Goal: Task Accomplishment & Management: Manage account settings

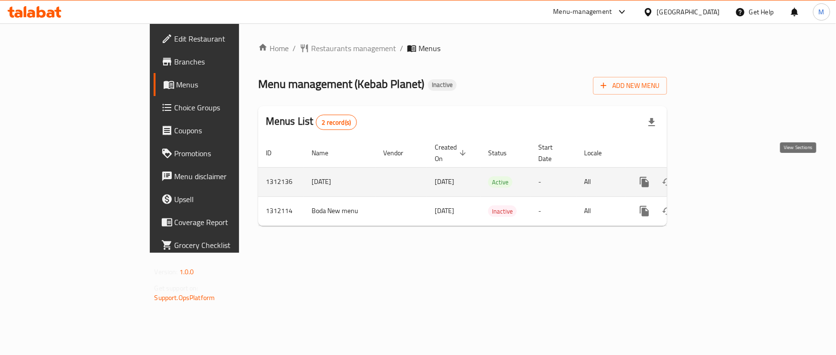
click at [719, 176] on icon "enhanced table" at bounding box center [713, 181] width 11 height 11
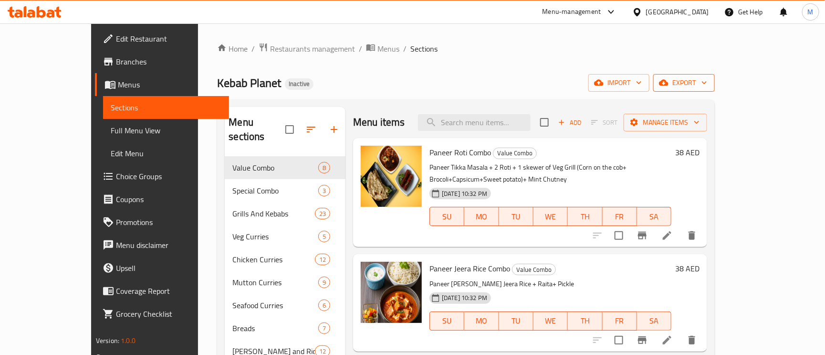
click at [708, 78] on span "export" at bounding box center [684, 83] width 46 height 12
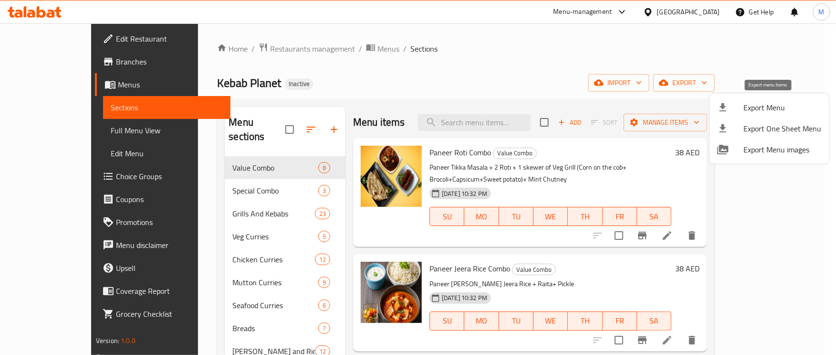
click at [765, 98] on li "Export Menu" at bounding box center [770, 107] width 120 height 21
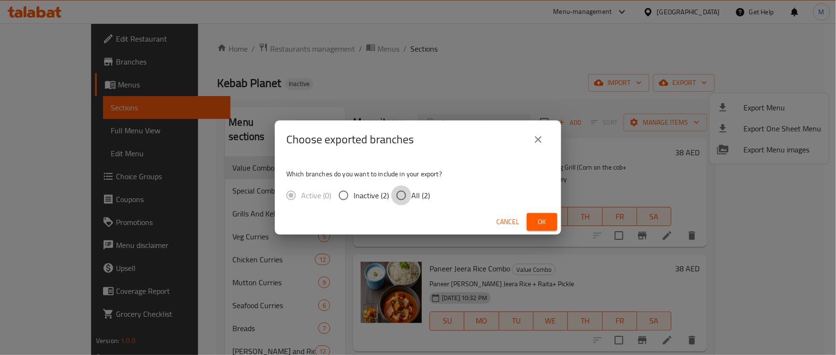
click at [396, 193] on input "All (2)" at bounding box center [401, 195] width 20 height 20
radio input "true"
click at [539, 213] on button "Ok" at bounding box center [542, 222] width 31 height 18
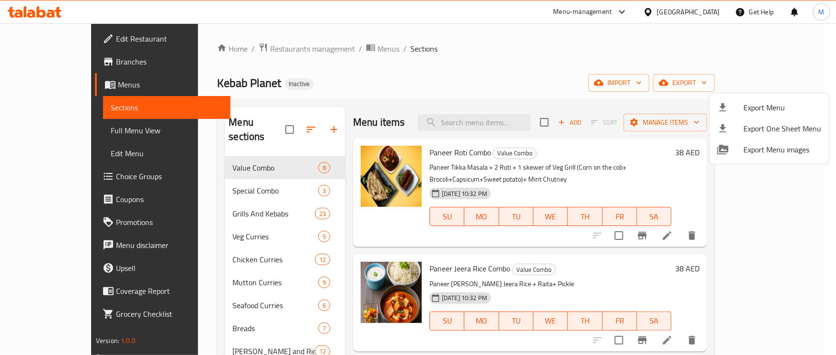
click at [337, 71] on div at bounding box center [418, 177] width 836 height 355
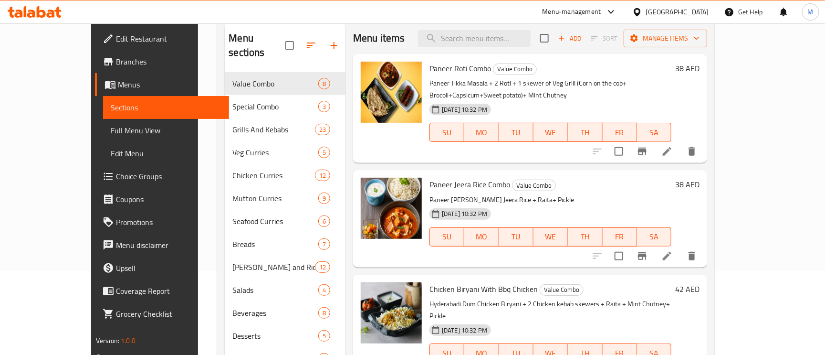
scroll to position [135, 0]
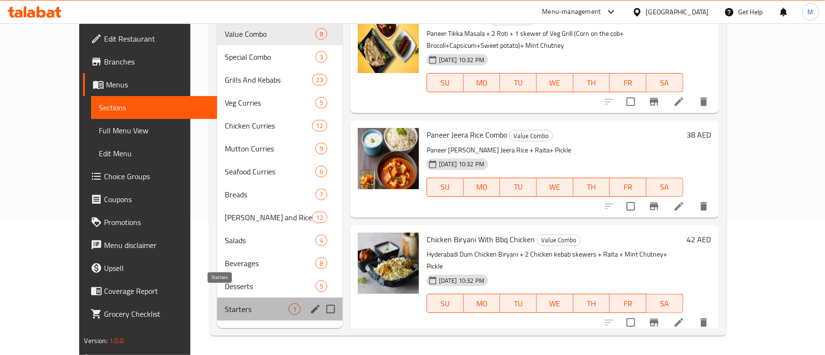
click at [225, 303] on span "Starters" at bounding box center [257, 308] width 64 height 11
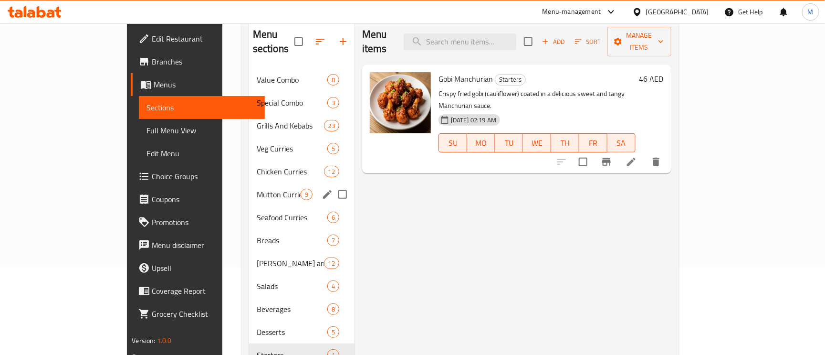
scroll to position [63, 0]
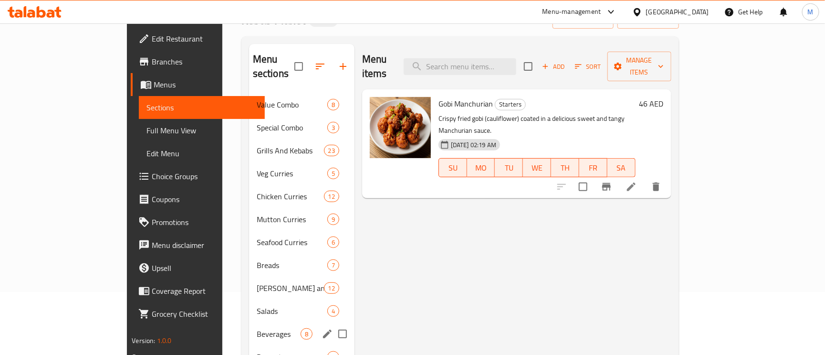
click at [249, 326] on div "Beverages 8" at bounding box center [302, 333] width 106 height 23
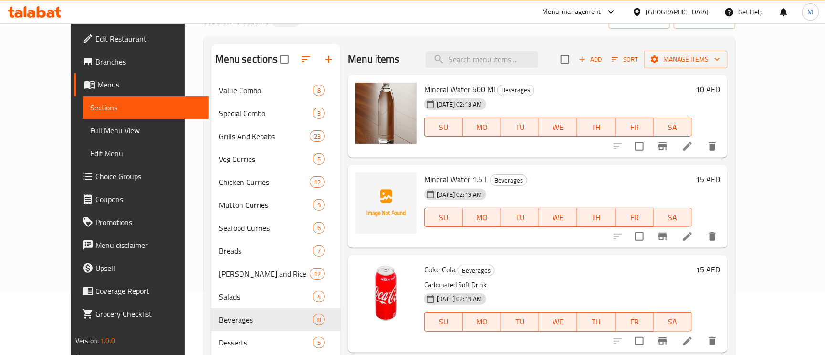
click at [429, 180] on span "Mineral Water 1.5 L" at bounding box center [456, 179] width 64 height 14
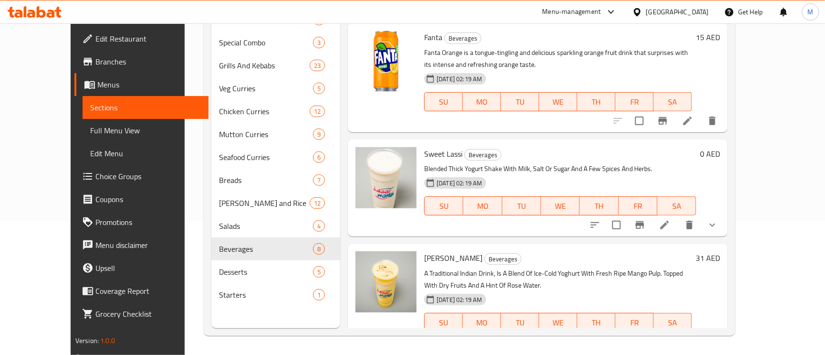
scroll to position [498, 0]
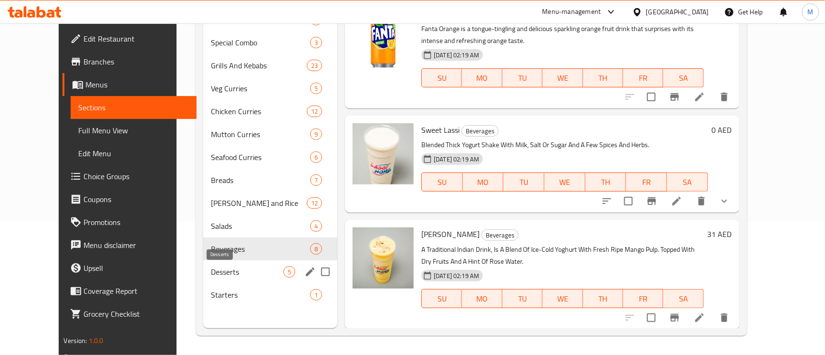
click at [211, 268] on span "Desserts" at bounding box center [247, 271] width 73 height 11
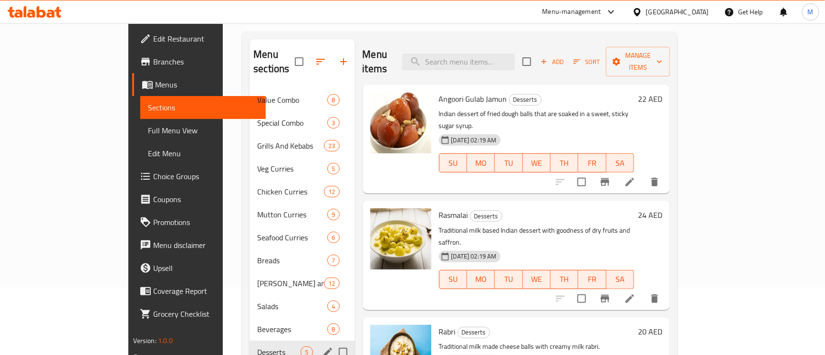
scroll to position [135, 0]
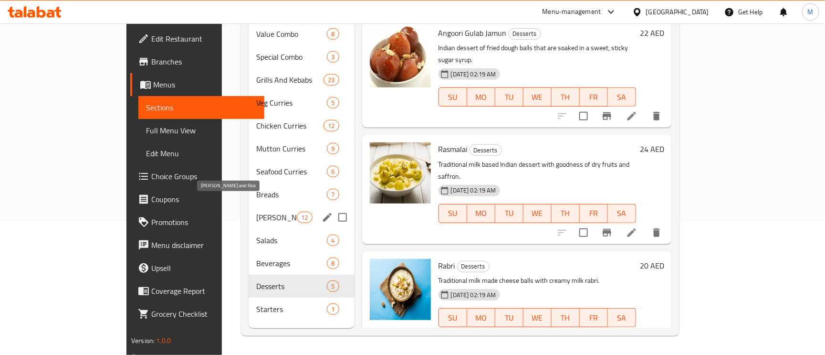
click at [256, 212] on span "[PERSON_NAME] and Rice" at bounding box center [276, 217] width 41 height 11
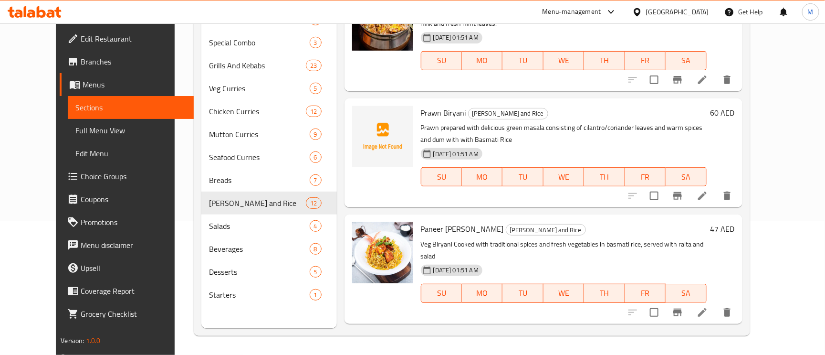
scroll to position [358, 0]
drag, startPoint x: 451, startPoint y: 112, endPoint x: 408, endPoint y: 115, distance: 42.6
click at [421, 115] on span "Prawn Biryani" at bounding box center [443, 113] width 45 height 14
copy span "Prawn Biryani"
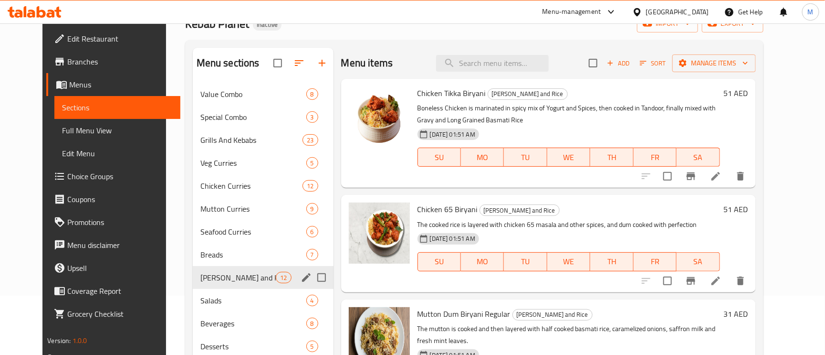
scroll to position [135, 0]
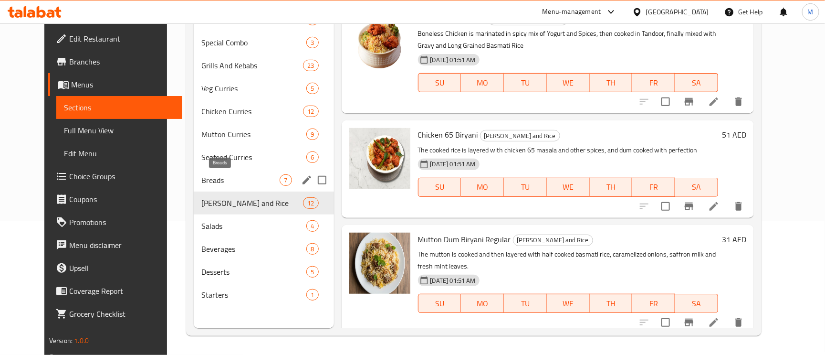
click at [201, 176] on span "Breads" at bounding box center [240, 179] width 78 height 11
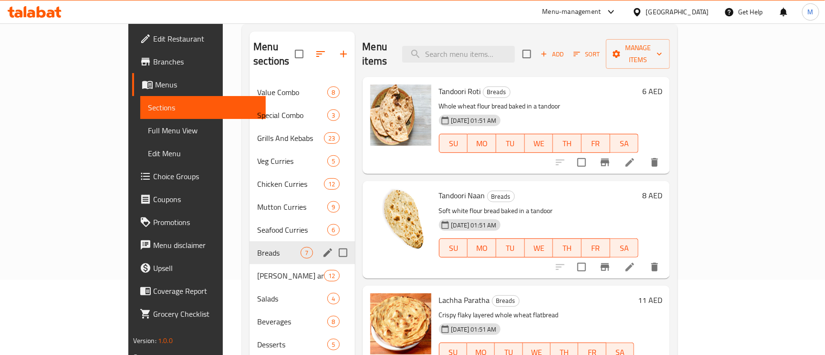
scroll to position [135, 0]
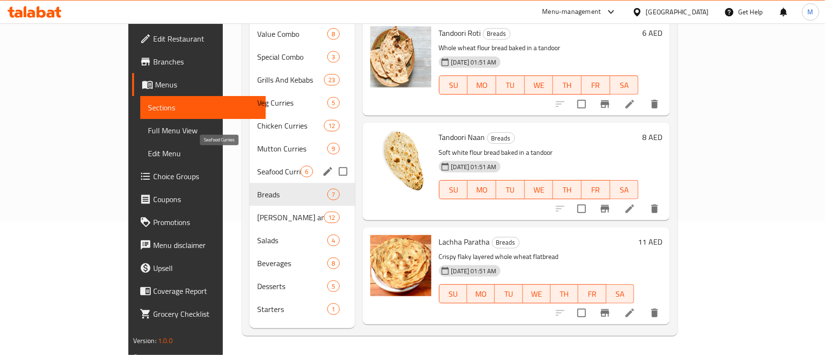
click at [257, 166] on span "Seafood Curries" at bounding box center [278, 171] width 43 height 11
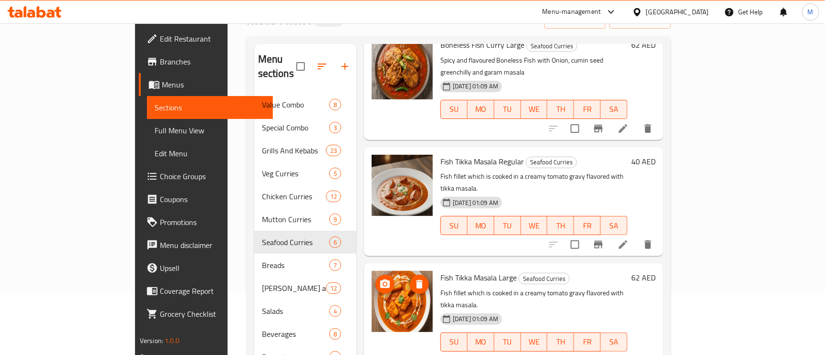
scroll to position [286, 0]
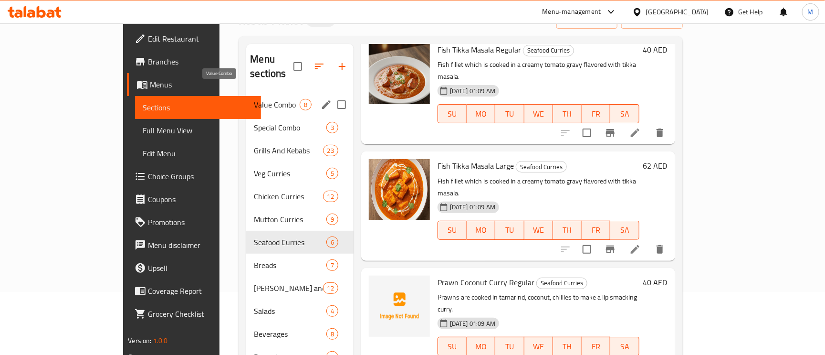
click at [254, 99] on span "Value Combo" at bounding box center [276, 104] width 45 height 11
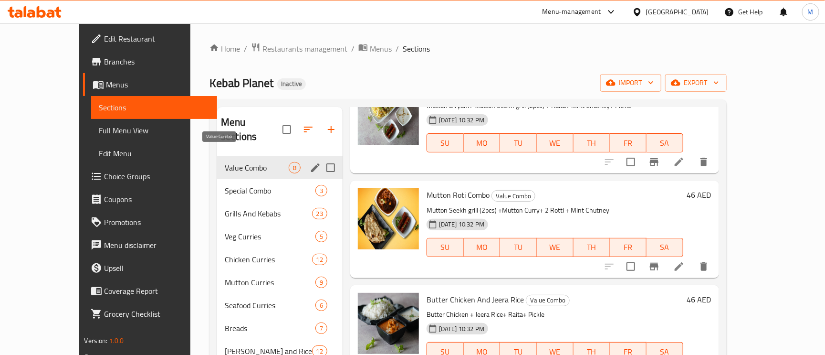
click at [217, 156] on div "Value Combo 8" at bounding box center [280, 167] width 126 height 23
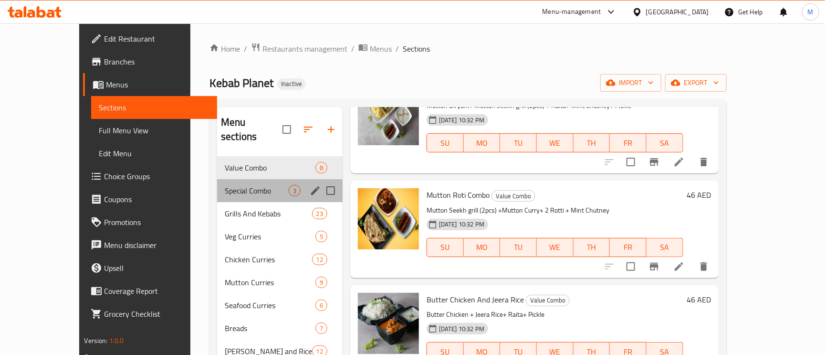
click at [217, 183] on div "Special Combo 3" at bounding box center [280, 190] width 126 height 23
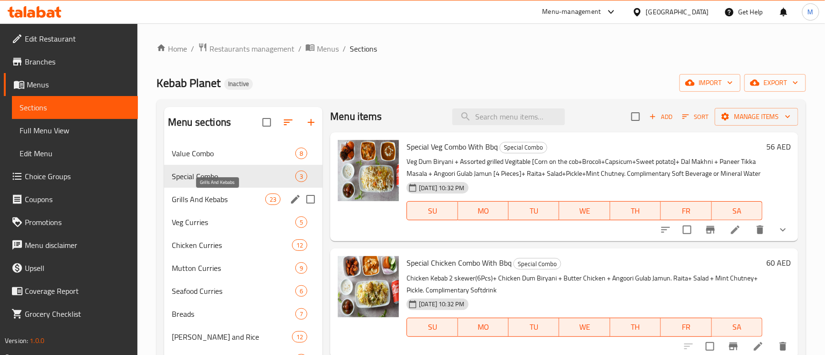
click at [214, 201] on span "Grills And Kebabs" at bounding box center [219, 198] width 94 height 11
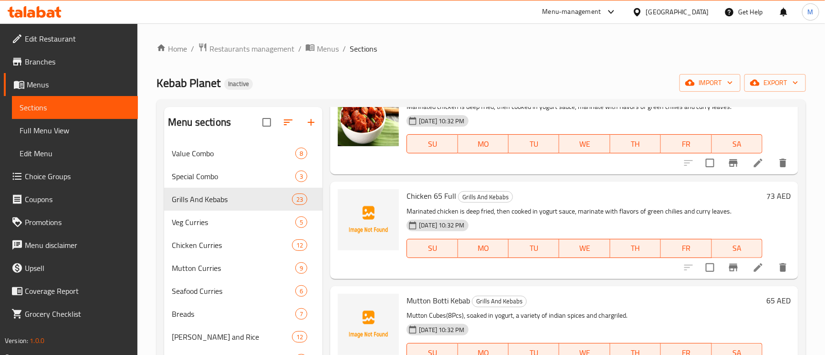
scroll to position [1361, 0]
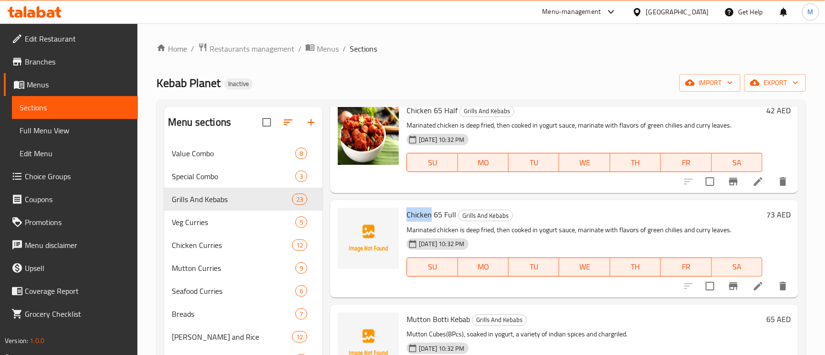
drag, startPoint x: 421, startPoint y: 215, endPoint x: 437, endPoint y: 221, distance: 17.2
click at [409, 217] on span "Chicken 65 Full" at bounding box center [432, 214] width 50 height 14
drag, startPoint x: 441, startPoint y: 218, endPoint x: 405, endPoint y: 218, distance: 35.8
click at [405, 218] on div "Chicken 65 Full Grills And Kebabs Marinated chicken is deep fried, then cooked …" at bounding box center [585, 248] width 364 height 89
copy span "Chicken 65"
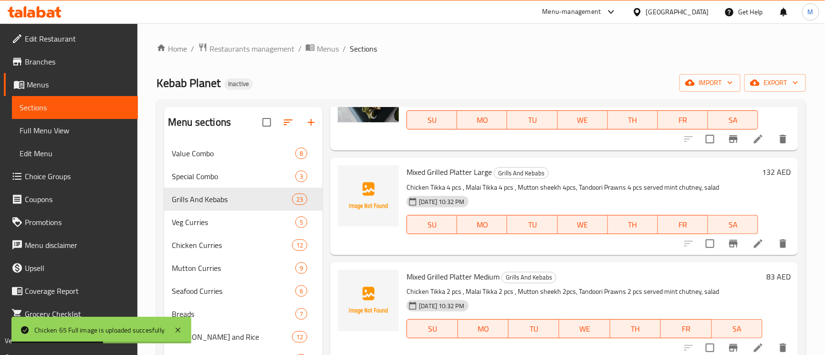
scroll to position [2148, 0]
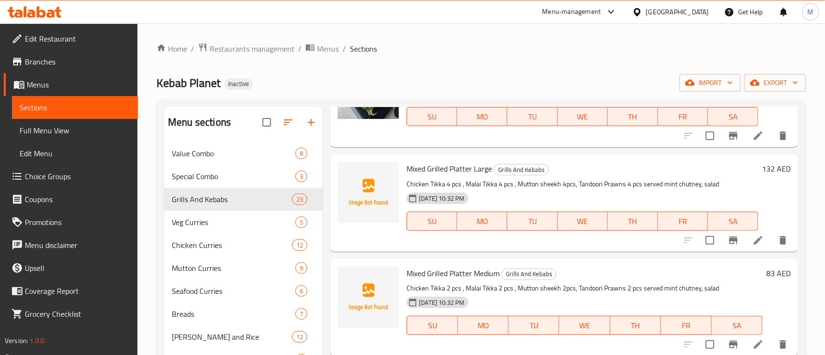
click at [448, 168] on span "Mixed Grilled Platter Large" at bounding box center [449, 168] width 85 height 14
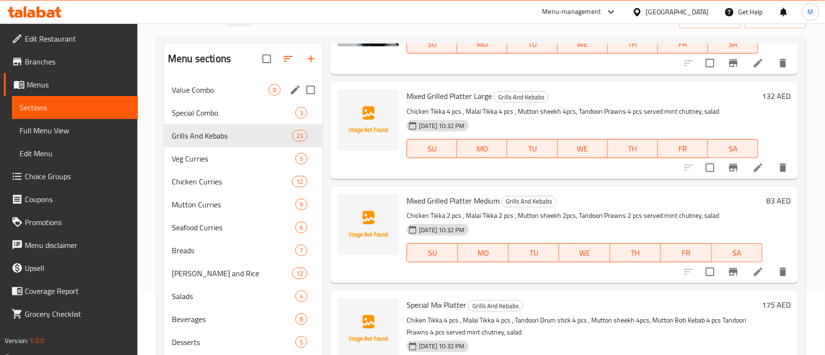
scroll to position [0, 0]
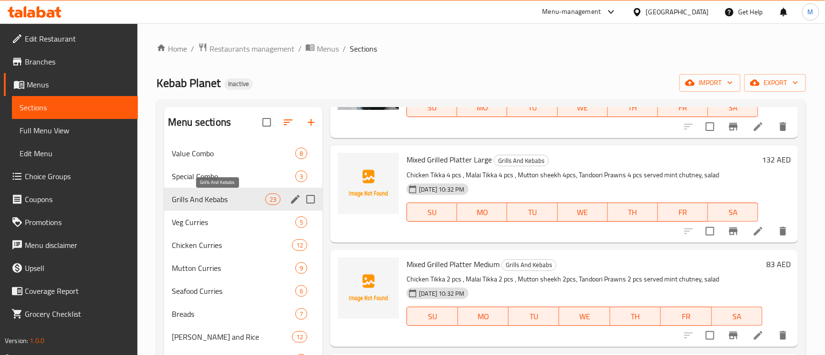
click at [209, 204] on span "Grills And Kebabs" at bounding box center [219, 198] width 94 height 11
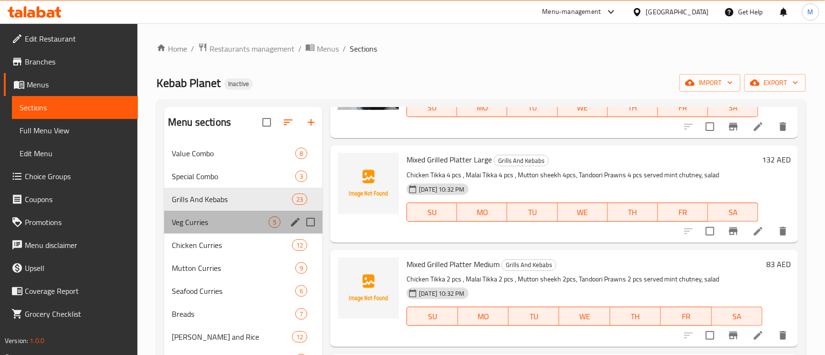
click at [190, 232] on div "Veg Curries 5" at bounding box center [243, 222] width 159 height 23
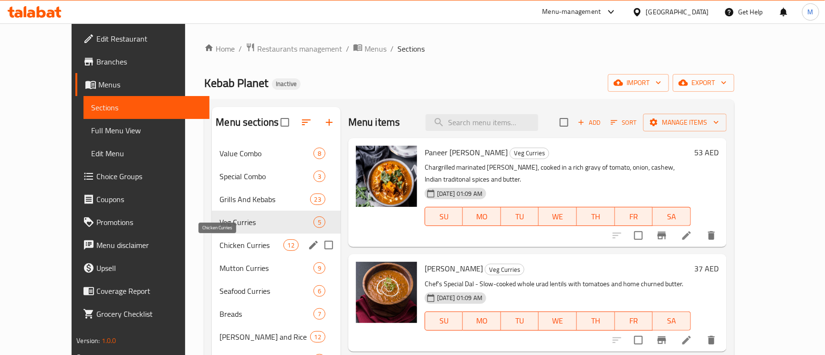
click at [220, 243] on span "Chicken Curries" at bounding box center [251, 244] width 63 height 11
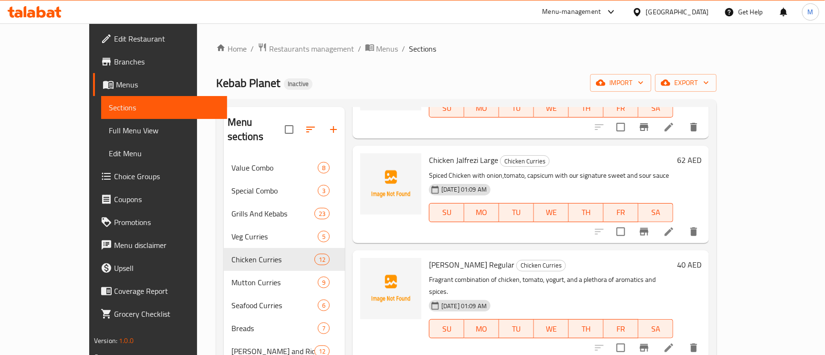
scroll to position [286, 0]
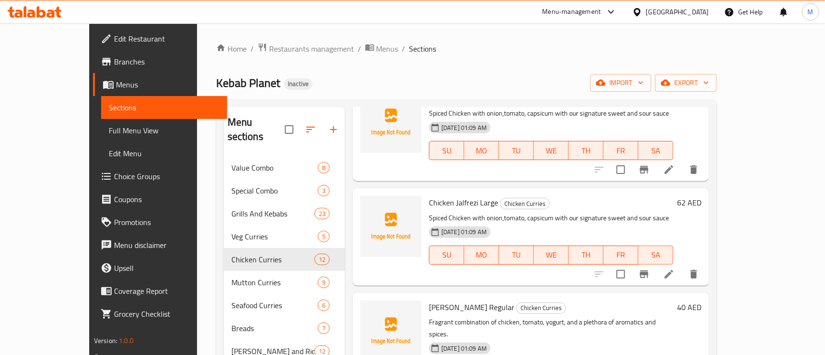
click at [453, 195] on span "Chicken Jalfrezi Large" at bounding box center [463, 202] width 69 height 14
click at [454, 195] on span "Chicken Jalfrezi Large" at bounding box center [463, 202] width 69 height 14
drag, startPoint x: 454, startPoint y: 181, endPoint x: 436, endPoint y: 176, distance: 18.6
click at [452, 195] on span "Chicken Jalfrezi Large" at bounding box center [463, 202] width 69 height 14
click at [436, 195] on span "Chicken Jalfrezi Large" at bounding box center [463, 202] width 69 height 14
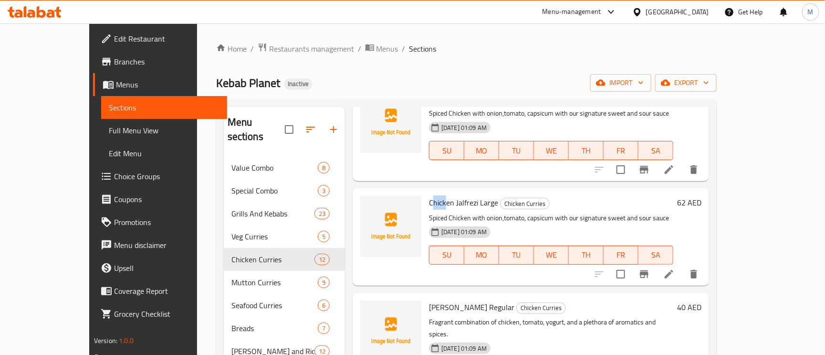
drag, startPoint x: 422, startPoint y: 175, endPoint x: 409, endPoint y: 174, distance: 12.5
click at [429, 195] on span "Chicken Jalfrezi Large" at bounding box center [463, 202] width 69 height 14
copy span "Chicken Jalfrezi"
drag, startPoint x: 456, startPoint y: 174, endPoint x: 409, endPoint y: 174, distance: 47.3
click at [429, 195] on span "Chicken Jalfrezi Large" at bounding box center [463, 202] width 69 height 14
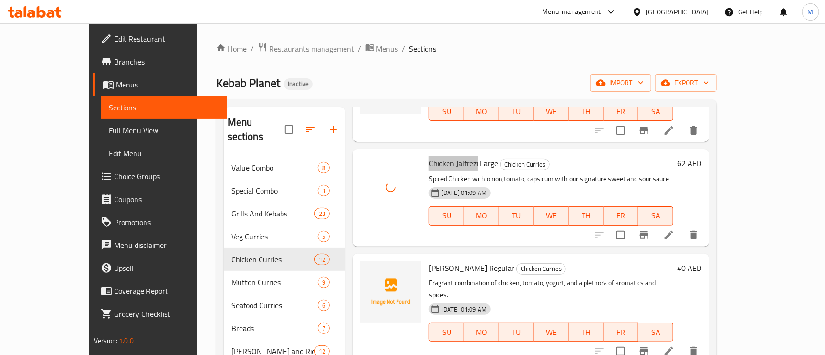
scroll to position [358, 0]
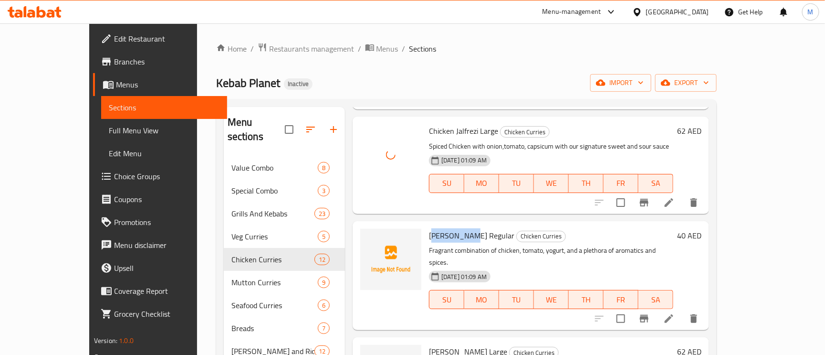
drag, startPoint x: 450, startPoint y: 211, endPoint x: 415, endPoint y: 209, distance: 34.9
click at [429, 228] on span "Masala Murgh Regular" at bounding box center [471, 235] width 85 height 14
drag, startPoint x: 453, startPoint y: 213, endPoint x: 406, endPoint y: 211, distance: 46.4
click at [429, 228] on span "Masala Murgh Regular" at bounding box center [471, 235] width 85 height 14
copy span "Masala Murgh"
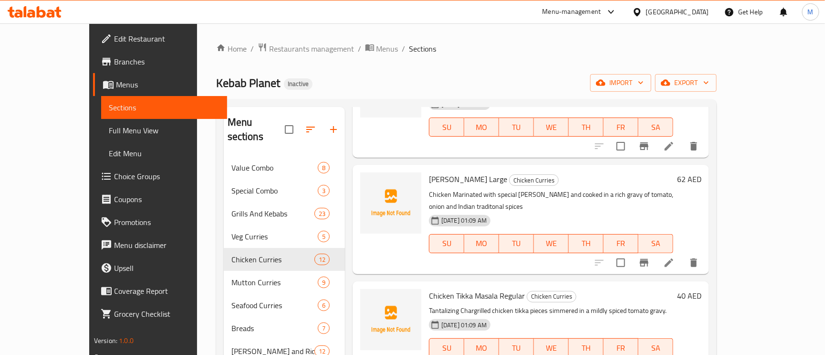
scroll to position [788, 0]
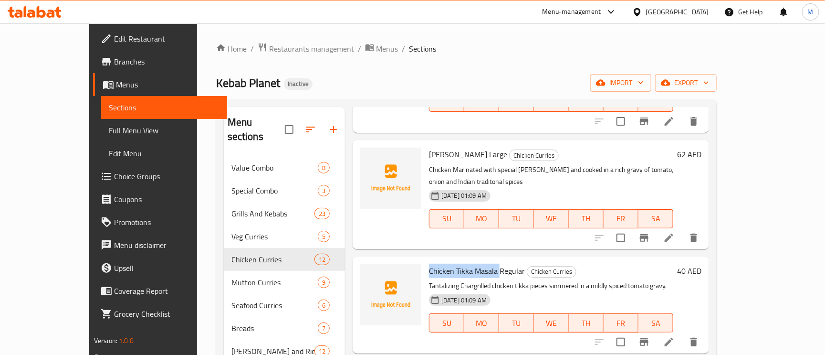
drag, startPoint x: 476, startPoint y: 198, endPoint x: 406, endPoint y: 195, distance: 69.8
click at [425, 260] on div "Chicken Tikka Masala Regular Chicken Curries Tantalizing Chargrilled chicken ti…" at bounding box center [551, 304] width 252 height 89
copy span "Chicken Tikka Masala"
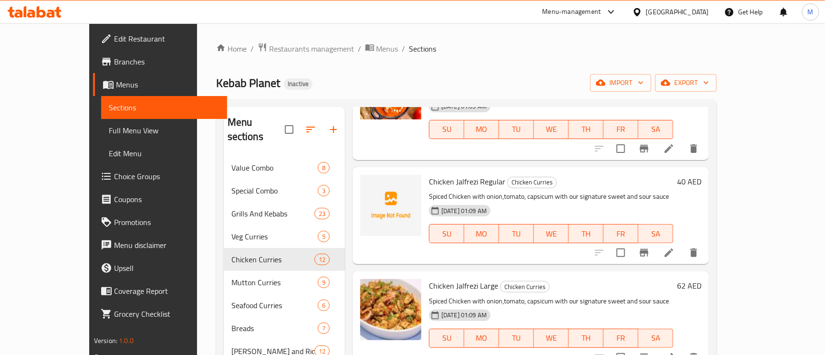
scroll to position [0, 0]
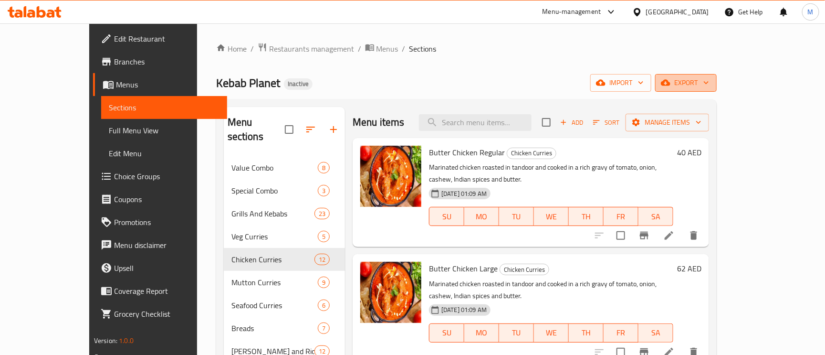
click at [709, 82] on span "export" at bounding box center [686, 83] width 46 height 12
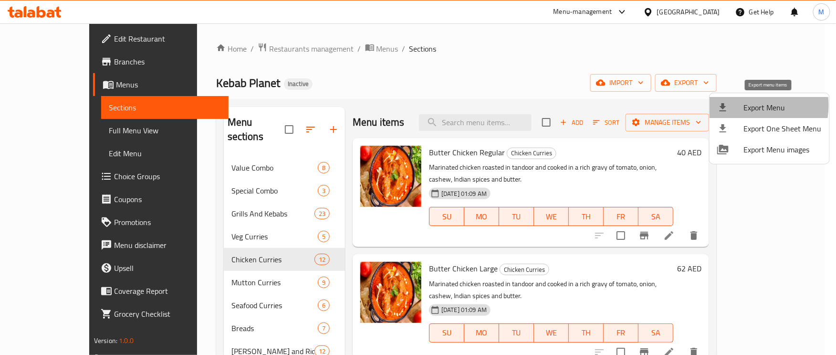
click at [747, 106] on span "Export Menu" at bounding box center [783, 107] width 78 height 11
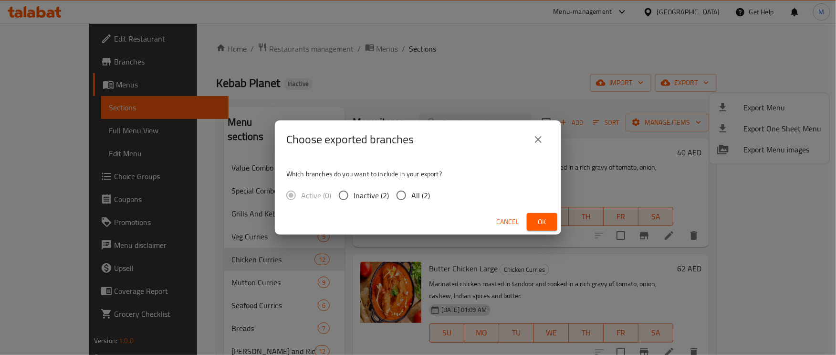
click at [399, 194] on input "All (2)" at bounding box center [401, 195] width 20 height 20
radio input "true"
click at [546, 221] on span "Ok" at bounding box center [542, 222] width 15 height 12
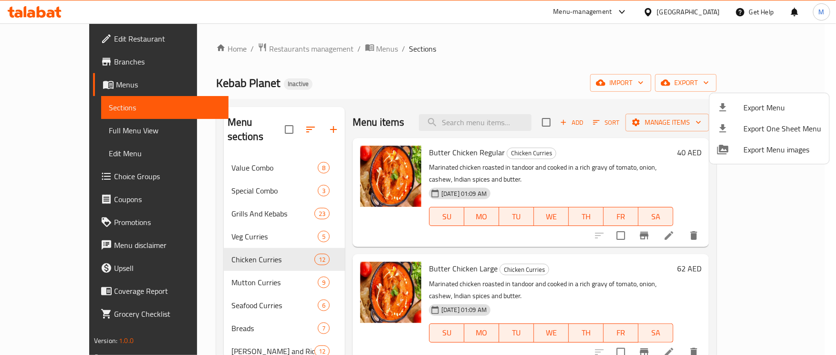
click at [767, 104] on span "Export Menu" at bounding box center [783, 107] width 78 height 11
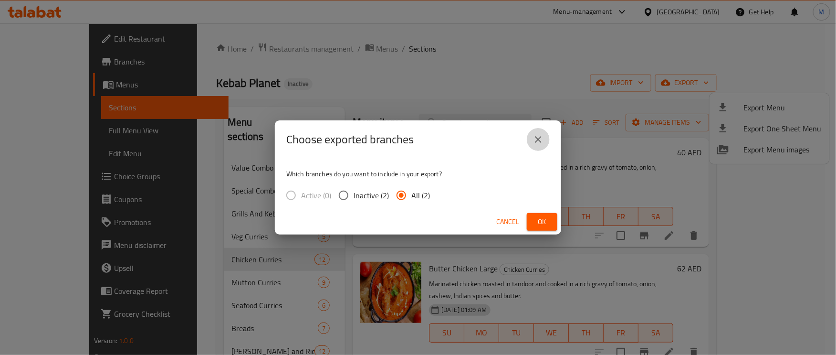
click at [538, 139] on icon "close" at bounding box center [538, 139] width 7 height 7
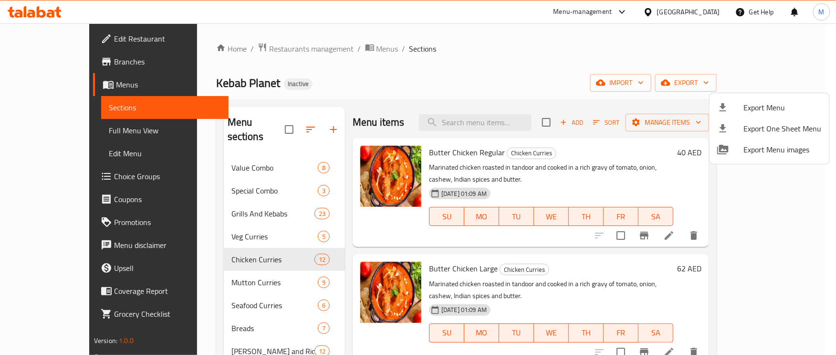
click at [53, 59] on div at bounding box center [418, 177] width 836 height 355
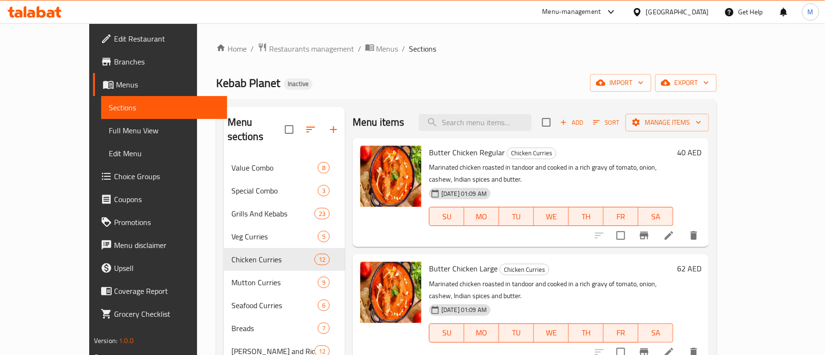
click at [114, 59] on span "Branches" at bounding box center [167, 61] width 106 height 11
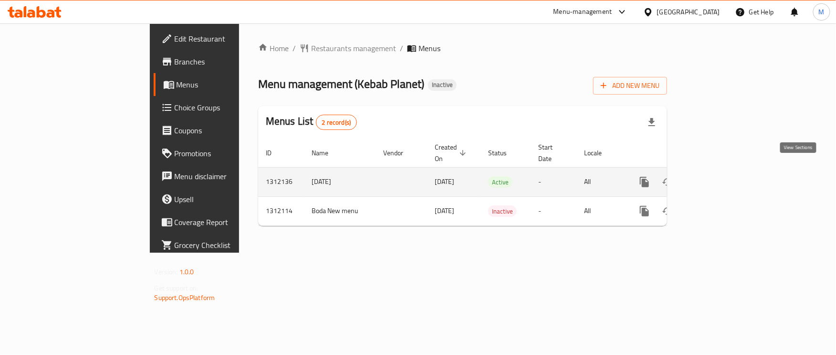
click at [719, 176] on icon "enhanced table" at bounding box center [713, 181] width 11 height 11
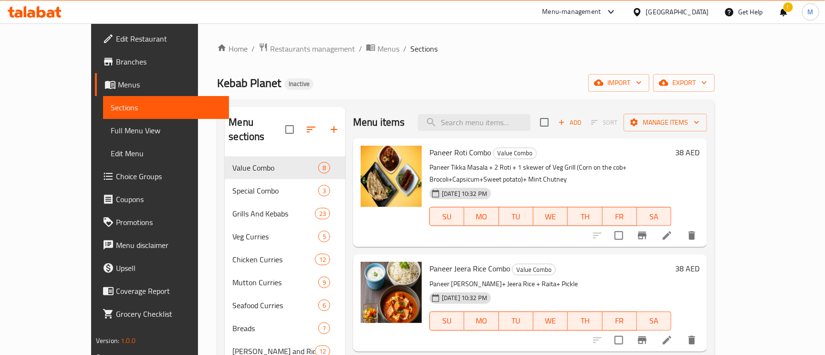
click at [496, 94] on div "Home / Restaurants management / Menus / Sections Kebab Planet Inactive import e…" at bounding box center [466, 255] width 498 height 427
click at [499, 122] on input "search" at bounding box center [474, 122] width 113 height 17
paste input "Paneer Roti Combo"
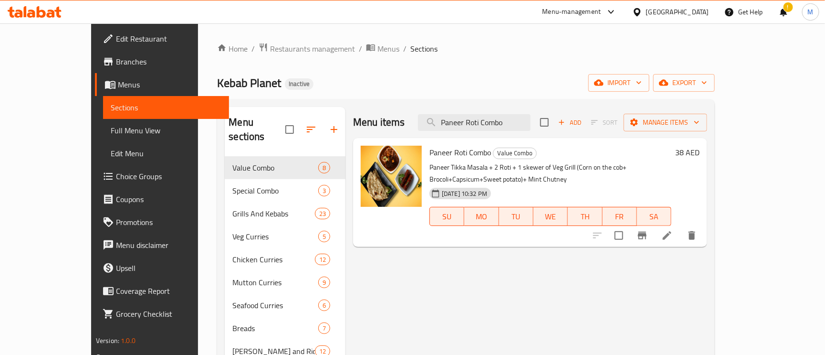
type input "Paneer Roti Combo"
click at [673, 230] on icon at bounding box center [667, 235] width 11 height 11
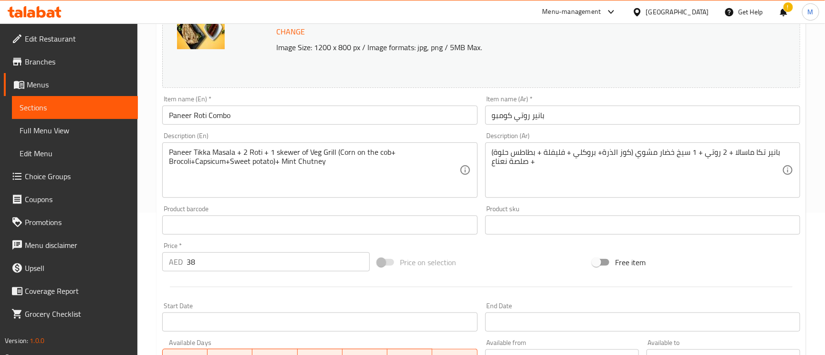
scroll to position [143, 0]
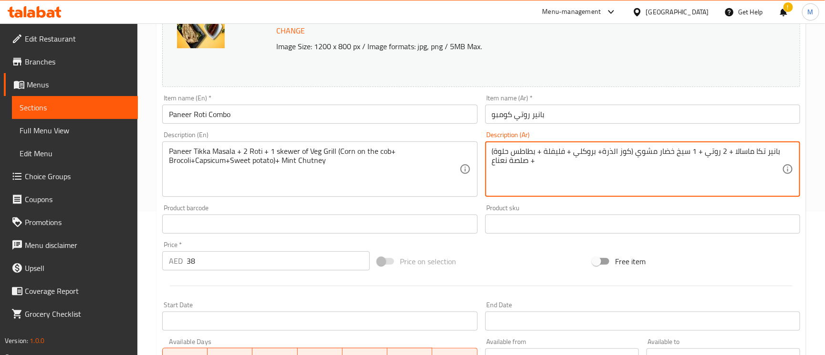
drag, startPoint x: 518, startPoint y: 150, endPoint x: 523, endPoint y: 150, distance: 5.3
type textarea "بانير تكا ماسالا + 2 روتي + 1 سيخ خضار مشوي (كوز الذرة+ بروكلي + فليفلة + بطاطا…"
click at [565, 115] on input "بانير روتي كومبو" at bounding box center [643, 114] width 315 height 19
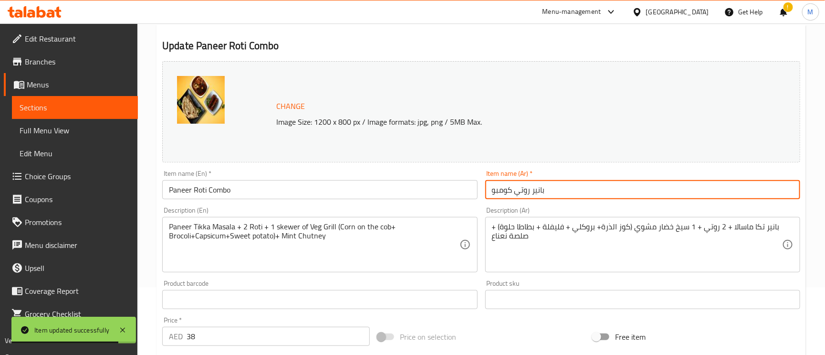
scroll to position [0, 0]
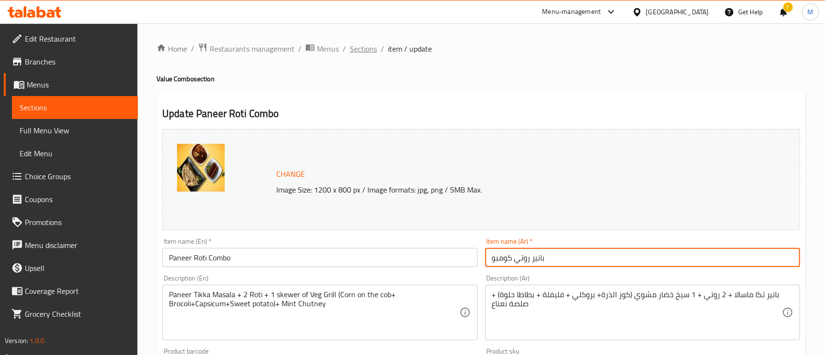
click at [367, 43] on span "Sections" at bounding box center [363, 48] width 27 height 11
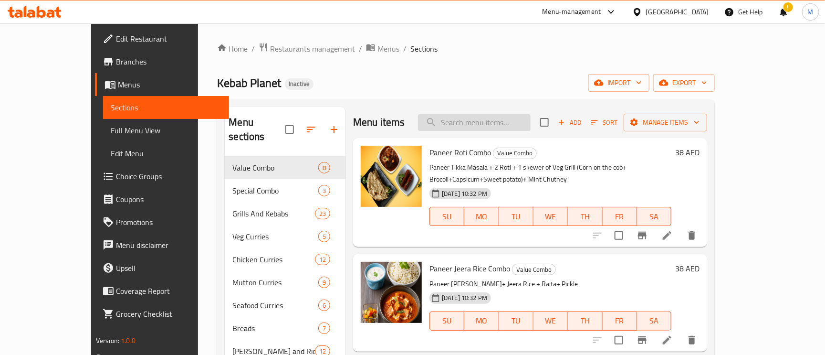
click at [510, 116] on input "search" at bounding box center [474, 122] width 113 height 17
paste input "Special Veg Combo With Bbq"
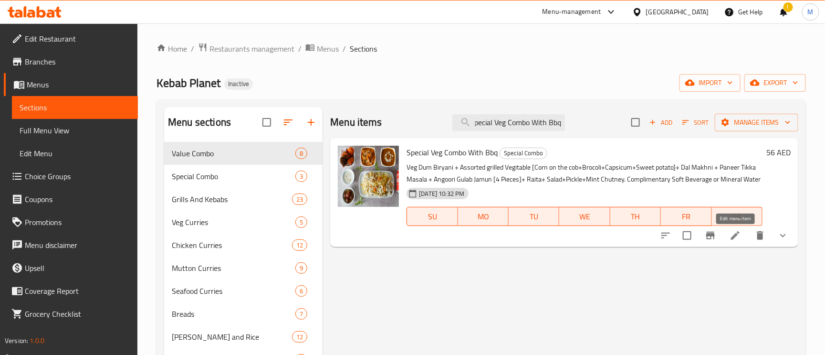
type input "Special Veg Combo With Bbq"
click at [736, 234] on icon at bounding box center [735, 235] width 11 height 11
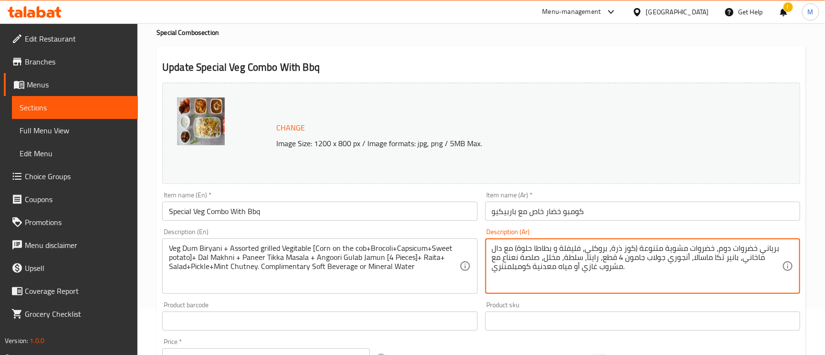
scroll to position [143, 0]
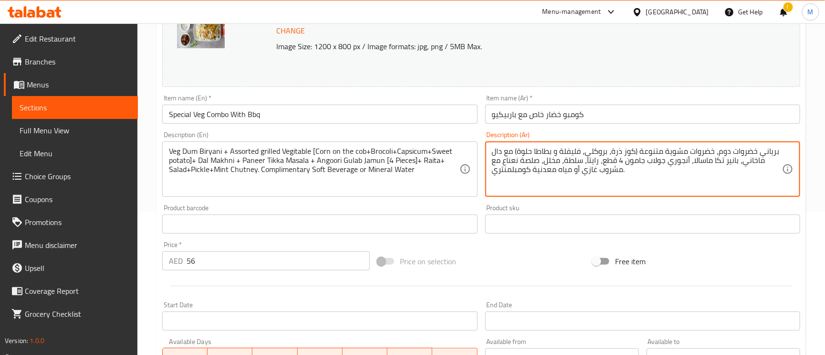
type textarea "برياني خضروات دوم، خضروات مشوية متنوعة (كوز ذرة، بروكلي، فليفلة و بطاطا حلوة) م…"
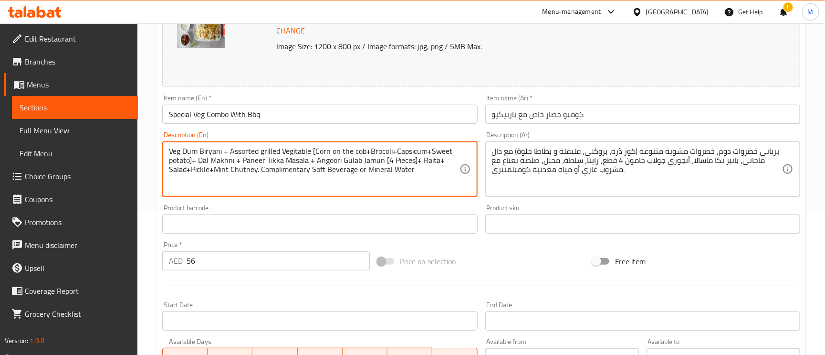
click at [405, 173] on textarea "Veg Dum Biryani + Assorted grilled Vegitable [Corn on the cob+Brocoli+Capsicum+…" at bounding box center [314, 169] width 290 height 45
click at [316, 181] on textarea "Veg Dum Biryani + Assorted grilled Vegitable [Corn on the cob+Brocoli+Capsicum+…" at bounding box center [314, 169] width 290 height 45
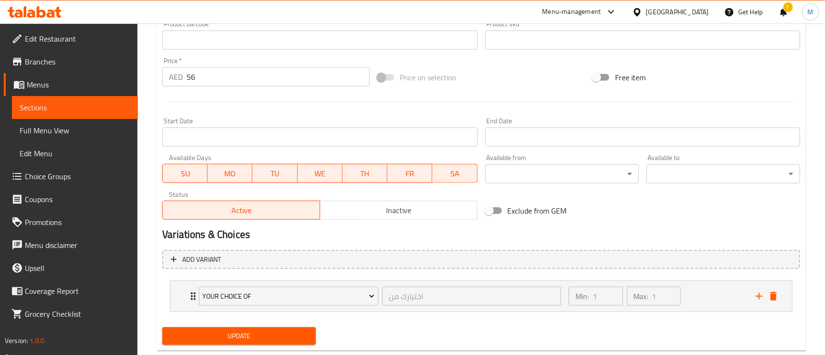
scroll to position [349, 0]
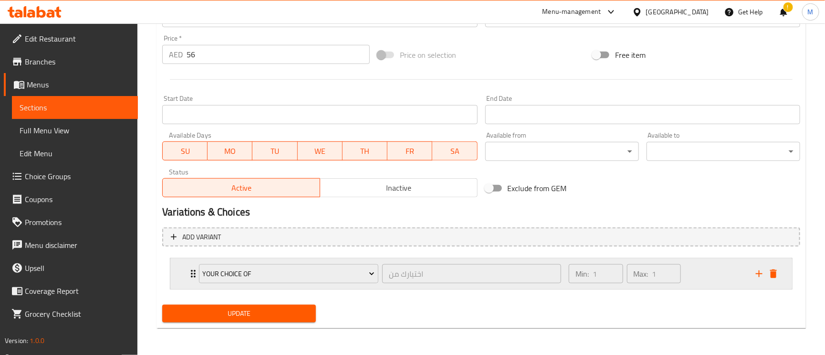
click at [188, 278] on icon "Expand" at bounding box center [193, 273] width 11 height 11
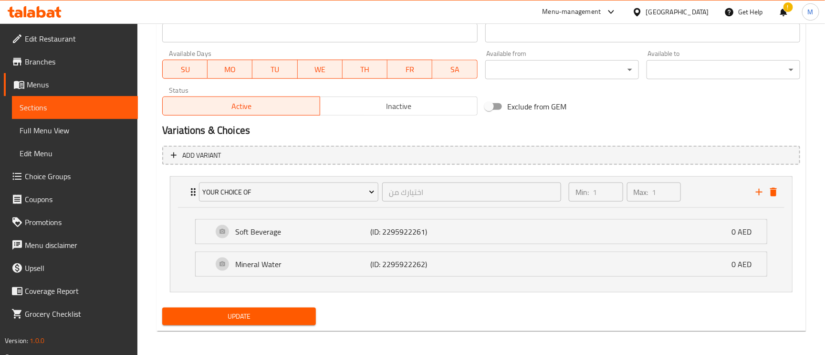
scroll to position [434, 0]
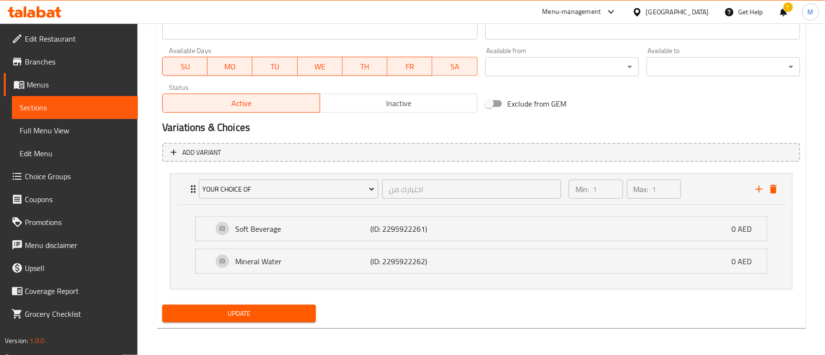
click at [247, 312] on span "Update" at bounding box center [239, 313] width 138 height 12
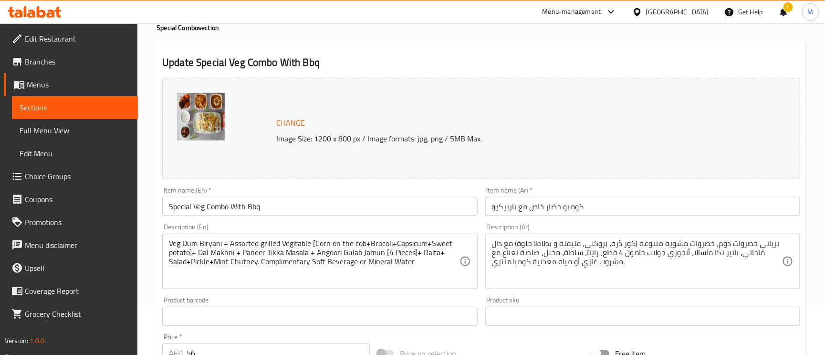
scroll to position [0, 0]
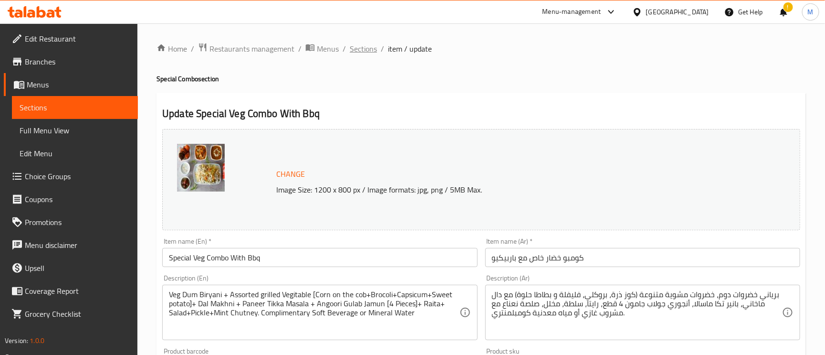
click at [354, 45] on span "Sections" at bounding box center [363, 48] width 27 height 11
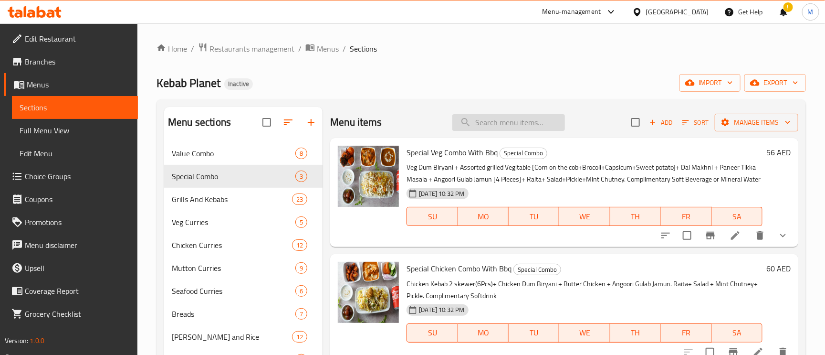
click at [548, 129] on input "search" at bounding box center [509, 122] width 113 height 17
paste input "Mixed Grilled Veg"
type input "Mixed Grilled Veg"
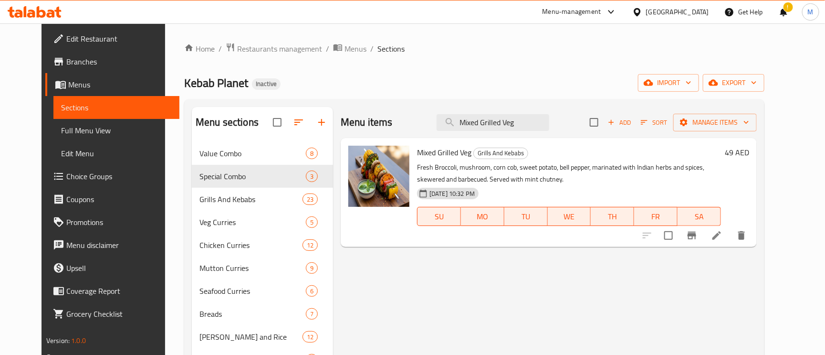
click at [723, 233] on icon at bounding box center [716, 235] width 11 height 11
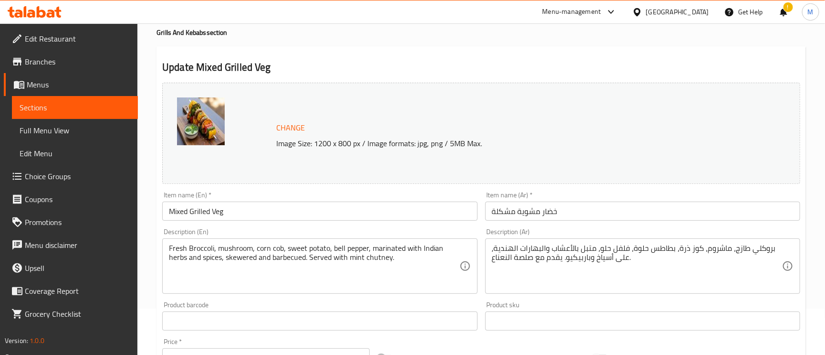
scroll to position [72, 0]
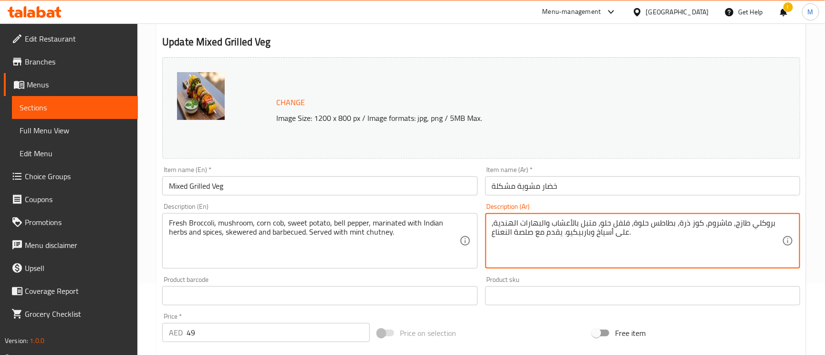
drag, startPoint x: 657, startPoint y: 226, endPoint x: 649, endPoint y: 221, distance: 9.3
click at [729, 226] on textarea "بروكلي طازج، ماشروم، كوز ذرة، بطاطا حلوة، فلفل حلو، متبل بالأعشاب والبهارات اله…" at bounding box center [637, 240] width 290 height 45
type textarea "بروكلي طازج، مشروم، كوز ذرة، بطاطا حلوة، فلفل حلو، متبل بالأعشاب والبهارات الهن…"
click at [647, 188] on input "خضار مشوية مشكلة" at bounding box center [643, 185] width 315 height 19
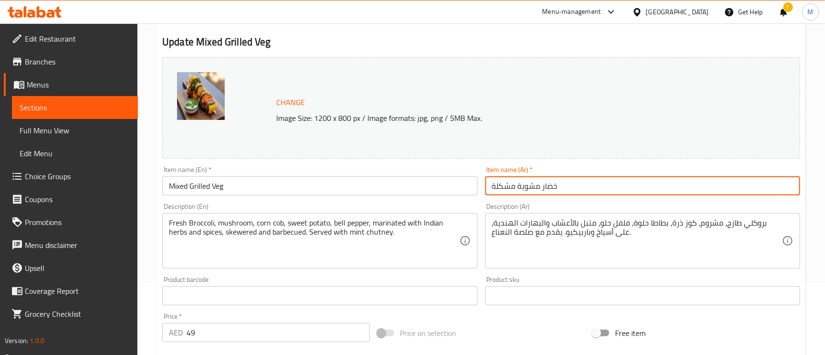
click at [567, 187] on input "خضار مشوية مشكلة" at bounding box center [643, 185] width 315 height 19
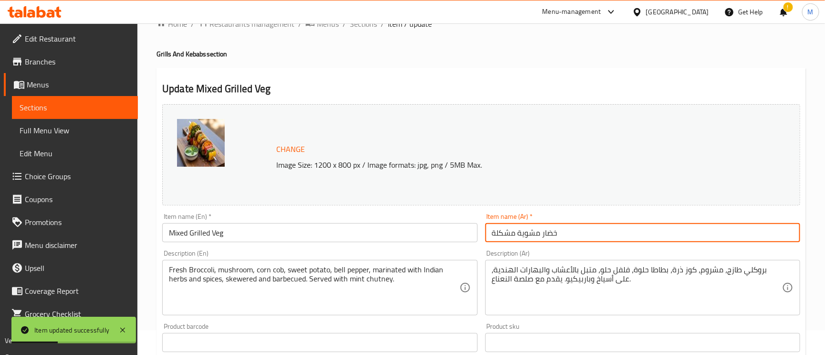
scroll to position [0, 0]
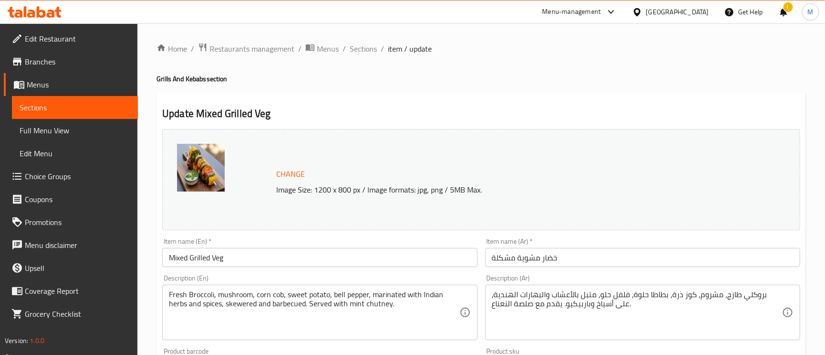
drag, startPoint x: 355, startPoint y: 42, endPoint x: 436, endPoint y: 11, distance: 87.3
click at [355, 43] on span "Sections" at bounding box center [363, 48] width 27 height 11
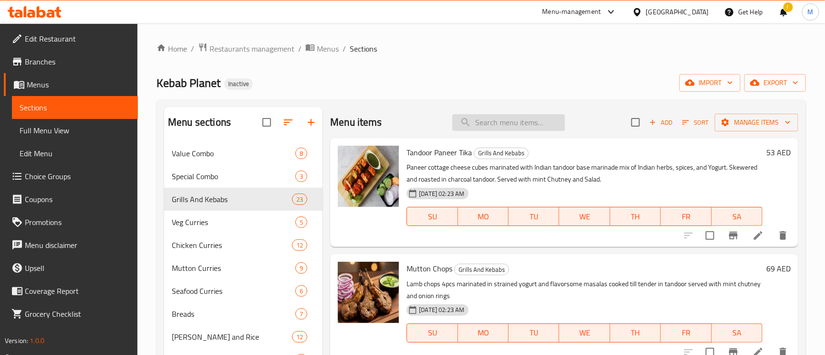
click at [474, 125] on input "search" at bounding box center [509, 122] width 113 height 17
paste input "Tandoori Chicken Tikka"
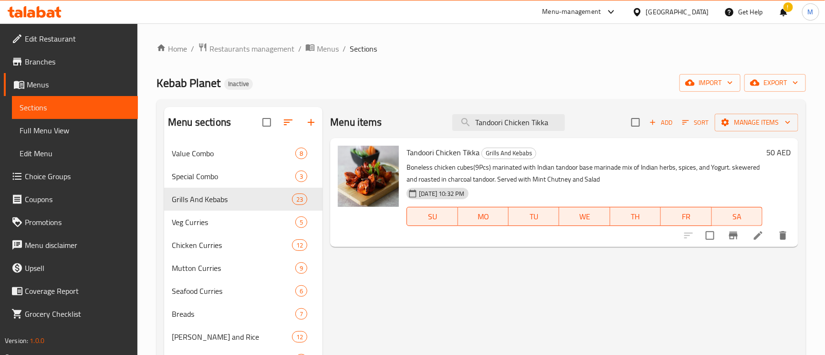
type input "Tandoori Chicken Tikka"
click at [748, 234] on li at bounding box center [758, 235] width 27 height 17
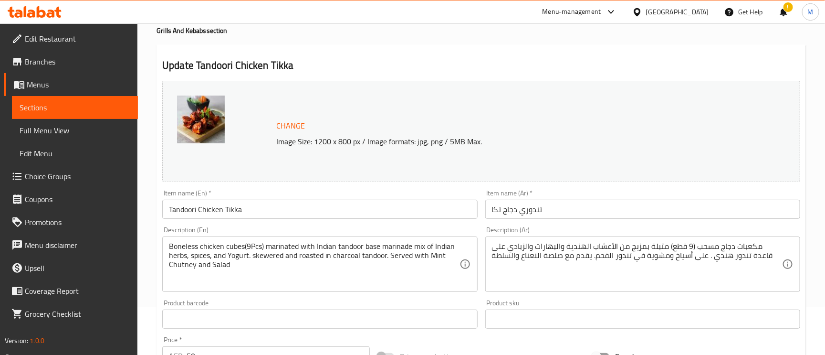
scroll to position [72, 0]
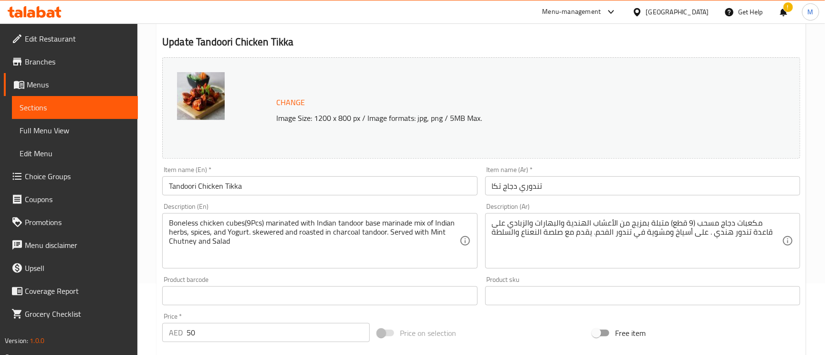
click at [783, 224] on div "مكعبات دجاج مسحب (9 قطع) متبلة بمزيج من الأعشاب الهندية والبهارات والزبادي على …" at bounding box center [643, 240] width 315 height 55
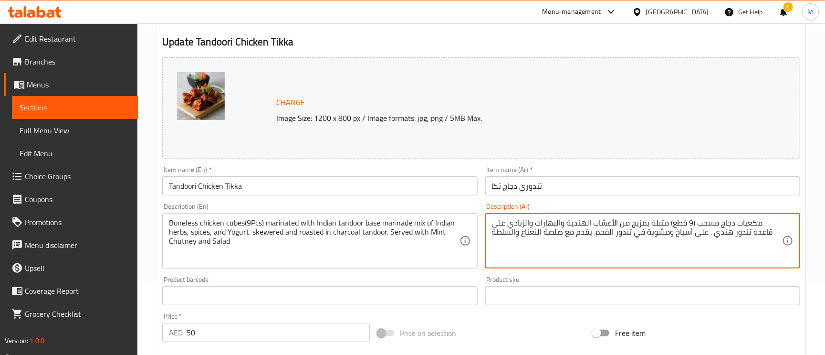
click at [776, 227] on textarea "مكعبات دجاج مسحب (9 قطع) متبلة بمزيج من الأعشاب الهندية والبهارات والزبادي على …" at bounding box center [637, 240] width 290 height 45
click at [787, 221] on div "مكعبات دجاج مسحب (9 قطع) متبلة بمزيج من الأعشاب الهندية والبهارات والزبادي على …" at bounding box center [643, 240] width 315 height 55
click at [784, 221] on div "مكعبات دجاج مسحب (9 قطع) متبلة بمزيج من الأعشاب الهندية والبهارات والزبادي على …" at bounding box center [643, 240] width 315 height 55
click at [783, 221] on div "مكعبات دجاج مسحب (9 قطع) متبلة بمزيج من الأعشاب الهندية والبهارات والزبادي على …" at bounding box center [643, 240] width 315 height 55
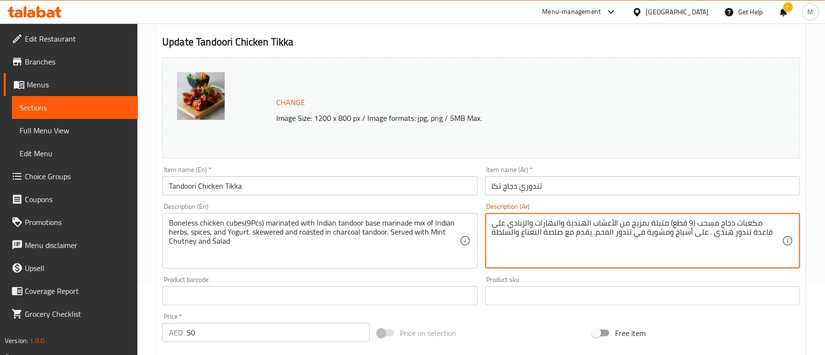
click at [783, 221] on div "مكعبات دجاج مسحب (9 قطع) متبلة بمزيج من الأعشاب الهندية والبهارات والزبادي على …" at bounding box center [643, 240] width 315 height 55
click at [784, 225] on div "مكعبات دجاج مسحب (9 قطع) متبلة بمزيج من الأعشاب الهندية والبهارات والزبادي على …" at bounding box center [643, 240] width 315 height 55
click at [779, 223] on textarea "مكعبات دجاج مسحب (9 قطع) متبلة بمزيج من الأعشاب الهندية والبهارات والزبادي على …" at bounding box center [637, 240] width 290 height 45
paste textarea "تتبيلة"
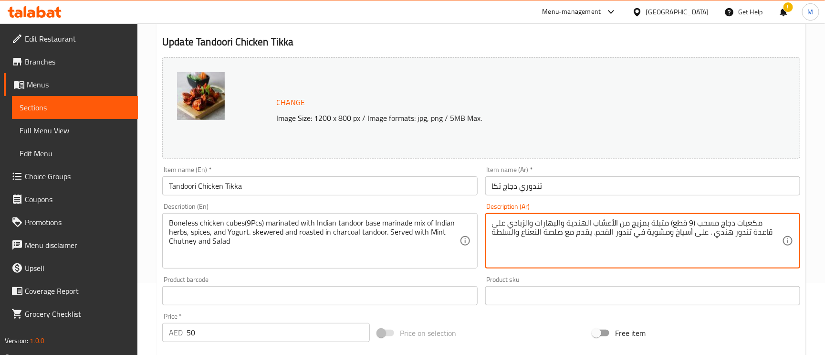
click at [758, 221] on textarea "مكعبات دجاج مسحب (9 قطع) متبلة بمزيج من الأعشاب الهندية والبهارات والزبادي على …" at bounding box center [637, 240] width 290 height 45
click at [763, 226] on textarea "مكعبات دجاج مسحب (9 قطع) متبلة بمزيج من الأعشاب الهندية والبهارات والزبادي على …" at bounding box center [637, 240] width 290 height 45
paste textarea "تتبيلة"
click at [747, 234] on textarea "مكعبات دجاج مسحب (9 قطع) متبلة بمزيج من الأعشاب الهندية والبهارات والزبادي على …" at bounding box center [637, 240] width 290 height 45
drag, startPoint x: 747, startPoint y: 234, endPoint x: 752, endPoint y: 236, distance: 5.8
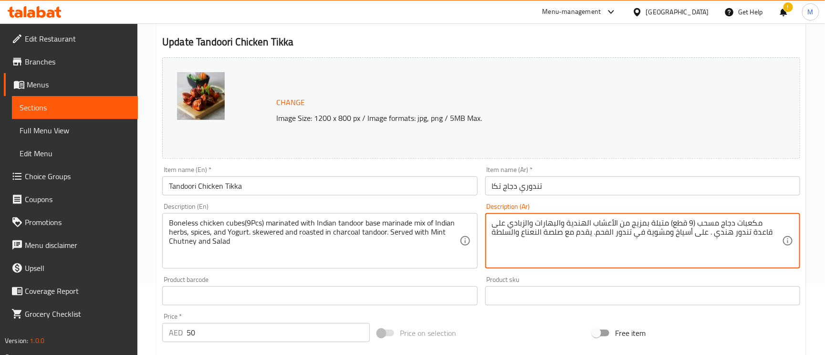
click at [748, 234] on textarea "مكعبات دجاج مسحب (9 قطع) متبلة بمزيج من الأعشاب الهندية والبهارات والزبادي على …" at bounding box center [637, 240] width 290 height 45
click at [751, 235] on textarea "مكعبات دجاج مسحب (9 قطع) متبلة بمزيج من الأعشاب الهندية والبهارات والزبادي على …" at bounding box center [637, 240] width 290 height 45
paste textarea "تتبيلة"
click at [736, 236] on textarea "مكعبات دجاج مسحب (9 قطع) متبلة بمزيج من الأعشاب الهندية والبهارات والزبادي على …" at bounding box center [637, 240] width 290 height 45
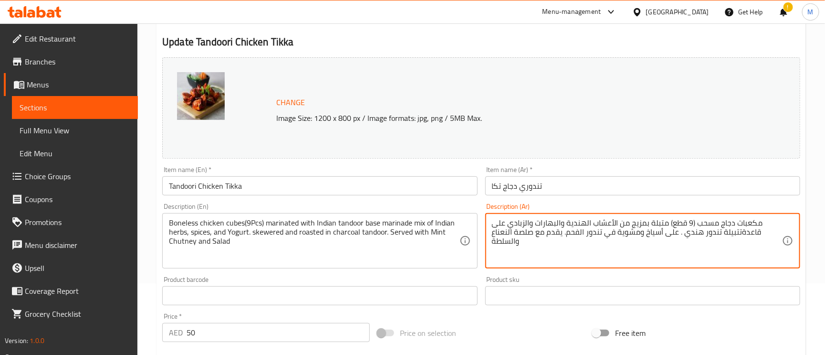
click at [740, 235] on textarea "مكعبات دجاج مسحب (9 قطع) متبلة بمزيج من الأعشاب الهندية والبهارات والزبادي على …" at bounding box center [637, 240] width 290 height 45
click at [739, 235] on textarea "مكعبات دجاج مسحب (9 قطع) متبلة بمزيج من الأعشاب الهندية والبهارات والزبادي على …" at bounding box center [637, 240] width 290 height 45
click at [743, 236] on textarea "مكعبات دجاج مسحب (9 قطع) متبلة بمزيج من الأعشاب الهندية والبهارات والزبادي على …" at bounding box center [637, 240] width 290 height 45
click at [740, 232] on textarea "مكعبات دجاج مسحب (9 قطع) متبلة بمزيج من الأعشاب الهندية والبهارات والزبادي على …" at bounding box center [637, 240] width 290 height 45
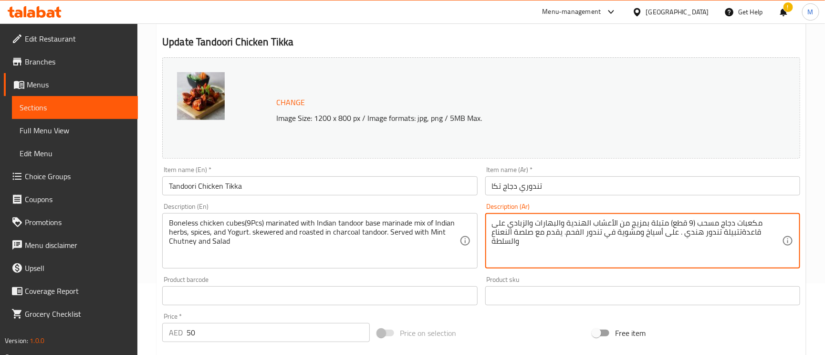
click at [741, 230] on textarea "مكعبات دجاج مسحب (9 قطع) متبلة بمزيج من الأعشاب الهندية والبهارات والزبادي على …" at bounding box center [637, 240] width 290 height 45
click at [737, 227] on textarea "مكعبات دجاج مسحب (9 قطع) متبلة بمزيج من الأعشاب الهندية والبهارات والزبادي على …" at bounding box center [637, 240] width 290 height 45
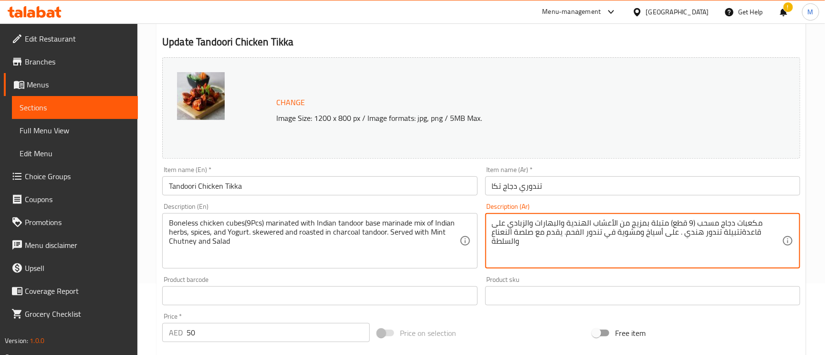
click at [738, 232] on textarea "مكعبات دجاج مسحب (9 قطع) متبلة بمزيج من الأعشاب الهندية والبهارات والزبادي على …" at bounding box center [637, 240] width 290 height 45
type textarea "مكعبات دجاج مسحب (9 قطع) متبلة بمزيج من الأعشاب الهندية والبهارات والزبادي على …"
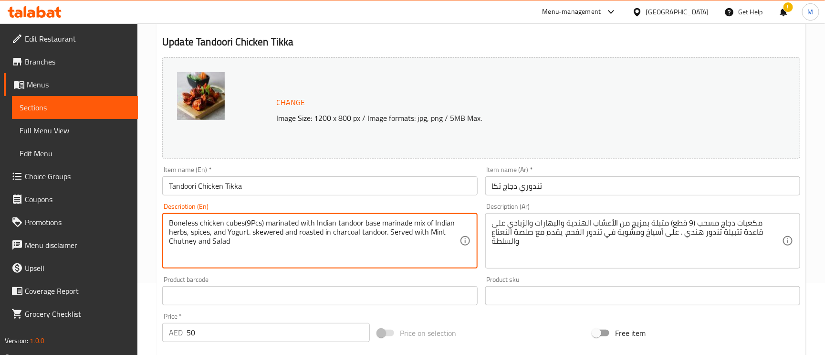
click at [309, 221] on textarea "Boneless chicken cubes(9Pcs) marinated with Indian tandoor base marinade mix of…" at bounding box center [314, 240] width 290 height 45
click at [235, 232] on textarea "Boneless chicken cubes(9Pcs) marinated with Indian tandoor base marinade mix of…" at bounding box center [314, 240] width 290 height 45
click at [571, 187] on input "تندوري دجاج تكا" at bounding box center [643, 185] width 315 height 19
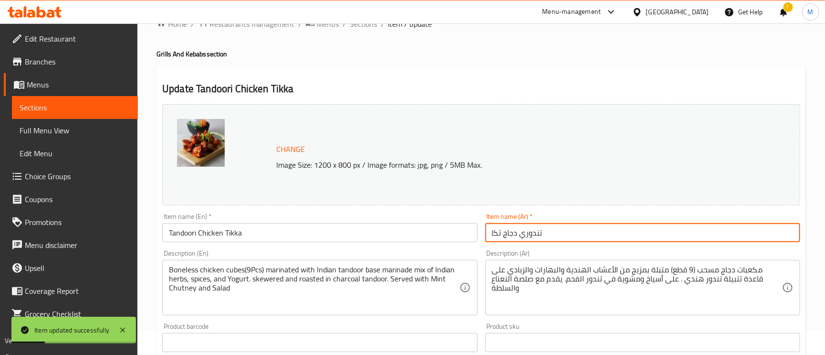
scroll to position [0, 0]
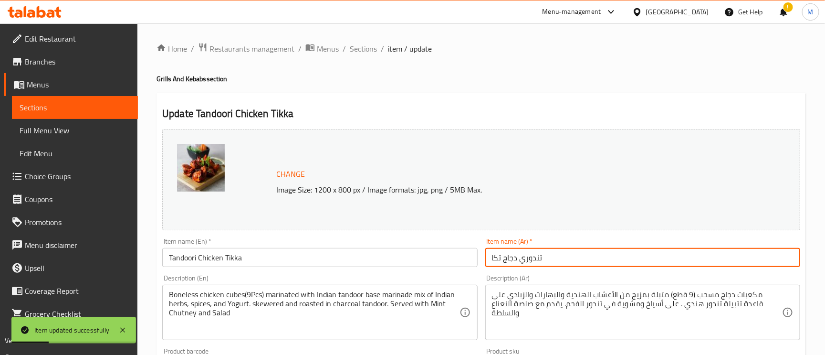
click at [389, 46] on span "item / update" at bounding box center [410, 48] width 44 height 11
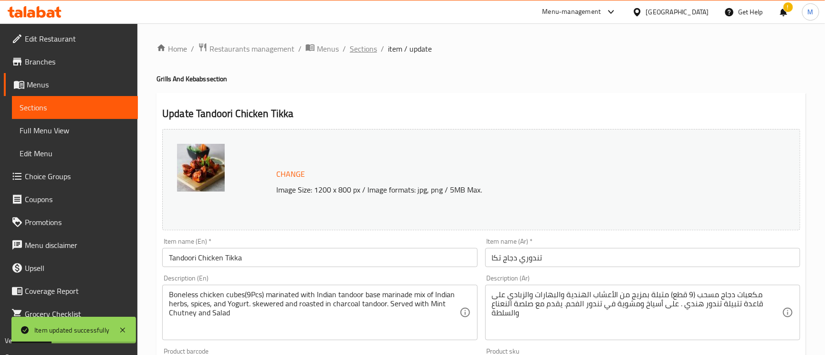
click at [366, 49] on span "Sections" at bounding box center [363, 48] width 27 height 11
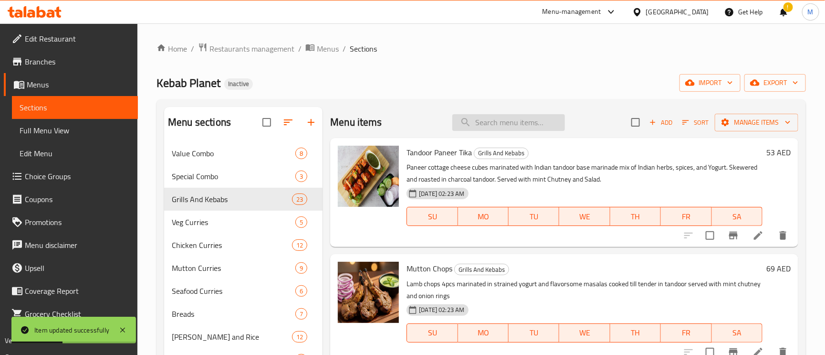
paste input "Malai Chicken Tikka"
click at [498, 116] on input "Malai Chicken Tikka" at bounding box center [509, 122] width 113 height 17
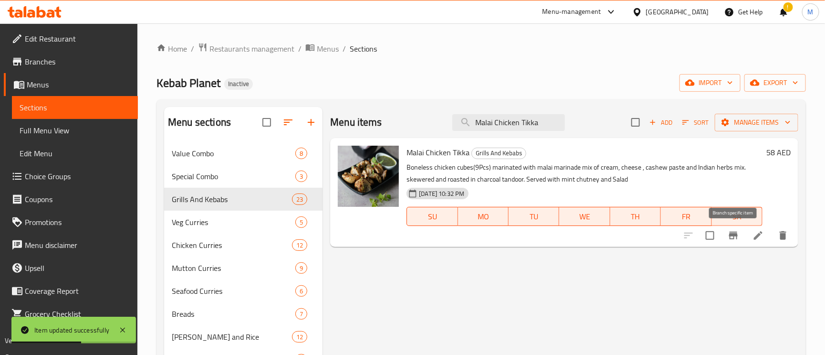
type input "Malai Chicken Tikka"
click at [756, 232] on icon at bounding box center [758, 235] width 11 height 11
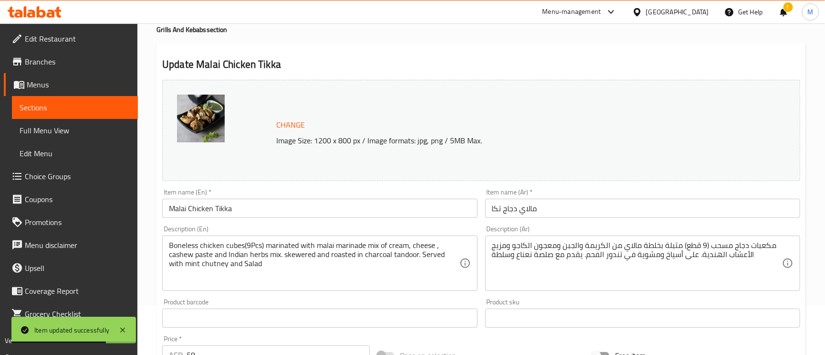
scroll to position [143, 0]
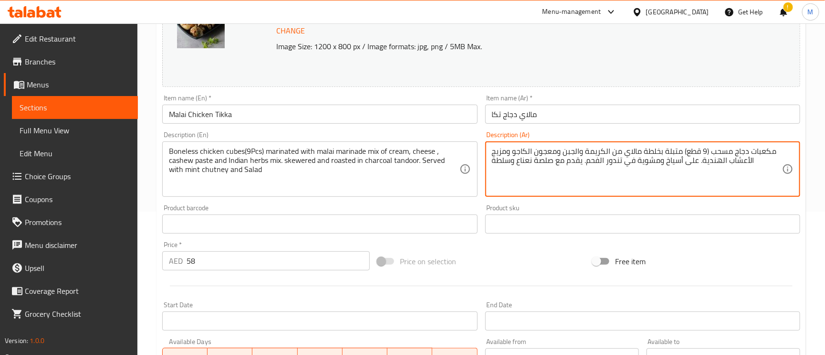
click at [658, 150] on textarea "مكعبات دجاج مسحب (9 قطع) متبلة بخلطة مالاي من الكريمة والجبن ومعجون الكاجو ومزي…" at bounding box center [637, 169] width 290 height 45
click at [658, 153] on textarea "مكعبات دجاج مسحب (9 قطع) متبلة بخلطة مالاي من الكريمة والجبن ومعجون الكاجو ومزي…" at bounding box center [637, 169] width 290 height 45
click at [657, 150] on textarea "مكعبات دجاج مسحب (9 قطع) متبلة بخلطة مالاي من الكريمة والجبن ومعجون الكاجو ومزي…" at bounding box center [637, 169] width 290 height 45
drag, startPoint x: 658, startPoint y: 150, endPoint x: 642, endPoint y: 148, distance: 16.4
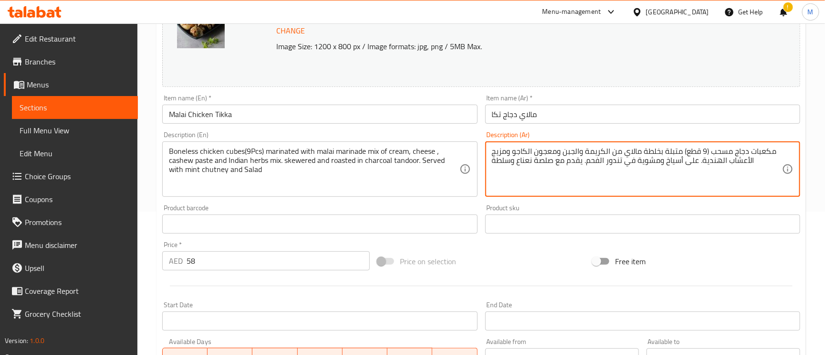
click at [642, 148] on textarea "مكعبات دجاج مسحب (9 قطع) متبلة بخلطة مالاي من الكريمة والجبن ومعجون الكاجو ومزي…" at bounding box center [637, 169] width 290 height 45
type textarea "مكعبات دجاج مسحب (9 قطع) متبلة بمزيج تتبيلة مالاي من الكريمة والجبن ومعجون الكا…"
click at [575, 113] on input "مالاي دجاج تكا" at bounding box center [643, 114] width 315 height 19
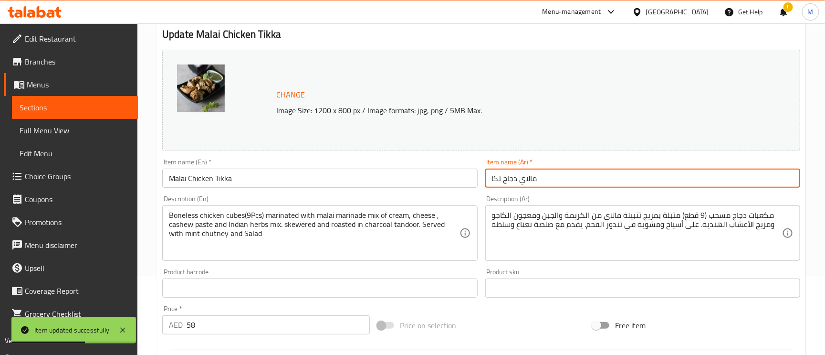
scroll to position [0, 0]
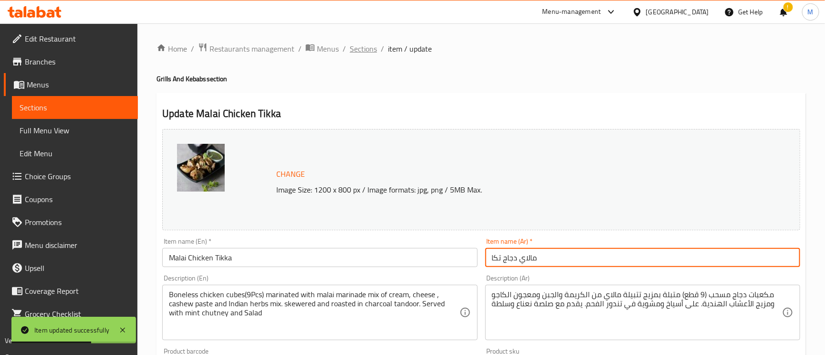
click at [354, 46] on span "Sections" at bounding box center [363, 48] width 27 height 11
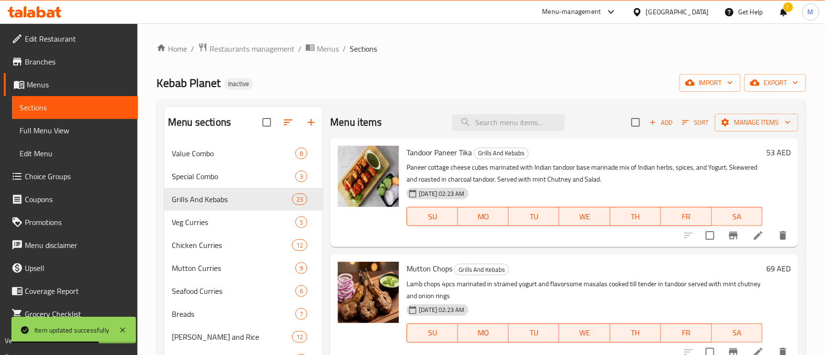
click at [493, 112] on div "Menu items Add Sort Manage items" at bounding box center [564, 122] width 468 height 31
paste input "Tandoori Chicken Drumstick"
type input "Tandoori Chicken Drumstick"
click at [498, 123] on input "Tandoori Chicken Drumstick" at bounding box center [509, 122] width 113 height 17
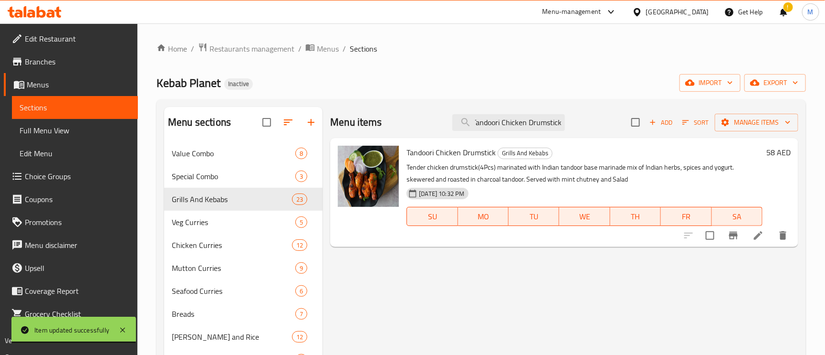
click at [758, 230] on li at bounding box center [758, 235] width 27 height 17
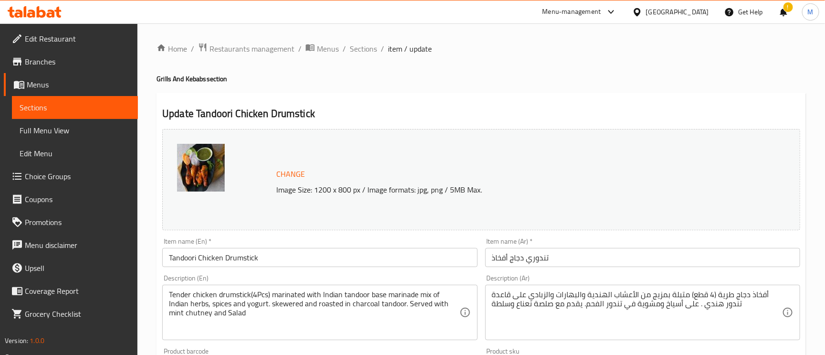
click at [521, 256] on input "تندوري دجاج أفخاذ" at bounding box center [643, 257] width 315 height 19
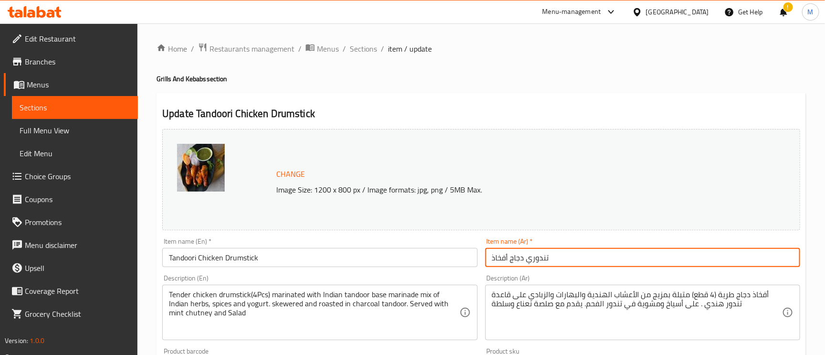
paste input "ابيس"
click at [494, 254] on input "تندوري دجاج أفخاذ" at bounding box center [643, 257] width 315 height 19
paste input "بابيس"
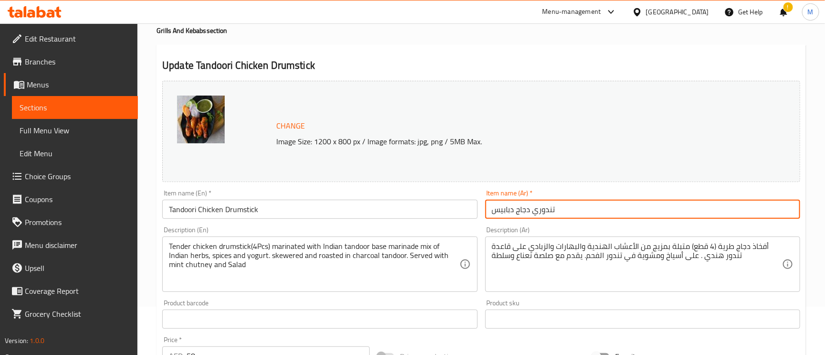
scroll to position [72, 0]
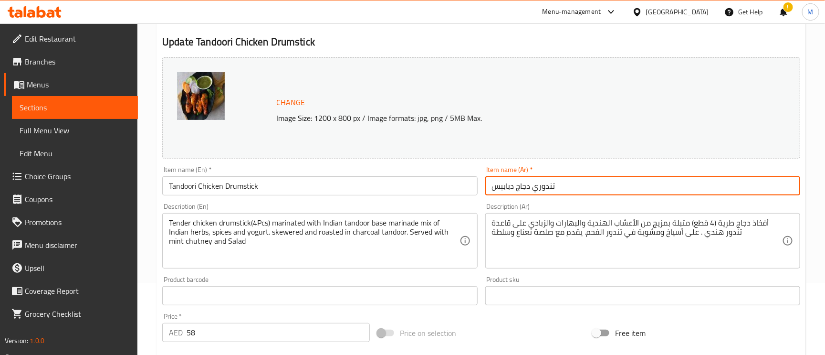
click at [517, 189] on input "تندوري دجاج دبابيس" at bounding box center [643, 185] width 315 height 19
click at [530, 193] on input "تندوري دجاج دبابيس" at bounding box center [643, 185] width 315 height 19
click at [526, 193] on input "تندوري دجاج دبابيس" at bounding box center [643, 185] width 315 height 19
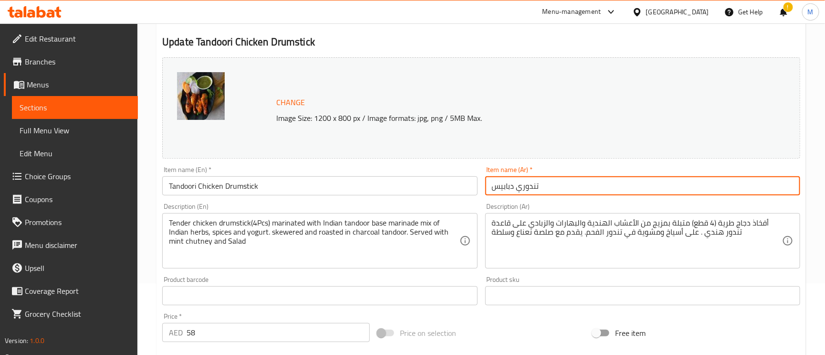
click at [628, 171] on div "Item name (Ar)   * تندوري دبابيس Item name (Ar) *" at bounding box center [643, 180] width 315 height 29
click at [617, 185] on input "تندوري دبابيس" at bounding box center [643, 185] width 315 height 19
paste input "دجاج"
type input "تندوري دبابيس دجاج"
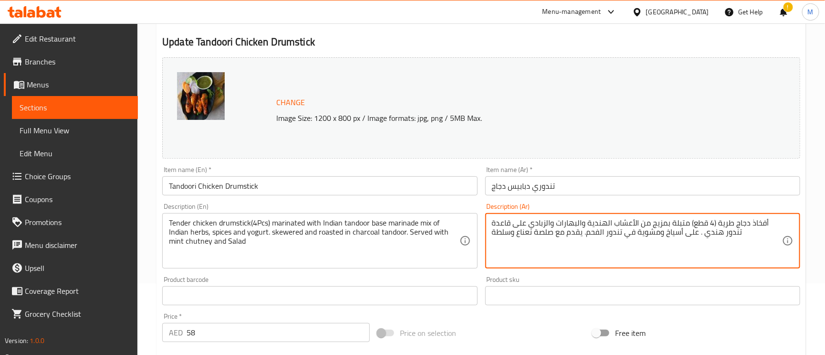
click at [758, 225] on textarea "أفخاذ دجاج طرية (4 قطع) متبلة بمزيج من الأعشاب الهندية والبهارات والزبادي على ق…" at bounding box center [637, 240] width 290 height 45
paste textarea "جاج"
click at [523, 192] on input "تندوري دبابيس دجاج" at bounding box center [643, 185] width 315 height 19
click at [761, 225] on textarea "أفخاذ دجاج طرية (4 قطع) متبلة بمزيج من الأعشاب الهندية والبهارات والزبادي على ق…" at bounding box center [637, 240] width 290 height 45
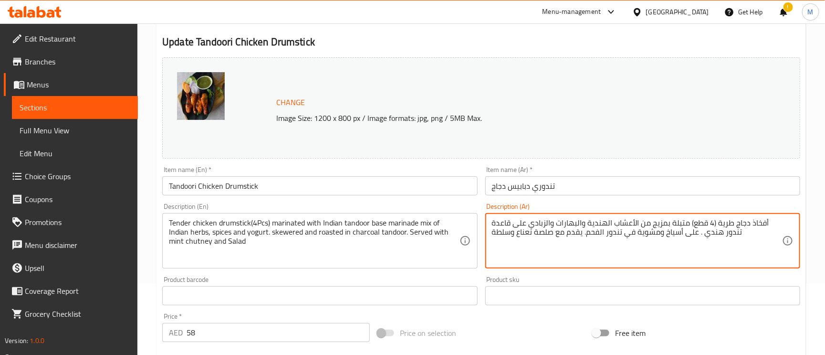
paste textarea "بابيس"
type textarea "دبابيس دجاج طرية (4 قطع) متبلة بمزيج من الأعشاب الهندية والبهارات والزبادي على …"
click at [595, 185] on input "تندوري دبابيس دجاج" at bounding box center [643, 185] width 315 height 19
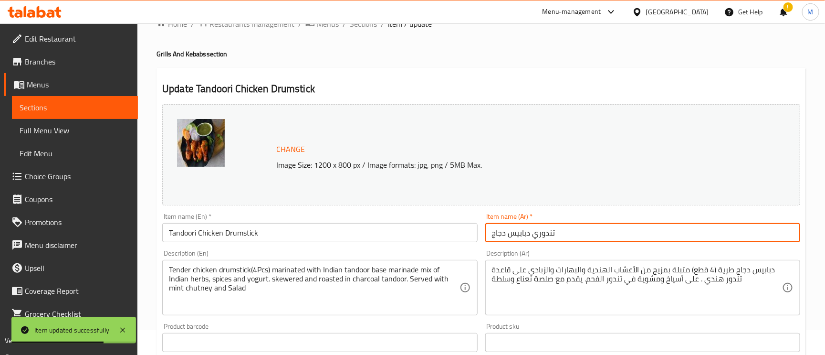
scroll to position [0, 0]
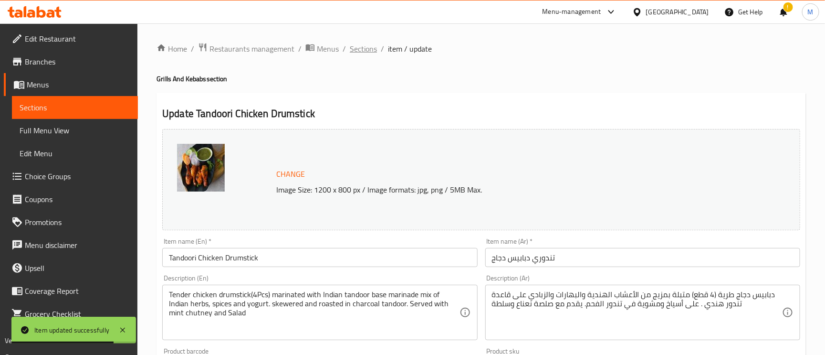
click at [359, 44] on span "Sections" at bounding box center [363, 48] width 27 height 11
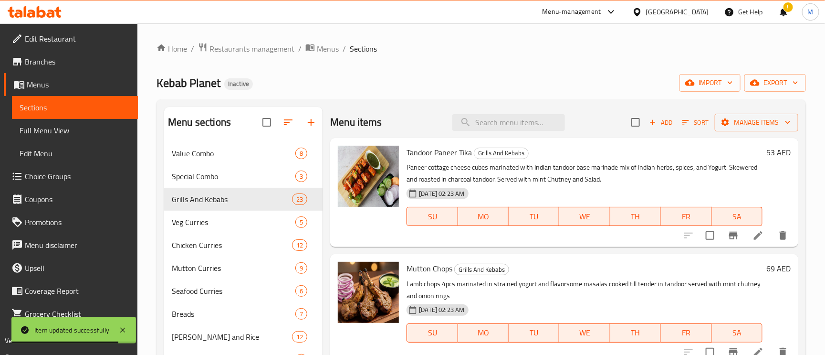
click at [471, 134] on div "Menu items Add Sort Manage items" at bounding box center [564, 122] width 468 height 31
paste input "Tandoori Chicken Drumstick"
type input "Tandoori Chicken Drumstick"
click at [484, 118] on input "Tandoori Chicken Drumstick" at bounding box center [509, 122] width 113 height 17
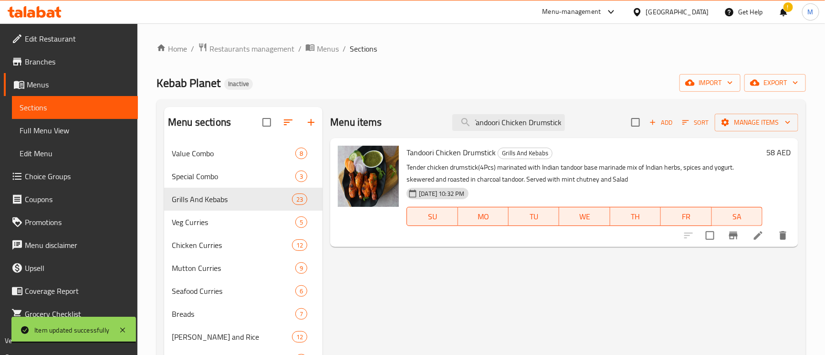
click at [751, 243] on li at bounding box center [758, 235] width 27 height 17
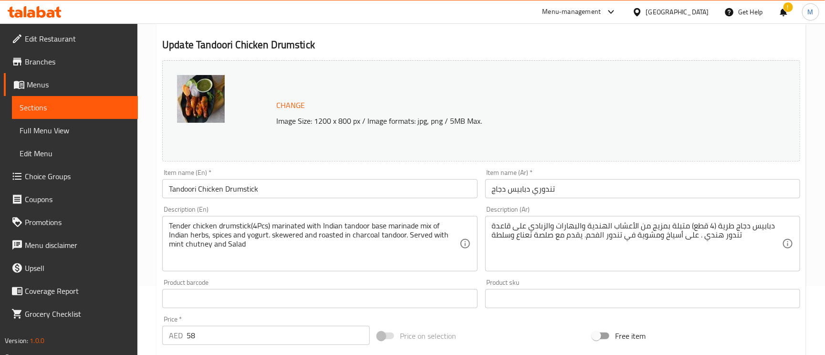
scroll to position [143, 0]
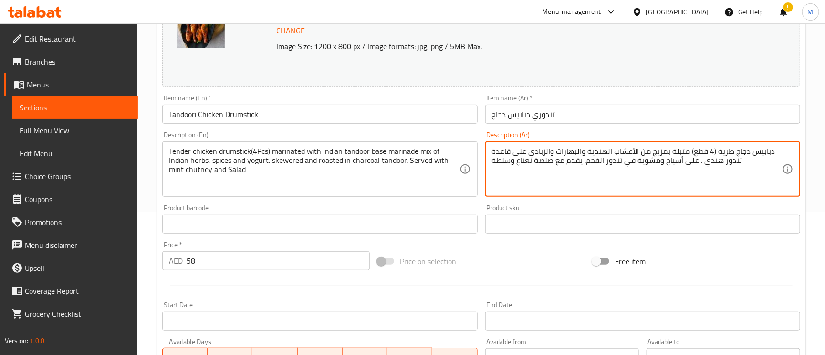
click at [649, 148] on textarea "دبابيس دجاج طرية (4 قطع) متبلة بمزيج من الأعشاب الهندية والبهارات والزبادي على …" at bounding box center [637, 169] width 290 height 45
click at [621, 147] on textarea "دبابيس دجاج طرية (4 قطع) متبلة بمزيج تتبيلة اساسها من الأعشاب الهندية والبهارات…" at bounding box center [637, 169] width 290 height 45
type textarea "دبابيس دجاج طرية (4 قطع) متبلة بمزيج تتبيلة من الأعشاب الهندية والبهارات والزبا…"
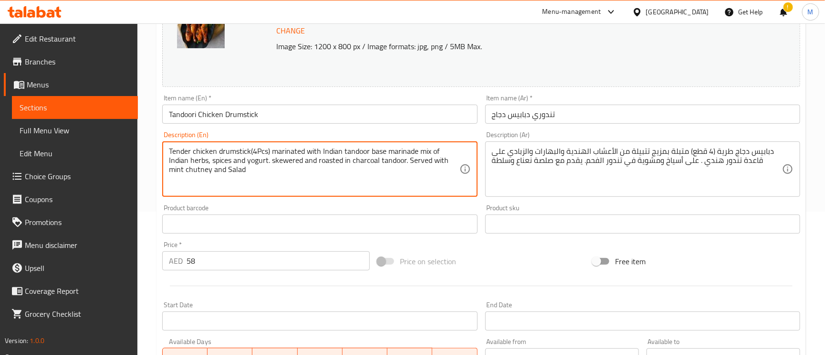
click at [331, 154] on textarea "Tender chicken drumstick(4Pcs) marinated with Indian tandoor base marinade mix …" at bounding box center [314, 169] width 290 height 45
click at [572, 115] on input "تندوري دبابيس دجاج" at bounding box center [643, 114] width 315 height 19
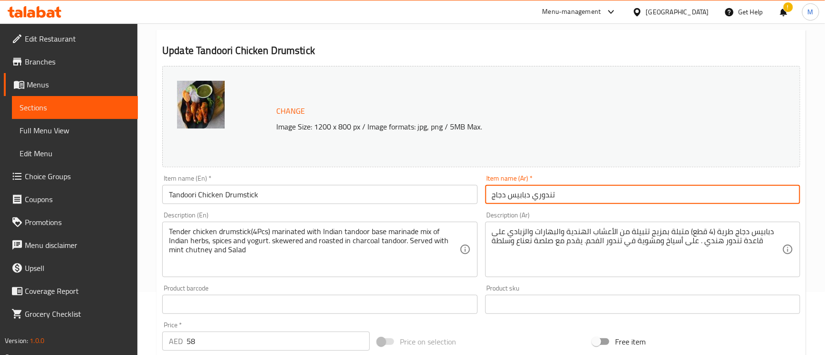
scroll to position [0, 0]
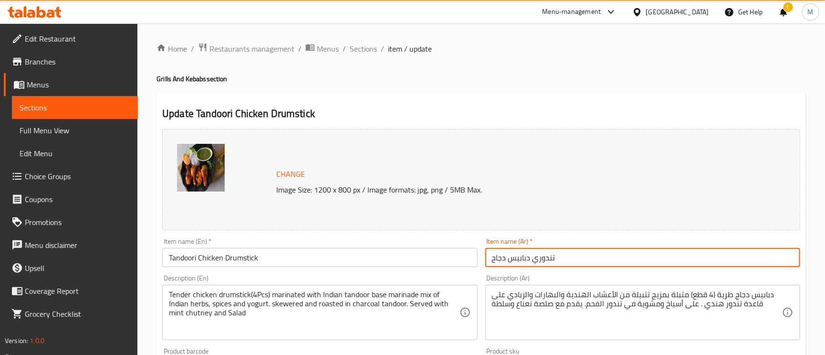
click at [360, 39] on div "Home / Restaurants management / Menus / Sections / item / update Grills And Keb…" at bounding box center [482, 355] width 688 height 665
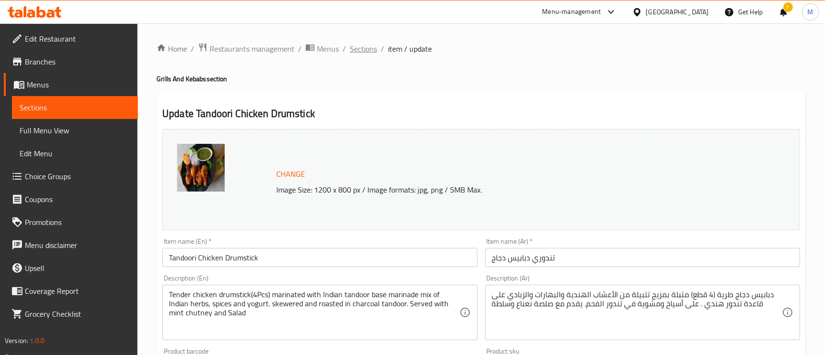
click at [362, 52] on span "Sections" at bounding box center [363, 48] width 27 height 11
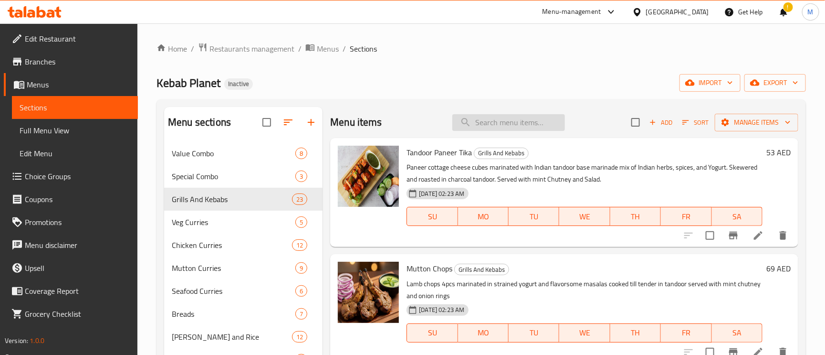
click at [496, 118] on input "search" at bounding box center [509, 122] width 113 height 17
paste input "Mutton Botti Kebab"
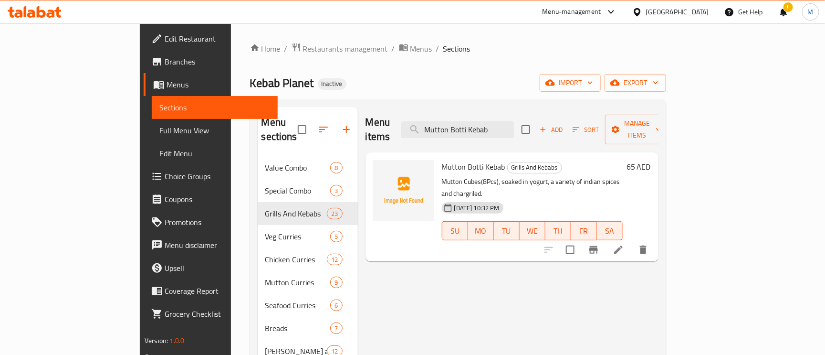
type input "Mutton Botti Kebab"
click at [624, 244] on icon at bounding box center [618, 249] width 11 height 11
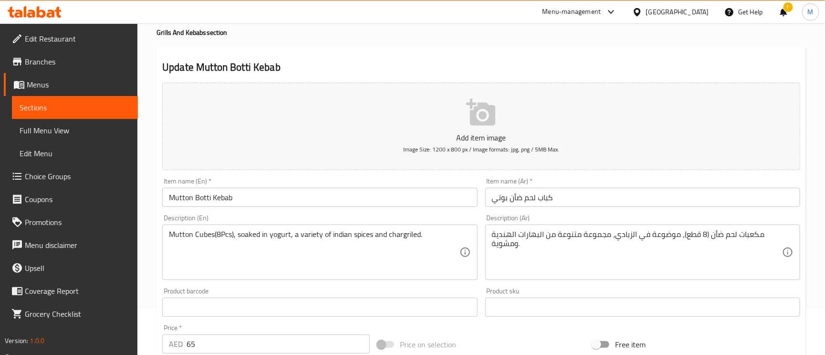
scroll to position [72, 0]
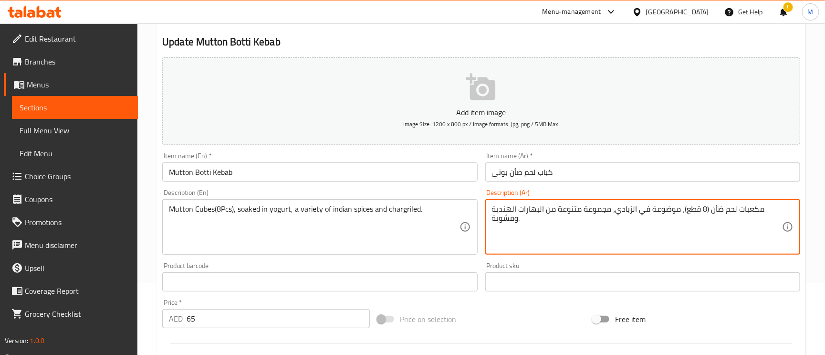
click at [665, 215] on textarea "مكعبات لحم ضأن (8 قطع)، موضوعة في الزبادي، مجموعة متنوعة من البهارات الهندية وم…" at bounding box center [637, 226] width 290 height 45
type textarea "مكعبات لحم ضأن (8 قطع)، منقوعة في الزبادي، مجموعة متنوعة من البهارات الهندية وم…"
click at [206, 208] on textarea "Mutton Cubes(8Pcs), soaked in yogurt, a variety of indian spices and chargriled." at bounding box center [314, 226] width 290 height 45
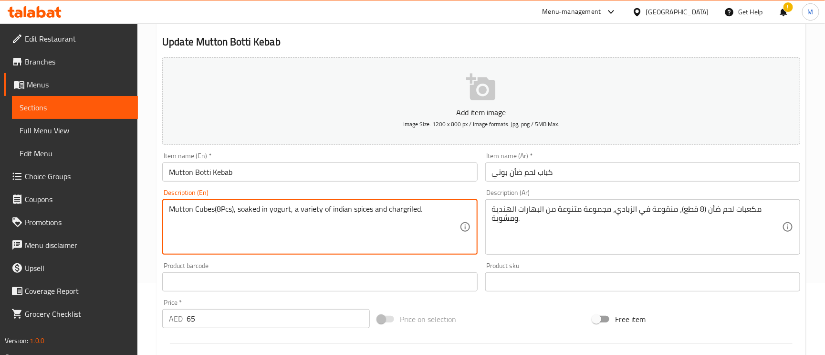
click at [303, 212] on textarea "Mutton Cubes(8Pcs), soaked in yogurt, a variety of indian spices and chargriled." at bounding box center [314, 226] width 290 height 45
click at [303, 211] on textarea "Mutton Cubes(8Pcs), soaked in yogurt, a variety of indian spices and chargriled." at bounding box center [314, 226] width 290 height 45
click at [338, 211] on textarea "Mutton Cubes(8Pcs), soaked in yogurt, a variety of indian spices and chargriled." at bounding box center [314, 226] width 290 height 45
click at [410, 211] on textarea "Mutton Cubes(8Pcs), soaked in yogurt, a variety of indian spices and chargriled." at bounding box center [314, 226] width 290 height 45
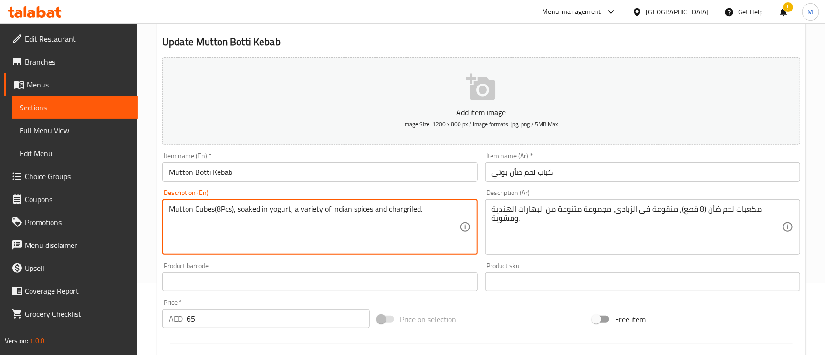
click at [410, 211] on textarea "Mutton Cubes(8Pcs), soaked in yogurt, a variety of indian spices and chargriled." at bounding box center [314, 226] width 290 height 45
click at [580, 191] on div "Description (Ar) مكعبات لحم ضأن (8 قطع)، منقوعة في الزبادي، مجموعة متنوعة من ال…" at bounding box center [643, 221] width 315 height 65
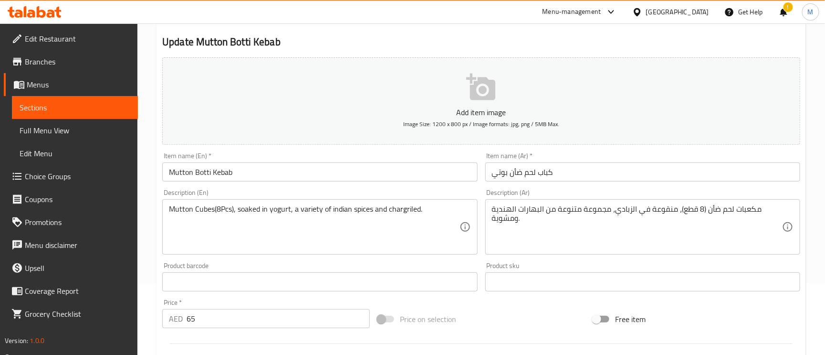
click at [579, 181] on input "كباب لحم ضأن بوتي" at bounding box center [643, 171] width 315 height 19
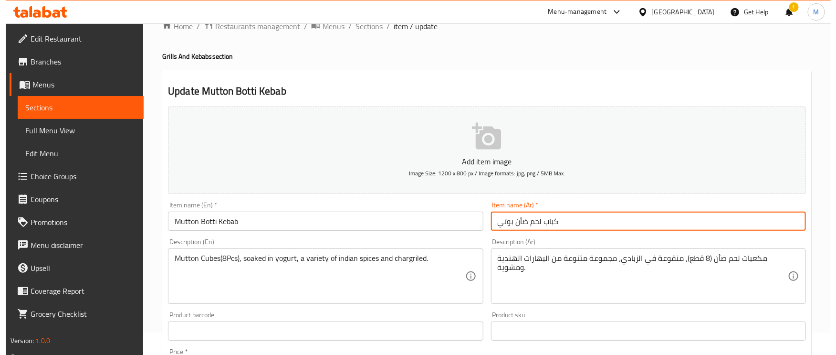
scroll to position [0, 0]
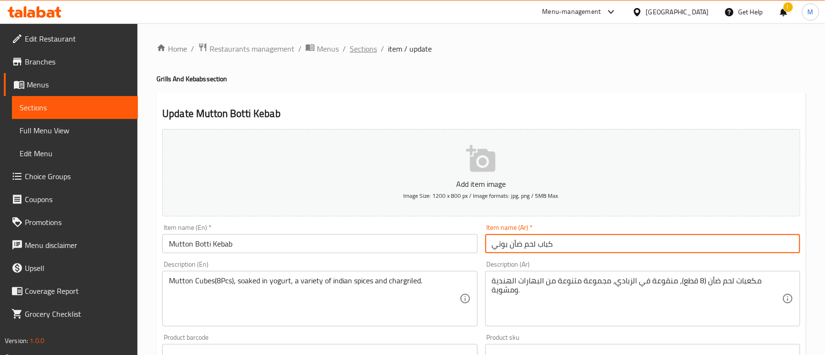
click at [366, 50] on span "Sections" at bounding box center [363, 48] width 27 height 11
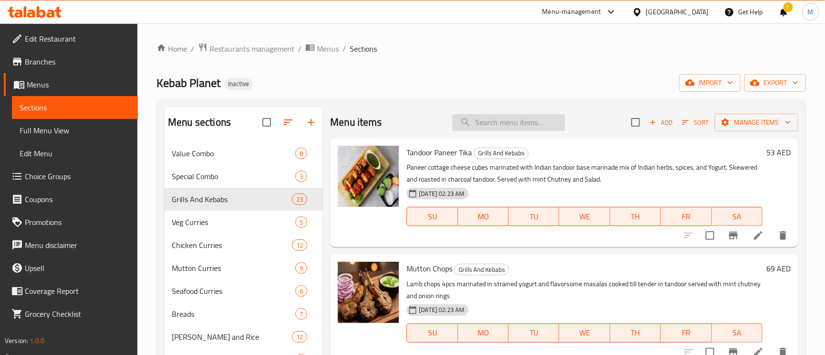
click at [493, 126] on input "search" at bounding box center [509, 122] width 113 height 17
paste input "Bbq Fish"
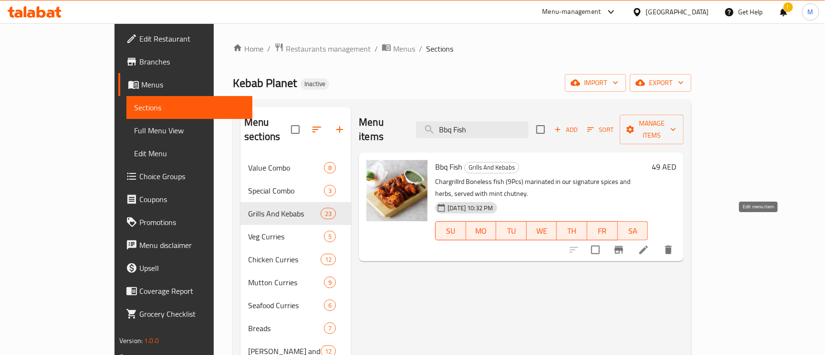
type input "Bbq Fish"
click at [657, 241] on li at bounding box center [644, 249] width 27 height 17
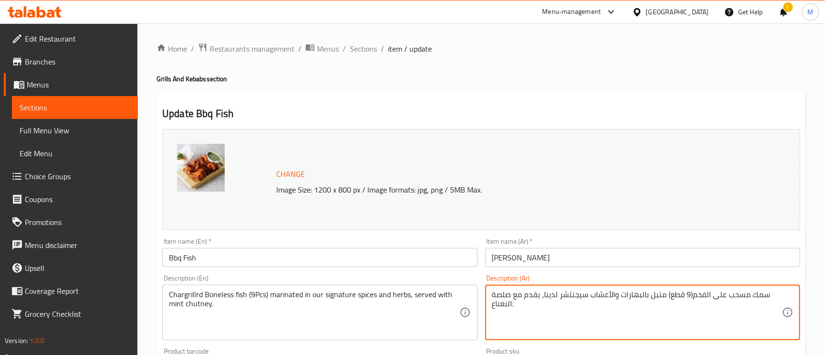
click at [706, 297] on textarea "سمك مسحب على الفحم(9 قطع) متبل بالبهارات والأعشاب سيجنتشر لدينا، يقدم مع صلصة ا…" at bounding box center [637, 312] width 290 height 45
click at [724, 295] on textarea "سمك مسحب على الفحم(9 قطع) متبل بالبهارات والأعشاب سيجنتشر لدينا، يقدم مع صلصة ا…" at bounding box center [637, 312] width 290 height 45
type textarea "سمك مسحب مشوي على الفحم(9 قطع) متبل بالبهارات والأعشاب سيجنتشر لدينا، يقدم مع ص…"
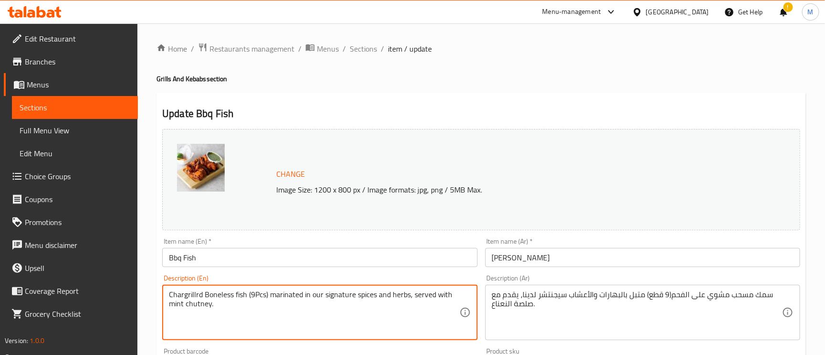
click at [335, 295] on textarea "Chargrillrd Boneless fish (9Pcs) marinated in our signature spices and herbs, s…" at bounding box center [314, 312] width 290 height 45
click at [622, 245] on div "Item name (Ar)   * سمك باربيكيو Item name (Ar) *" at bounding box center [643, 252] width 315 height 29
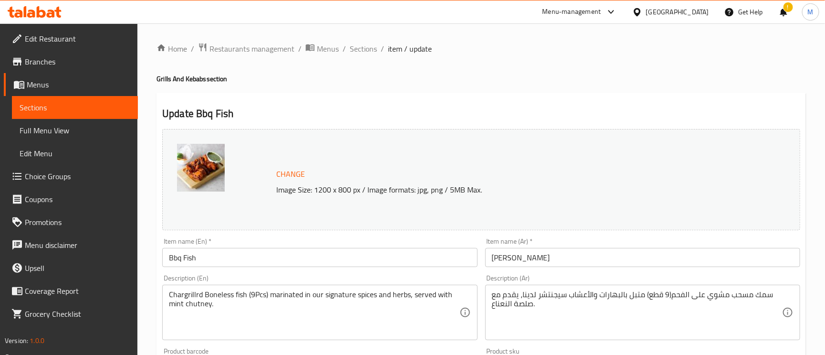
click at [630, 252] on input "[PERSON_NAME]" at bounding box center [643, 257] width 315 height 19
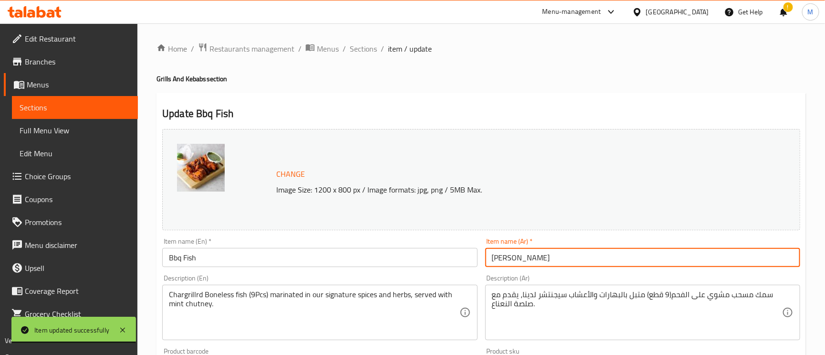
click at [374, 37] on div "Home / Restaurants management / Menus / Sections / item / update Grills And Keb…" at bounding box center [482, 355] width 688 height 665
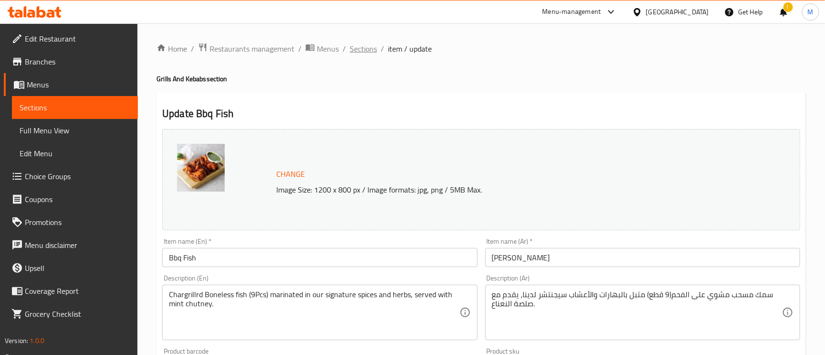
click at [368, 43] on span "Sections" at bounding box center [363, 48] width 27 height 11
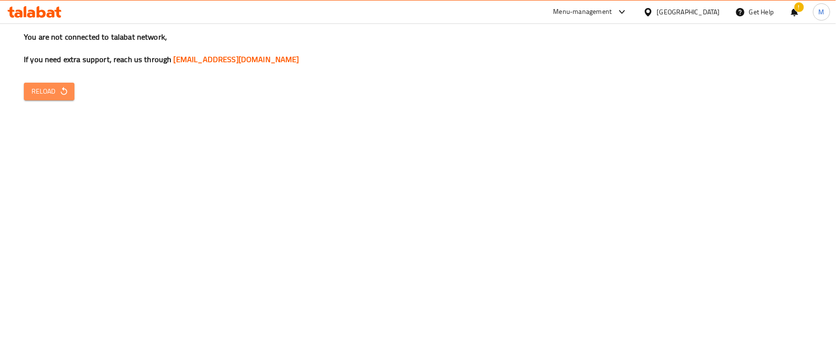
click at [71, 90] on button "Reload" at bounding box center [49, 92] width 51 height 18
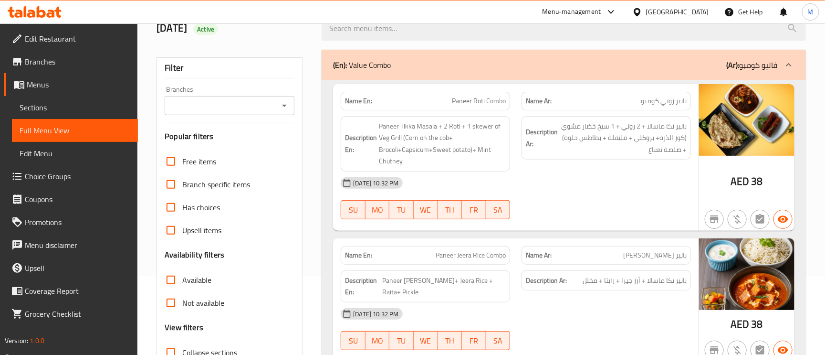
scroll to position [286, 0]
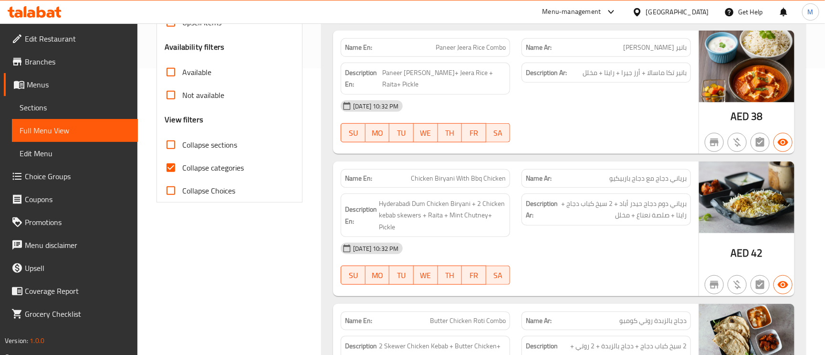
click at [175, 170] on input "Collapse categories" at bounding box center [170, 167] width 23 height 23
checkbox input "false"
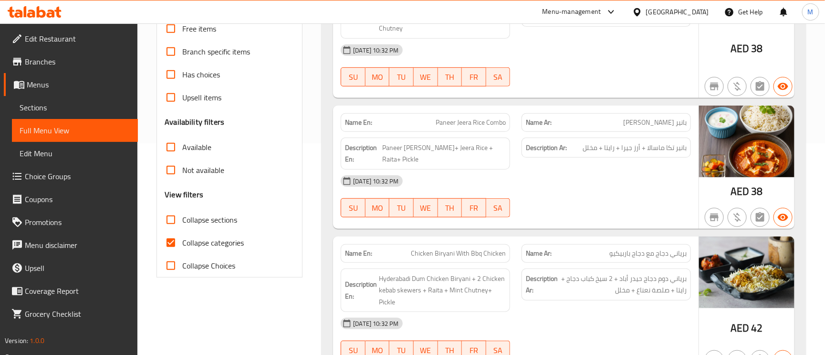
scroll to position [215, 0]
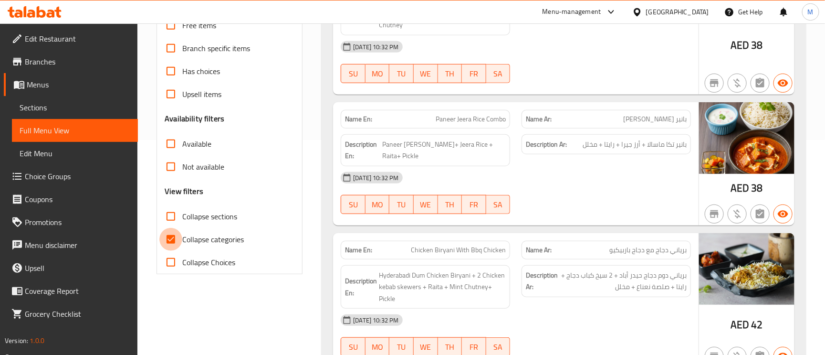
click at [178, 239] on input "Collapse categories" at bounding box center [170, 239] width 23 height 23
checkbox input "false"
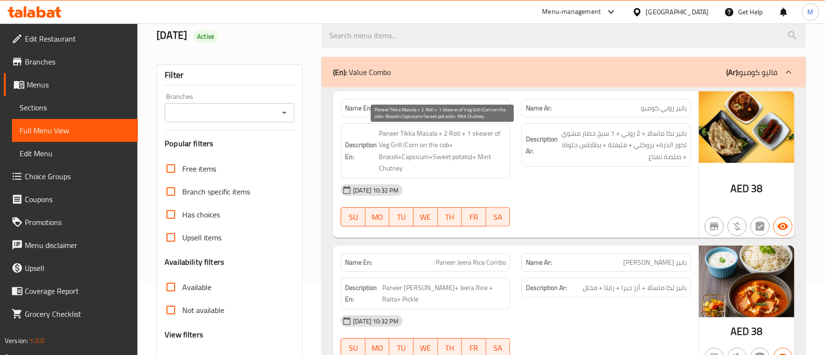
click at [456, 130] on span "Paneer Tikka Masala + 2 Roti + 1 skewer of Veg Grill (Corn on the cob+ Brocoli+…" at bounding box center [442, 150] width 127 height 47
click at [457, 130] on span "Paneer Tikka Masala + 2 Roti + 1 skewer of Veg Grill (Corn on the cob+ Brocoli+…" at bounding box center [442, 150] width 127 height 47
drag, startPoint x: 450, startPoint y: 146, endPoint x: 402, endPoint y: 138, distance: 47.9
click at [402, 138] on span "Paneer Tikka Masala + 2 Roti + 1 skewer of Veg Grill (Corn on the cob+ Brocoli+…" at bounding box center [442, 150] width 127 height 47
click at [404, 142] on span "Paneer Tikka Masala + 2 Roti + 1 skewer of Veg Grill (Corn on the cob+ Brocoli+…" at bounding box center [442, 150] width 127 height 47
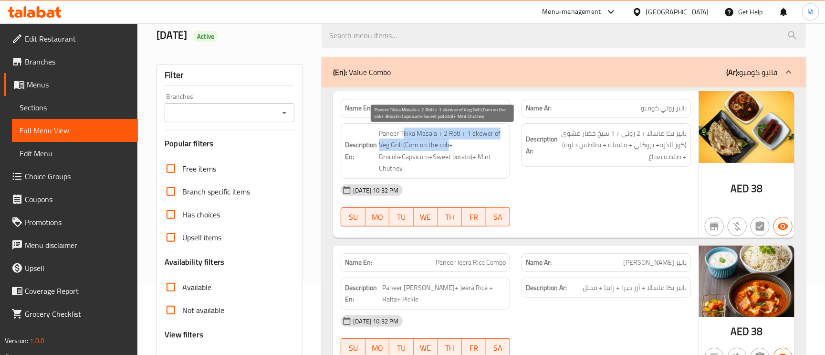
click at [413, 151] on span "Paneer Tikka Masala + 2 Roti + 1 skewer of Veg Grill (Corn on the cob+ Brocoli+…" at bounding box center [442, 150] width 127 height 47
click at [413, 150] on span "Paneer Tikka Masala + 2 Roti + 1 skewer of Veg Grill (Corn on the cob+ Brocoli+…" at bounding box center [442, 150] width 127 height 47
click at [411, 150] on span "Paneer Tikka Masala + 2 Roti + 1 skewer of Veg Grill (Corn on the cob+ Brocoli+…" at bounding box center [442, 150] width 127 height 47
drag, startPoint x: 406, startPoint y: 148, endPoint x: 448, endPoint y: 152, distance: 42.2
click at [448, 152] on span "Paneer Tikka Masala + 2 Roti + 1 skewer of Veg Grill (Corn on the cob+ Brocoli+…" at bounding box center [442, 150] width 127 height 47
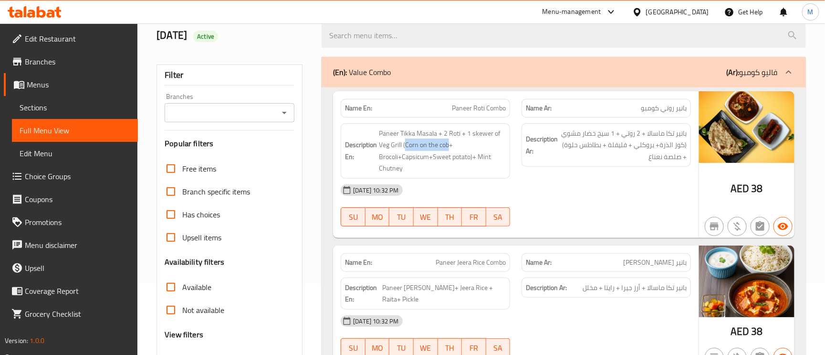
copy span "Corn on the cob"
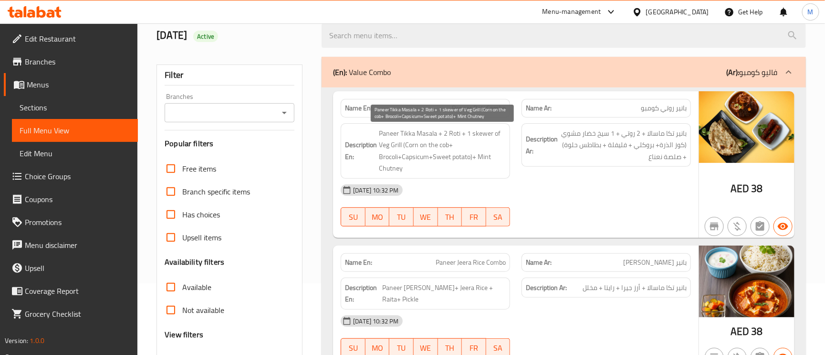
click at [415, 159] on span "Paneer Tikka Masala + 2 Roti + 1 skewer of Veg Grill (Corn on the cob+ Brocoli+…" at bounding box center [442, 150] width 127 height 47
click at [457, 161] on span "Paneer Tikka Masala + 2 Roti + 1 skewer of Veg Grill (Corn on the cob+ Brocoli+…" at bounding box center [442, 150] width 127 height 47
click at [442, 162] on span "Paneer Tikka Masala + 2 Roti + 1 skewer of Veg Grill (Corn on the cob+ Brocoli+…" at bounding box center [442, 150] width 127 height 47
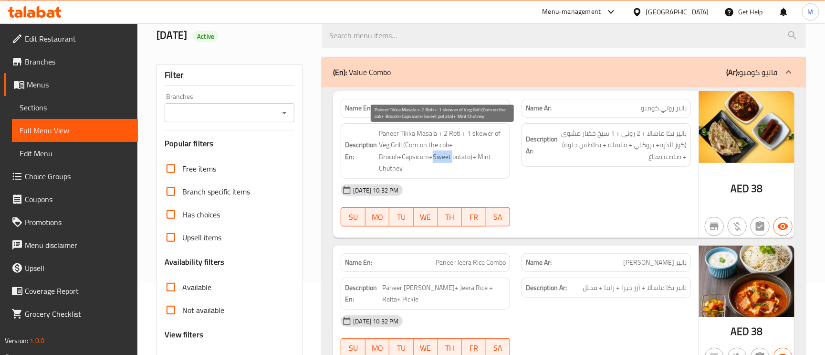
click at [442, 162] on span "Paneer Tikka Masala + 2 Roti + 1 skewer of Veg Grill (Corn on the cob+ Brocoli+…" at bounding box center [442, 150] width 127 height 47
click at [422, 160] on span "Paneer Tikka Masala + 2 Roti + 1 skewer of Veg Grill (Corn on the cob+ Brocoli+…" at bounding box center [442, 150] width 127 height 47
click at [395, 158] on span "Paneer Tikka Masala + 2 Roti + 1 skewer of Veg Grill (Corn on the cob+ Brocoli+…" at bounding box center [442, 150] width 127 height 47
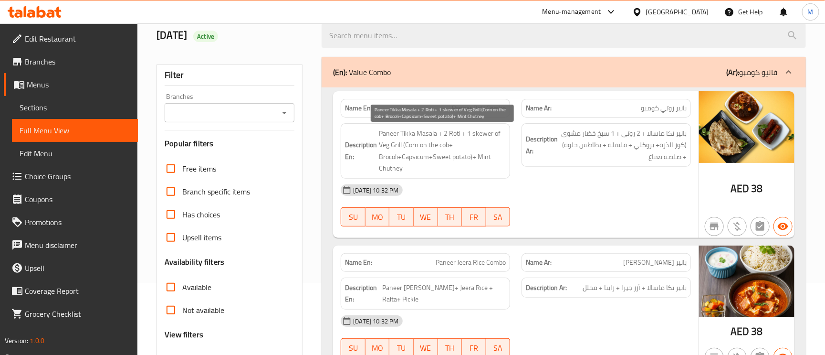
click at [416, 156] on span "Paneer Tikka Masala + 2 Roti + 1 skewer of Veg Grill (Corn on the cob+ Brocoli+…" at bounding box center [442, 150] width 127 height 47
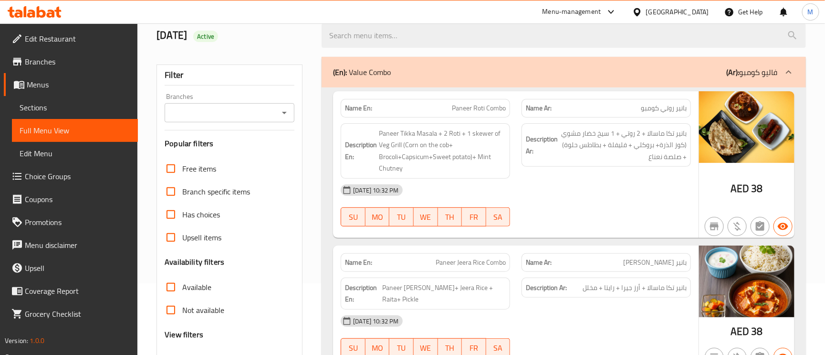
drag, startPoint x: 444, startPoint y: 179, endPoint x: 419, endPoint y: 169, distance: 26.2
click at [411, 173] on span "Paneer Tikka Masala + 2 Roti + 1 skewer of Veg Grill (Corn on the cob+ Brocoli+…" at bounding box center [442, 150] width 127 height 47
click at [480, 101] on div "Name En: Paneer Roti Combo" at bounding box center [425, 108] width 169 height 19
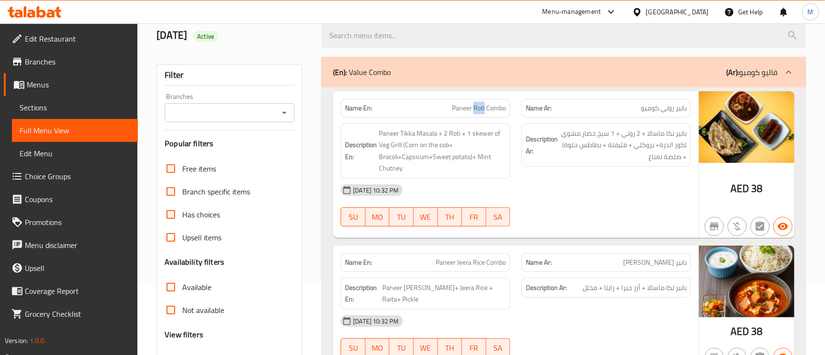
click at [479, 100] on div "Name En: Paneer Roti Combo" at bounding box center [425, 108] width 169 height 19
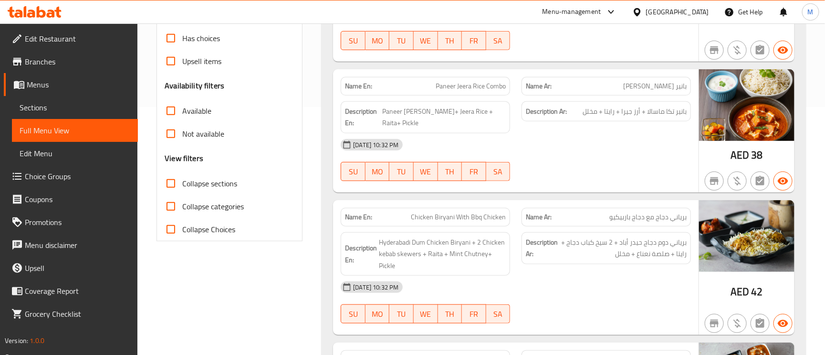
scroll to position [286, 0]
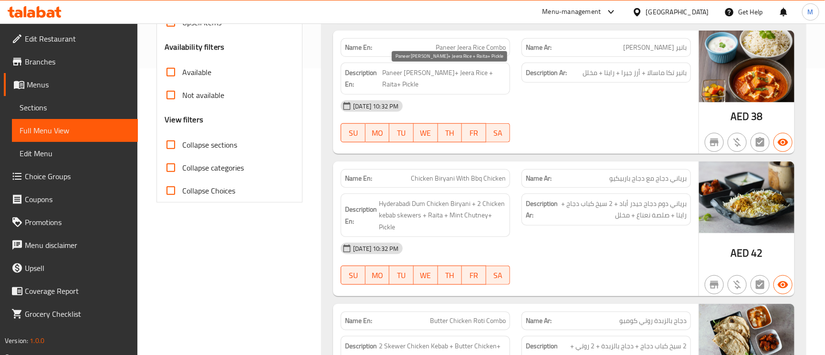
click at [440, 76] on span "Paneer [PERSON_NAME]+ Jeera Rice + Raita+ Pickle" at bounding box center [444, 78] width 124 height 23
click at [685, 173] on span "برياني دجاج مع دجاج باربيكيو" at bounding box center [648, 178] width 77 height 10
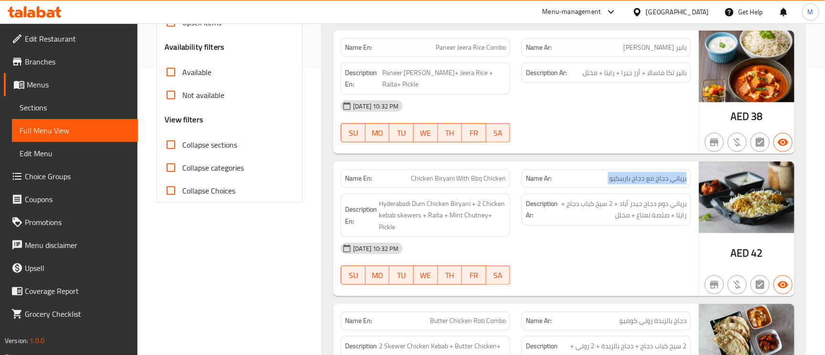
click at [685, 173] on span "برياني دجاج مع دجاج باربيكيو" at bounding box center [648, 178] width 77 height 10
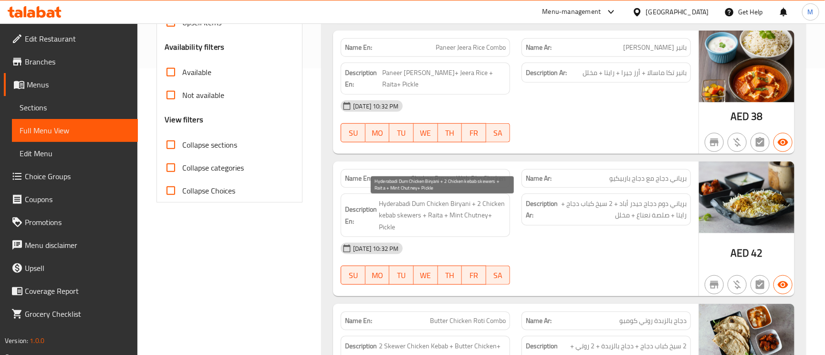
click at [470, 219] on span "Hyderabadi Dum Chicken Biryani + 2 Chicken kebab skewers + Raita + Mint Chutney…" at bounding box center [442, 215] width 127 height 35
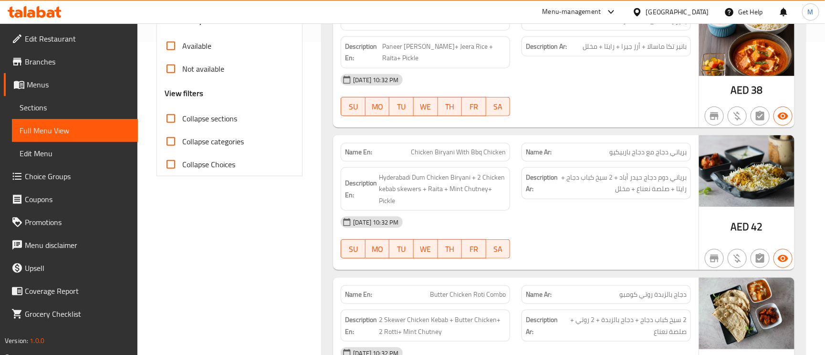
scroll to position [358, 0]
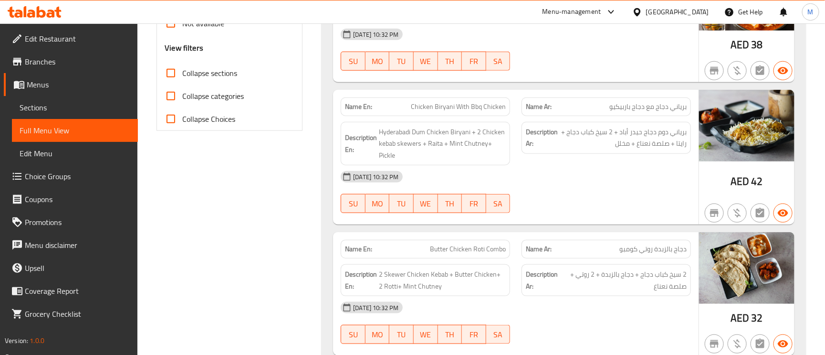
click at [674, 245] on span "دجاج بالزبدة روتي كومبو" at bounding box center [653, 249] width 67 height 10
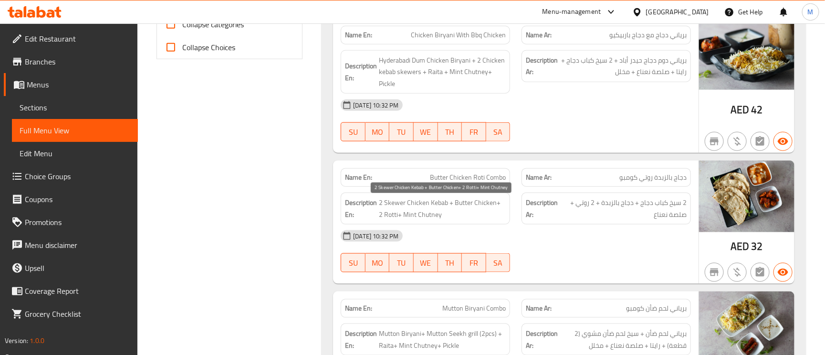
click at [420, 204] on span "2 Skewer Chicken Kebab + Butter Chicken+ 2 Rotti+ Mint Chutney" at bounding box center [442, 208] width 127 height 23
click at [383, 203] on span "2 Skewer Chicken Kebab + Butter Chicken+ 2 Rotti+ Mint Chutney" at bounding box center [442, 208] width 127 height 23
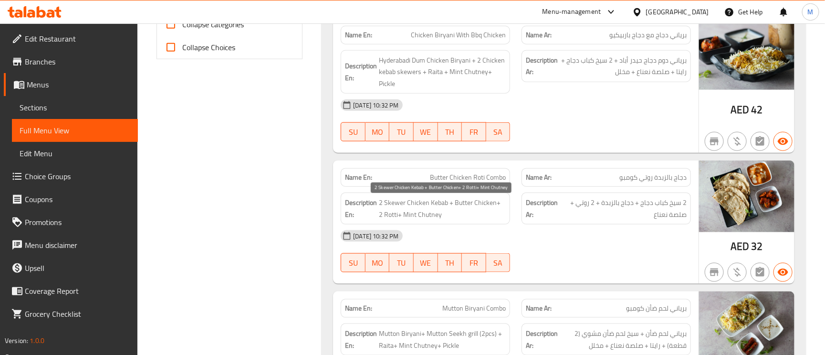
click at [383, 203] on span "2 Skewer Chicken Kebab + Butter Chicken+ 2 Rotti+ Mint Chutney" at bounding box center [442, 208] width 127 height 23
click at [414, 206] on span "2 Skewer Chicken Kebab + Butter Chicken+ 2 Rotti+ Mint Chutney" at bounding box center [442, 208] width 127 height 23
click at [468, 209] on span "2 Skewer Chicken Kebab + Butter Chicken+ 2 Rotti+ Mint Chutney" at bounding box center [442, 208] width 127 height 23
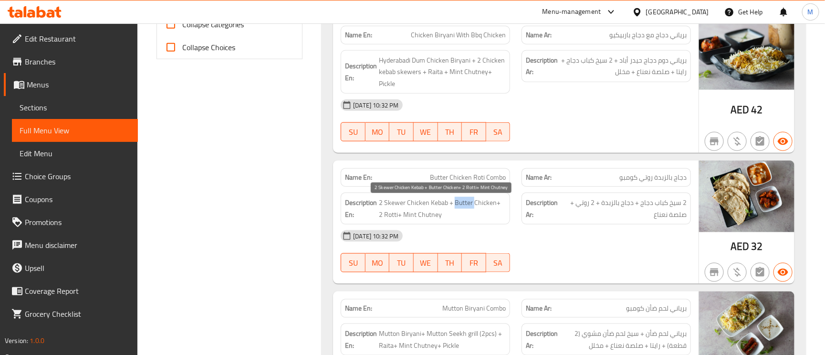
click at [468, 209] on span "2 Skewer Chicken Kebab + Butter Chicken+ 2 Rotti+ Mint Chutney" at bounding box center [442, 208] width 127 height 23
click at [468, 208] on span "2 Skewer Chicken Kebab + Butter Chicken+ 2 Rotti+ Mint Chutney" at bounding box center [442, 208] width 127 height 23
click at [436, 204] on span "2 Skewer Chicken Kebab + Butter Chicken+ 2 Rotti+ Mint Chutney" at bounding box center [442, 208] width 127 height 23
click at [416, 204] on span "2 Skewer Chicken Kebab + Butter Chicken+ 2 Rotti+ Mint Chutney" at bounding box center [442, 208] width 127 height 23
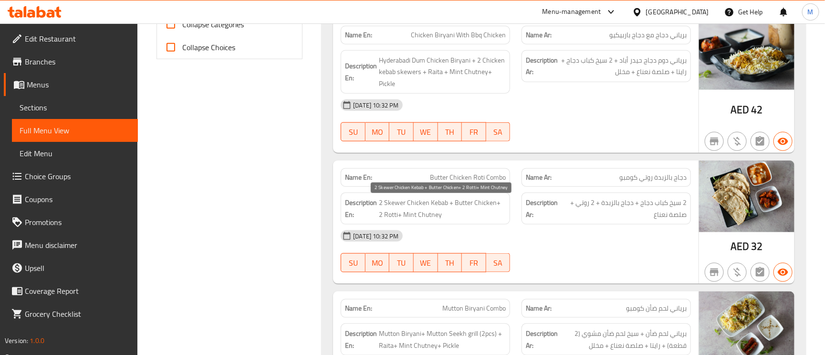
click at [416, 204] on span "2 Skewer Chicken Kebab + Butter Chicken+ 2 Rotti+ Mint Chutney" at bounding box center [442, 208] width 127 height 23
click at [428, 211] on span "2 Skewer Chicken Kebab + Butter Chicken+ 2 Rotti+ Mint Chutney" at bounding box center [442, 208] width 127 height 23
click at [428, 210] on span "2 Skewer Chicken Kebab + Butter Chicken+ 2 Rotti+ Mint Chutney" at bounding box center [442, 208] width 127 height 23
click at [485, 203] on span "2 Skewer Chicken Kebab + Butter Chicken+ 2 Rotti+ Mint Chutney" at bounding box center [442, 208] width 127 height 23
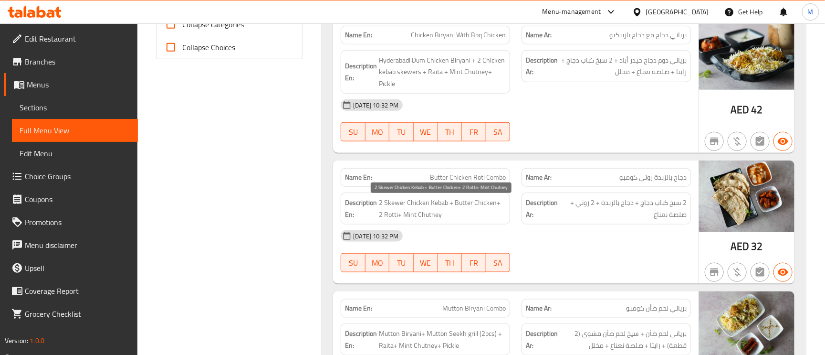
click at [389, 220] on span "2 Skewer Chicken Kebab + Butter Chicken+ 2 Rotti+ Mint Chutney" at bounding box center [442, 208] width 127 height 23
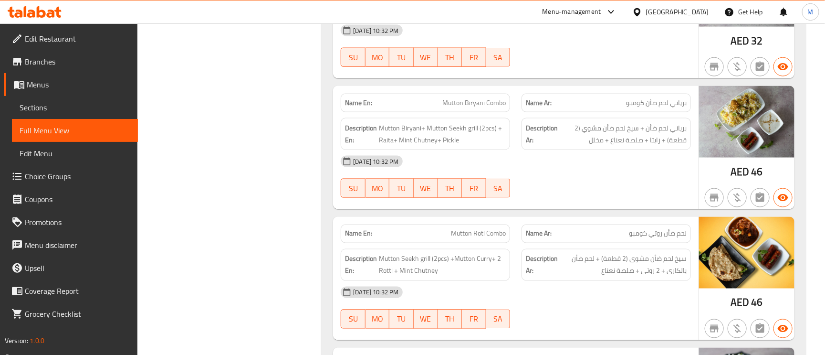
scroll to position [645, 0]
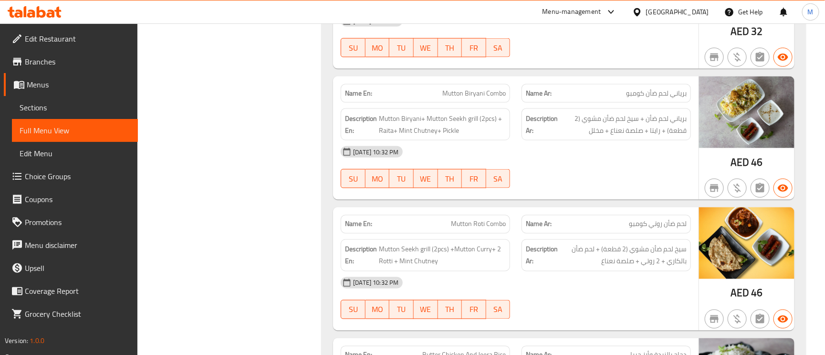
click at [676, 226] on span "لحم ضأن روتي كومبو" at bounding box center [658, 224] width 58 height 10
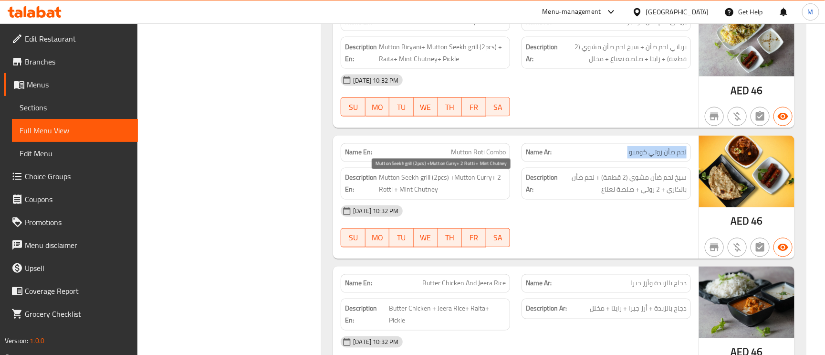
click at [412, 179] on span "Mutton Seekh grill (2pcs) +Mutton Curry+ 2 Rotti + Mint Chutney" at bounding box center [442, 183] width 127 height 23
click at [424, 180] on span "Mutton Seekh grill (2pcs) +Mutton Curry+ 2 Rotti + Mint Chutney" at bounding box center [442, 183] width 127 height 23
click at [465, 185] on span "Mutton Seekh grill (2pcs) +Mutton Curry+ 2 Rotti + Mint Chutney" at bounding box center [442, 183] width 127 height 23
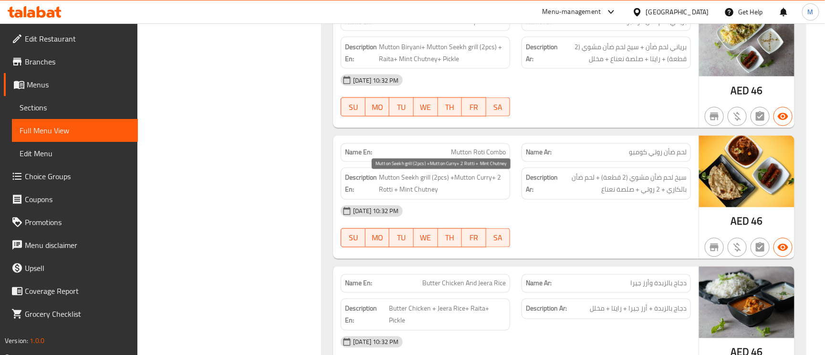
click at [502, 177] on span "Mutton Seekh grill (2pcs) +Mutton Curry+ 2 Rotti + Mint Chutney" at bounding box center [442, 183] width 127 height 23
click at [423, 195] on span "Mutton Seekh grill (2pcs) +Mutton Curry+ 2 Rotti + Mint Chutney" at bounding box center [442, 183] width 127 height 23
click at [392, 179] on span "Mutton Seekh grill (2pcs) +Mutton Curry+ 2 Rotti + Mint Chutney" at bounding box center [442, 183] width 127 height 23
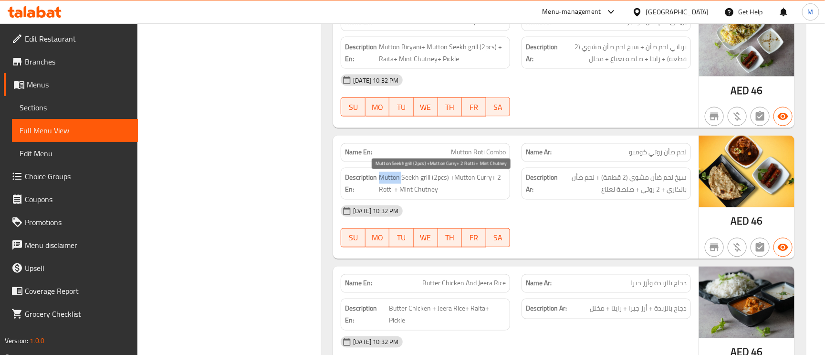
click at [392, 179] on span "Mutton Seekh grill (2pcs) +Mutton Curry+ 2 Rotti + Mint Chutney" at bounding box center [442, 183] width 127 height 23
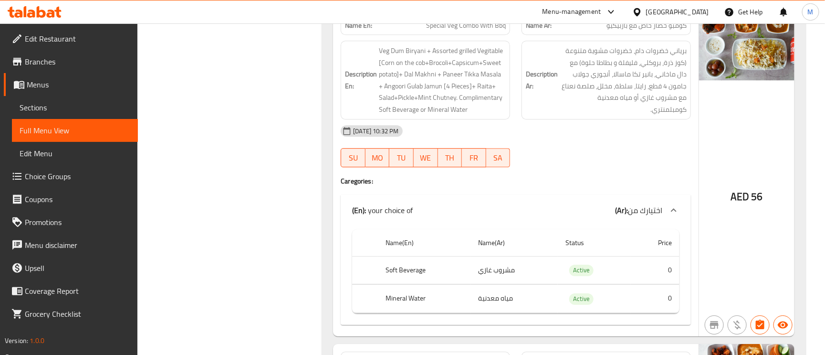
scroll to position [1217, 0]
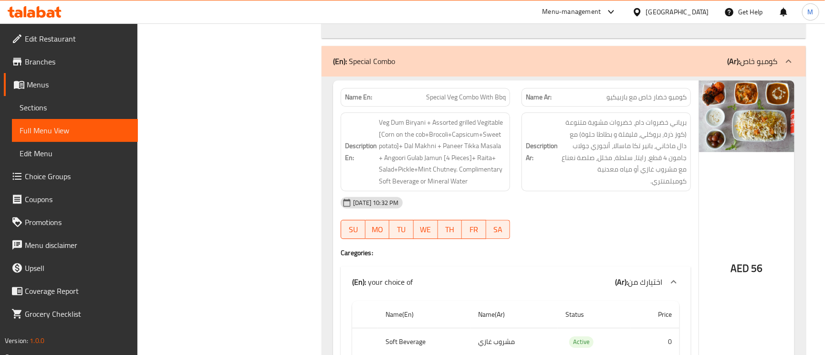
click at [468, 102] on span "Special Veg Combo With Bbq" at bounding box center [466, 97] width 80 height 10
click at [428, 94] on div "Name En: Special Veg Combo With Bbq" at bounding box center [425, 97] width 169 height 19
click at [481, 106] on div "Name En: Special Veg Combo With Bbq" at bounding box center [425, 97] width 169 height 19
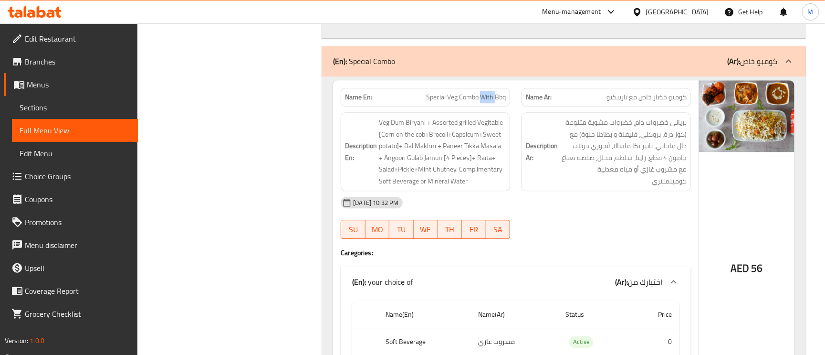
click at [481, 102] on span "Special Veg Combo With Bbq" at bounding box center [466, 97] width 80 height 10
click at [479, 102] on span "Special Veg Combo With Bbq" at bounding box center [466, 97] width 80 height 10
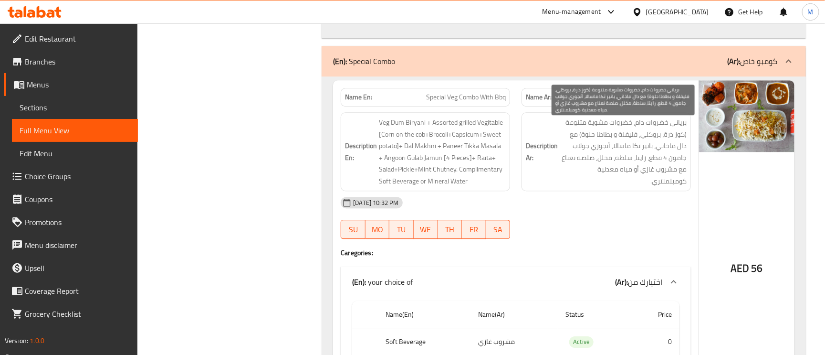
click at [677, 152] on span "برياني خضروات دام، خضروات مشوية متنوعة (كوز ذرة، بروكلي، فليفلة و بطاطا حلوة) م…" at bounding box center [623, 151] width 127 height 70
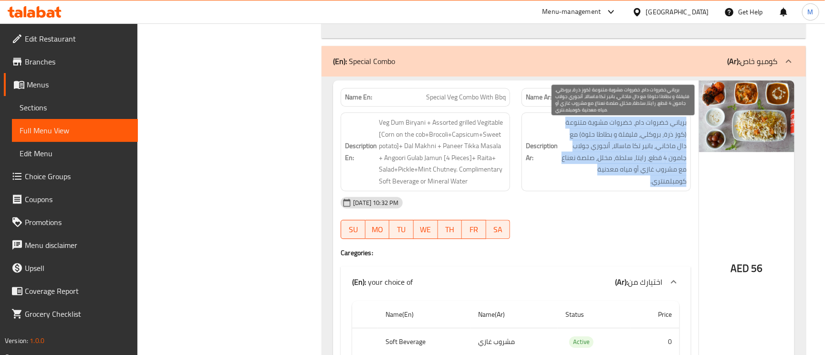
click at [677, 152] on span "برياني خضروات دام، خضروات مشوية متنوعة (كوز ذرة، بروكلي، فليفلة و بطاطا حلوة) م…" at bounding box center [623, 151] width 127 height 70
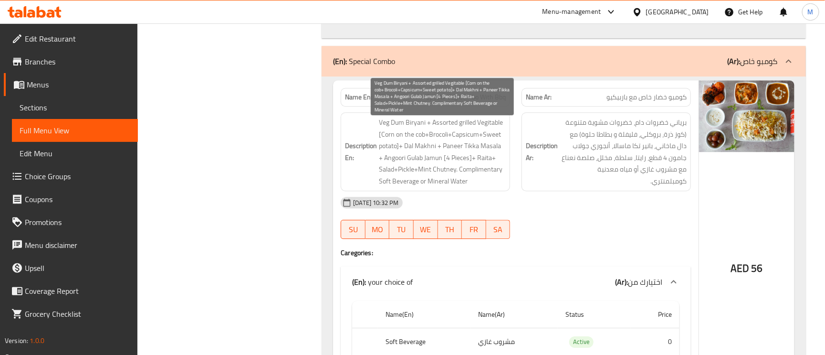
click at [392, 126] on span "Veg Dum Biryani + Assorted grilled Vegitable [Corn on the cob+Brocoli+Capsicum+…" at bounding box center [442, 151] width 127 height 70
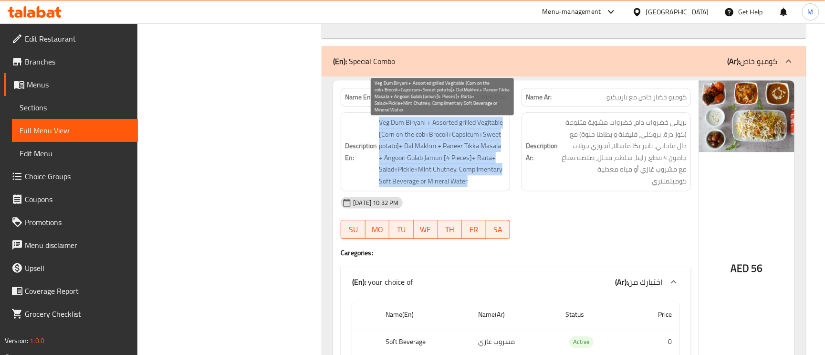
click at [397, 124] on span "Veg Dum Biryani + Assorted grilled Vegitable [Corn on the cob+Brocoli+Capsicum+…" at bounding box center [442, 151] width 127 height 70
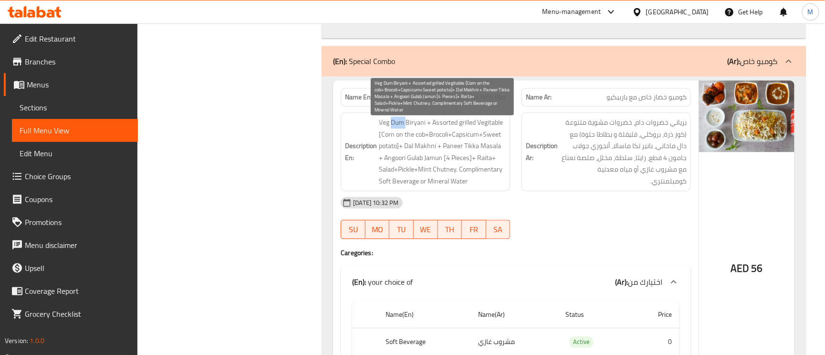
click at [397, 124] on span "Veg Dum Biryani + Assorted grilled Vegitable [Corn on the cob+Brocoli+Capsicum+…" at bounding box center [442, 151] width 127 height 70
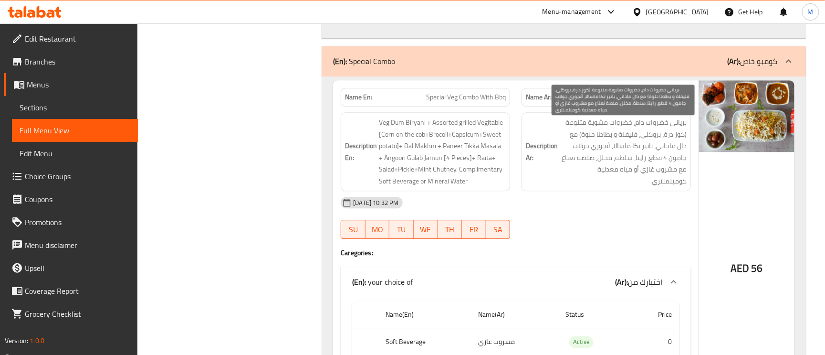
click at [644, 131] on span "برياني خضروات دام، خضروات مشوية متنوعة (كوز ذرة، بروكلي، فليفلة و بطاطا حلوة) م…" at bounding box center [623, 151] width 127 height 70
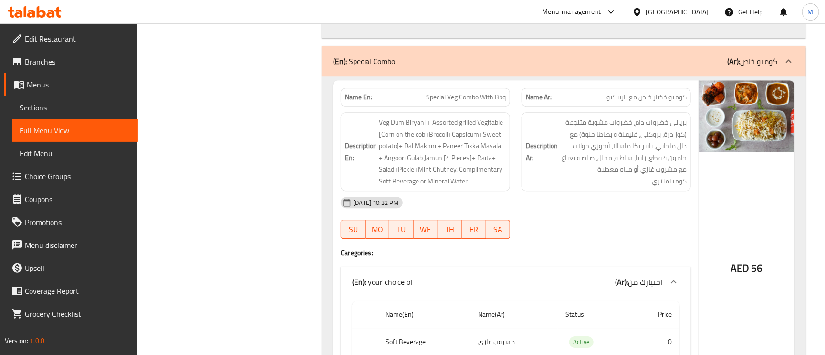
click at [486, 102] on span "Special Veg Combo With Bbq" at bounding box center [466, 97] width 80 height 10
copy span "Special Veg Combo With Bbq"
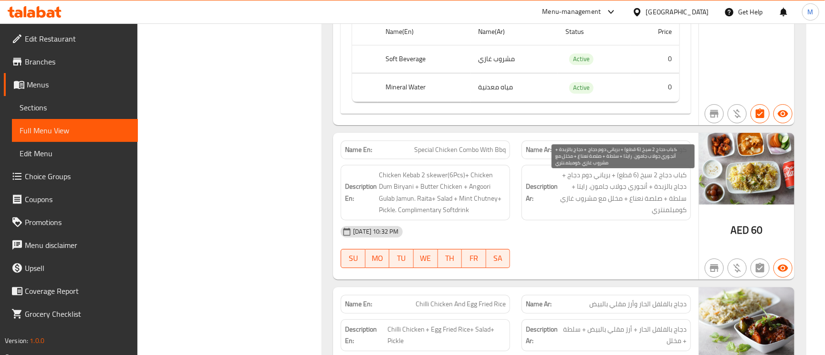
scroll to position [1504, 0]
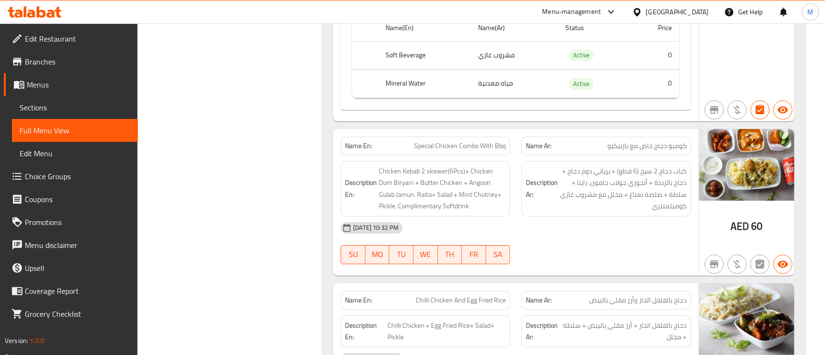
click at [666, 148] on span "كومبو دجاج خاص مع باربيكيو" at bounding box center [647, 146] width 79 height 10
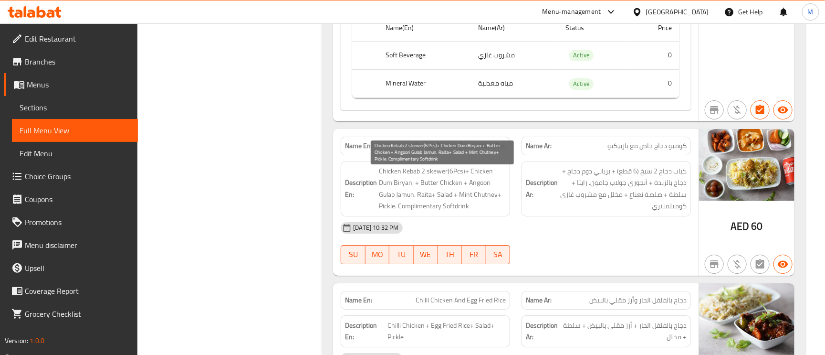
click at [394, 177] on span "Chicken Kebab 2 skewer(6Pcs)+ Chicken Dum Biryani + Butter Chicken + Angoori Gu…" at bounding box center [442, 188] width 127 height 47
click at [450, 174] on span "Chicken Kebab 2 skewer(6Pcs)+ Chicken Dum Biryani + Butter Chicken + Angoori Gu…" at bounding box center [442, 188] width 127 height 47
click at [482, 174] on span "Chicken Kebab 2 skewer(6Pcs)+ Chicken Dum Biryani + Butter Chicken + Angoori Gu…" at bounding box center [442, 188] width 127 height 47
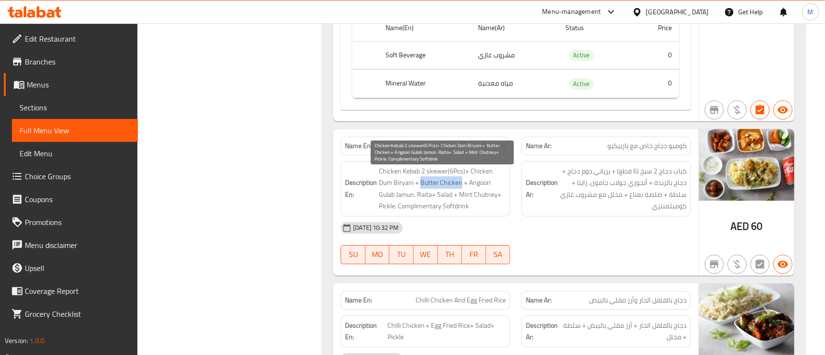
drag, startPoint x: 447, startPoint y: 189, endPoint x: 407, endPoint y: 190, distance: 40.6
click at [407, 190] on span "Chicken Kebab 2 skewer(6Pcs)+ Chicken Dum Biryani + Butter Chicken + Angoori Gu…" at bounding box center [442, 188] width 127 height 47
click at [413, 192] on span "Chicken Kebab 2 skewer(6Pcs)+ Chicken Dum Biryani + Butter Chicken + Angoori Gu…" at bounding box center [442, 188] width 127 height 47
click at [445, 197] on span "Chicken Kebab 2 skewer(6Pcs)+ Chicken Dum Biryani + Butter Chicken + Angoori Gu…" at bounding box center [442, 188] width 127 height 47
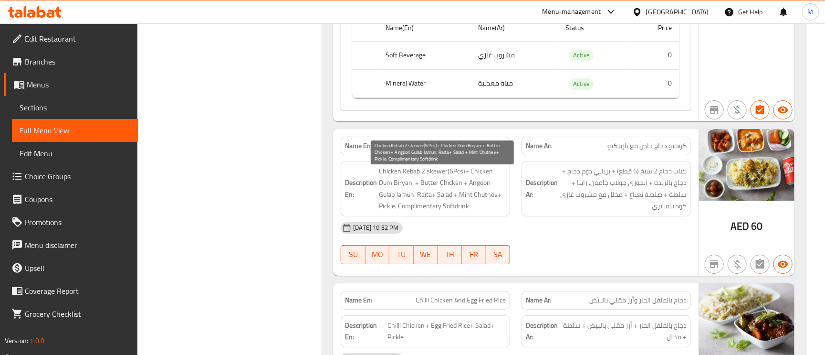
click at [440, 191] on span "Chicken Kebab 2 skewer(6Pcs)+ Chicken Dum Biryani + Butter Chicken + Angoori Gu…" at bounding box center [442, 188] width 127 height 47
click at [462, 186] on span "Chicken Kebab 2 skewer(6Pcs)+ Chicken Dum Biryani + Butter Chicken + Angoori Gu…" at bounding box center [442, 188] width 127 height 47
click at [407, 201] on span "Chicken Kebab 2 skewer(6Pcs)+ Chicken Dum Biryani + Butter Chicken + Angoori Gu…" at bounding box center [442, 188] width 127 height 47
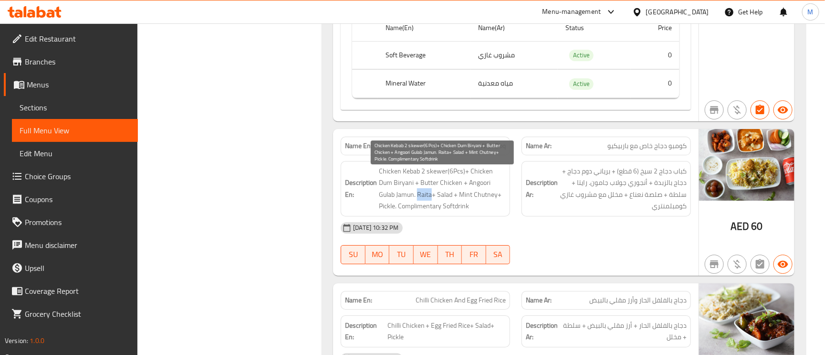
click at [407, 201] on span "Chicken Kebab 2 skewer(6Pcs)+ Chicken Dum Biryani + Butter Chicken + Angoori Gu…" at bounding box center [442, 188] width 127 height 47
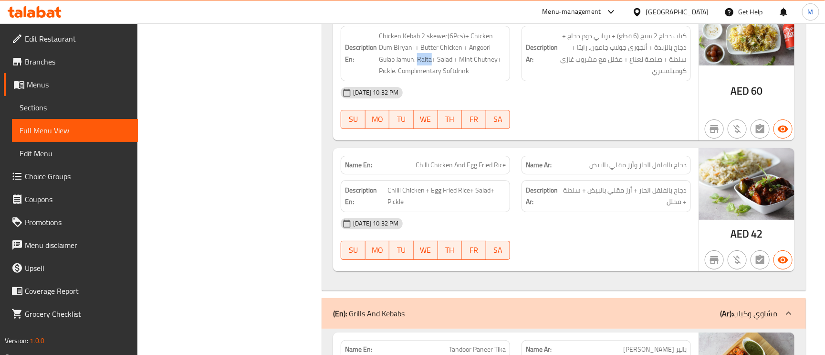
scroll to position [1647, 0]
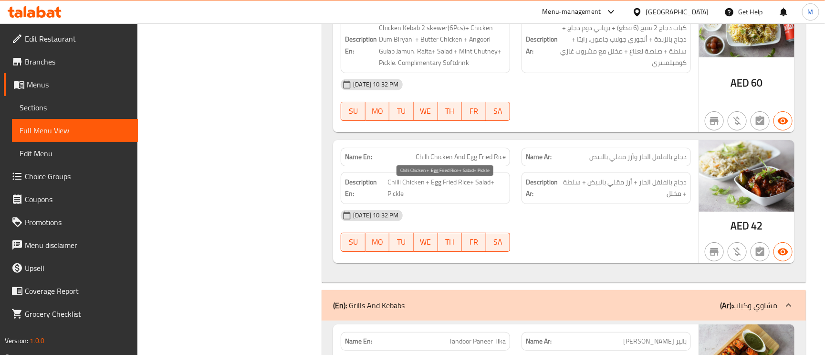
click at [483, 188] on span "Chilli Chicken + Egg Fried Rice+ Salad+ Pickle" at bounding box center [447, 187] width 118 height 23
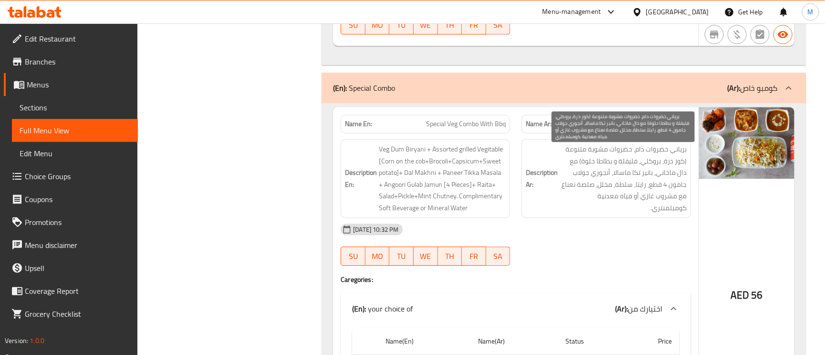
scroll to position [1146, 0]
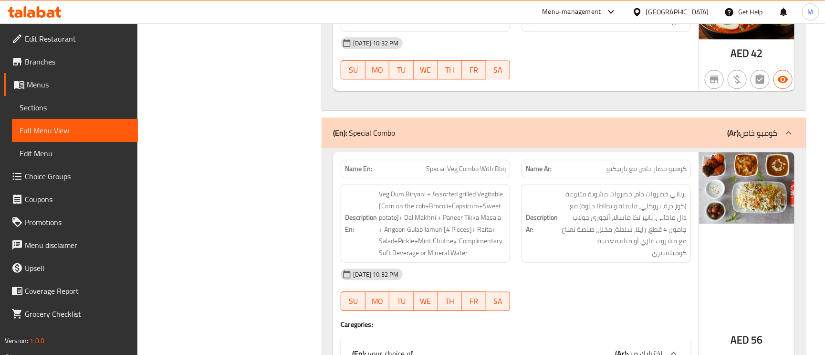
click at [767, 127] on div "(En): Special Combo (Ar): كومبو خاص" at bounding box center [564, 132] width 485 height 31
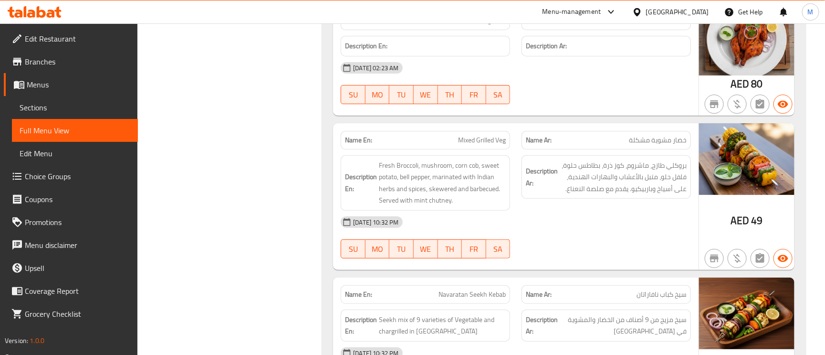
scroll to position [1862, 0]
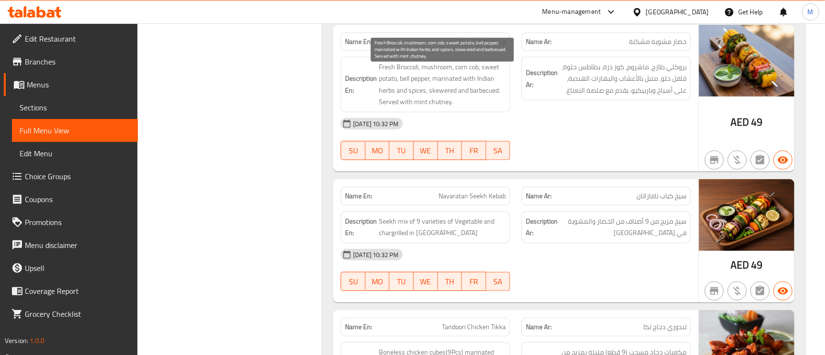
click at [494, 74] on span "Fresh Broccoli, mushroom, corn cob, sweet potato, bell pepper, marinated with I…" at bounding box center [442, 84] width 127 height 47
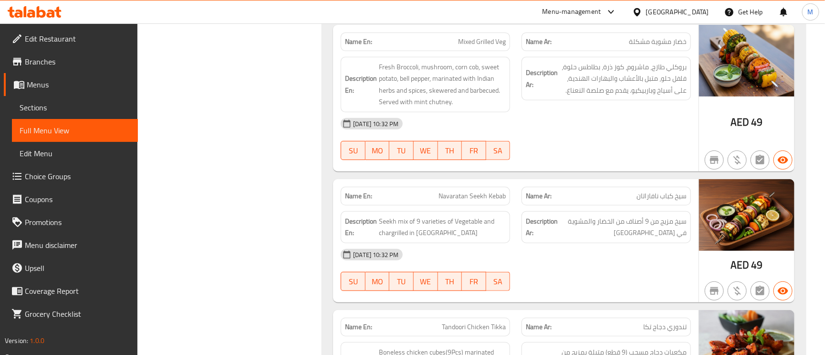
click at [483, 46] on span "Mixed Grilled Veg" at bounding box center [482, 42] width 48 height 10
click at [485, 46] on span "Mixed Grilled Veg" at bounding box center [482, 42] width 48 height 10
click at [485, 45] on span "Mixed Grilled Veg" at bounding box center [482, 42] width 48 height 10
click at [486, 51] on div "Name En: Mixed Grilled Veg" at bounding box center [425, 41] width 169 height 19
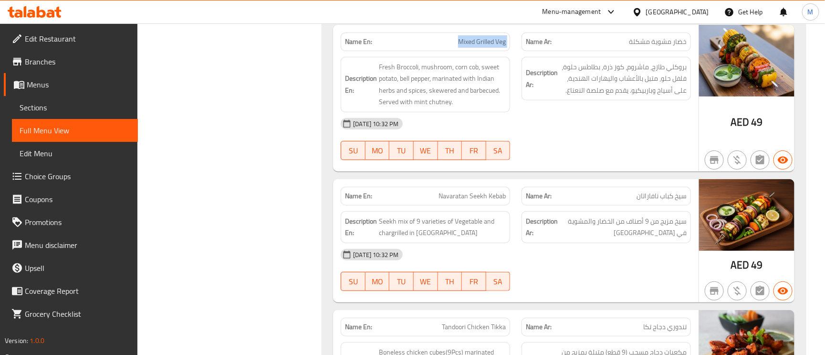
click at [486, 51] on div "Name En: Mixed Grilled Veg" at bounding box center [425, 41] width 169 height 19
copy span "Mixed Grilled Veg"
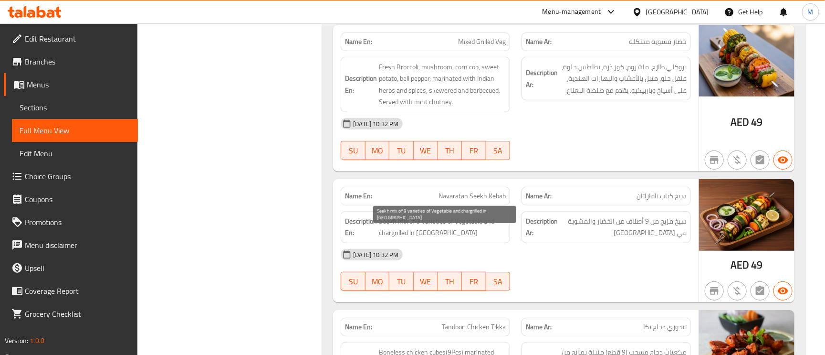
click at [476, 230] on span "Seekh mix of 9 varieties of Vegetable and chargrilled in [GEOGRAPHIC_DATA]" at bounding box center [442, 226] width 127 height 23
click at [459, 201] on span "Navaratan Seekh Kebab" at bounding box center [472, 196] width 67 height 10
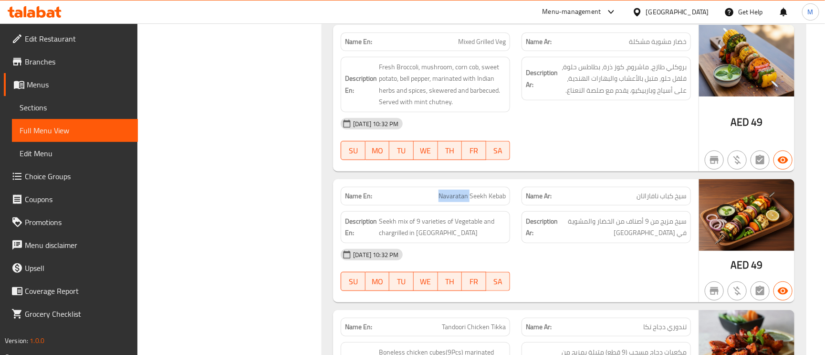
click at [459, 201] on span "Navaratan Seekh Kebab" at bounding box center [472, 196] width 67 height 10
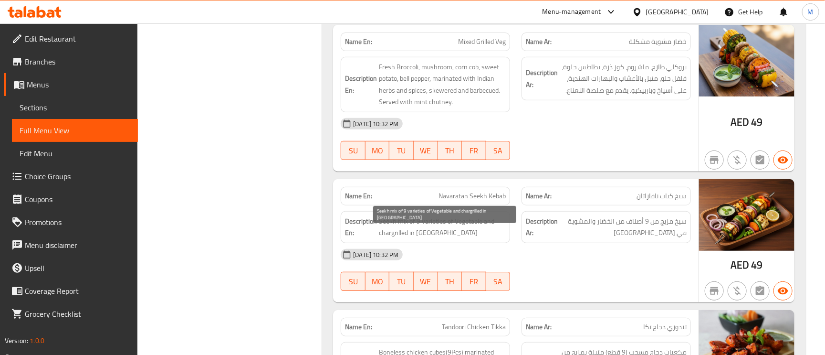
click at [442, 227] on span "Seekh mix of 9 varieties of Vegetable and chargrilled in [GEOGRAPHIC_DATA]" at bounding box center [442, 226] width 127 height 23
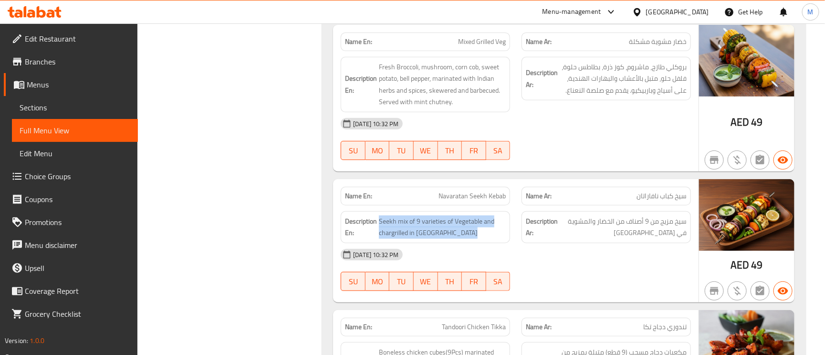
copy span "Seekh mix of 9 varieties of Vegetable and chargrilled in [GEOGRAPHIC_DATA]"
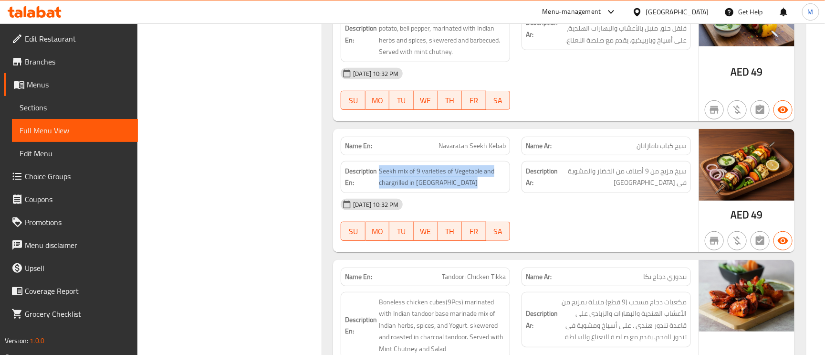
scroll to position [1934, 0]
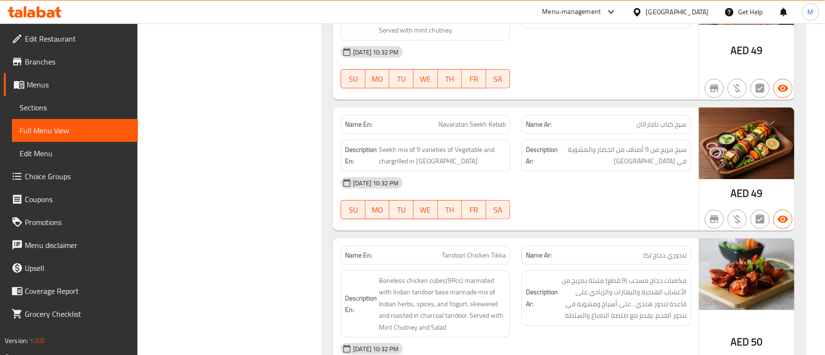
click at [453, 260] on span "Tandoori Chicken Tikka" at bounding box center [474, 255] width 64 height 10
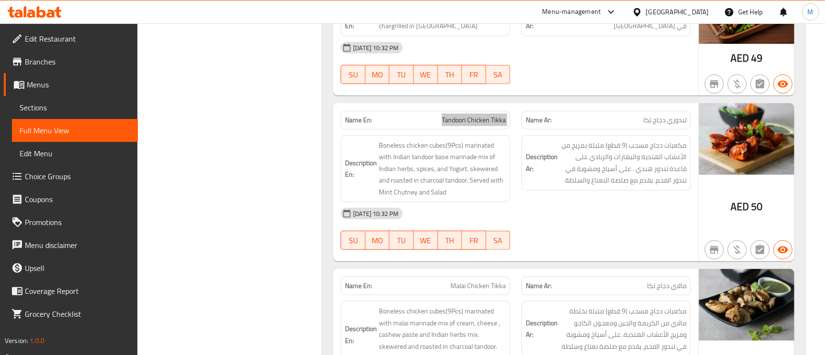
scroll to position [2077, 0]
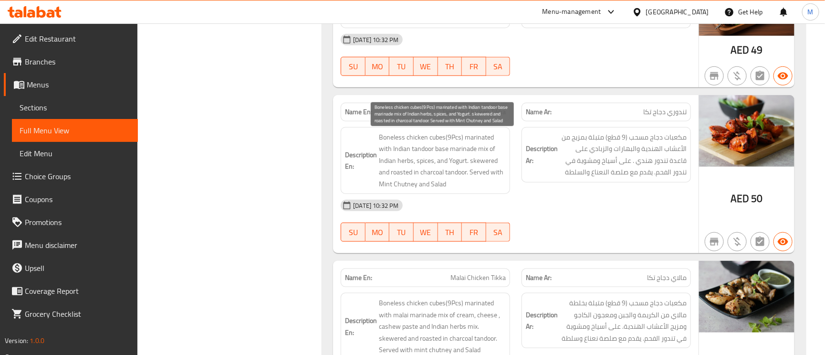
click at [402, 157] on span "Boneless chicken cubes(9Pcs) marinated with Indian tandoor base marinade mix of…" at bounding box center [442, 160] width 127 height 59
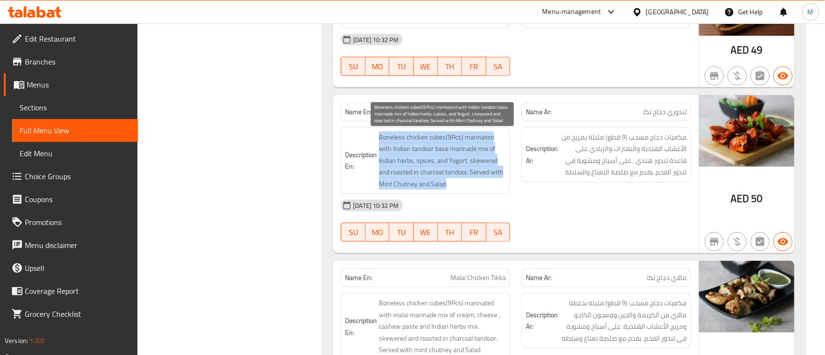
click at [402, 157] on span "Boneless chicken cubes(9Pcs) marinated with Indian tandoor base marinade mix of…" at bounding box center [442, 160] width 127 height 59
click at [404, 154] on span "Boneless chicken cubes(9Pcs) marinated with Indian tandoor base marinade mix of…" at bounding box center [442, 160] width 127 height 59
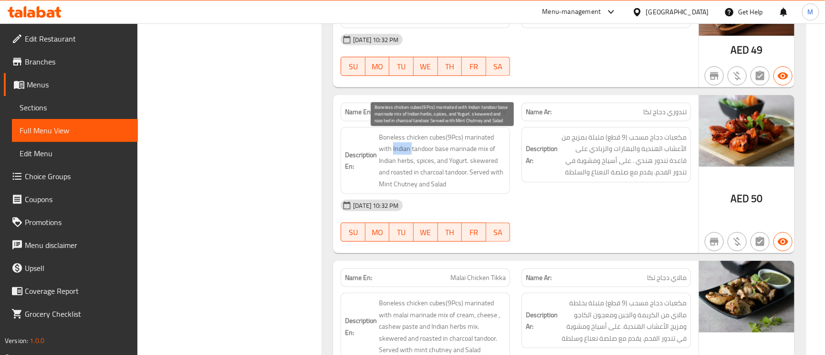
click at [404, 154] on span "Boneless chicken cubes(9Pcs) marinated with Indian tandoor base marinade mix of…" at bounding box center [442, 160] width 127 height 59
click at [423, 164] on span "Boneless chicken cubes(9Pcs) marinated with Indian tandoor base marinade mix of…" at bounding box center [442, 160] width 127 height 59
click at [471, 159] on span "Boneless chicken cubes(9Pcs) marinated with Indian tandoor base marinade mix of…" at bounding box center [442, 160] width 127 height 59
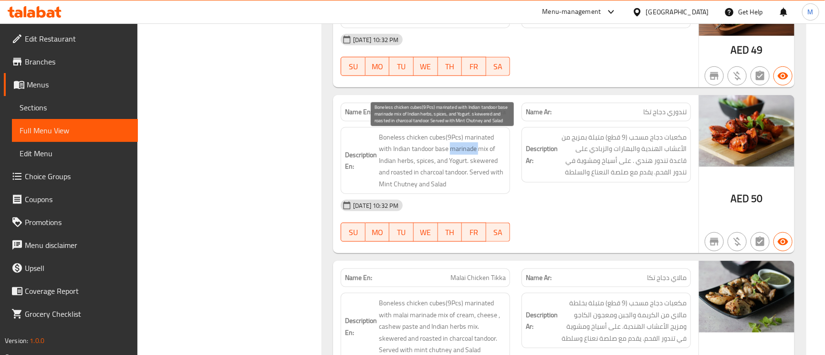
click at [390, 155] on span "Boneless chicken cubes(9Pcs) marinated with Indian tandoor base marinade mix of…" at bounding box center [442, 160] width 127 height 59
click at [409, 169] on span "Boneless chicken cubes(9Pcs) marinated with Indian tandoor base marinade mix of…" at bounding box center [442, 160] width 127 height 59
click at [465, 156] on span "Boneless chicken cubes(9Pcs) marinated with Indian tandoor base marinade mix of…" at bounding box center [442, 160] width 127 height 59
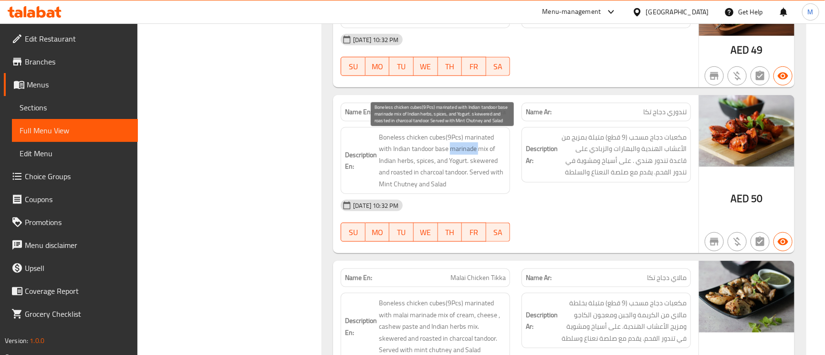
click at [465, 156] on span "Boneless chicken cubes(9Pcs) marinated with Indian tandoor base marinade mix of…" at bounding box center [442, 160] width 127 height 59
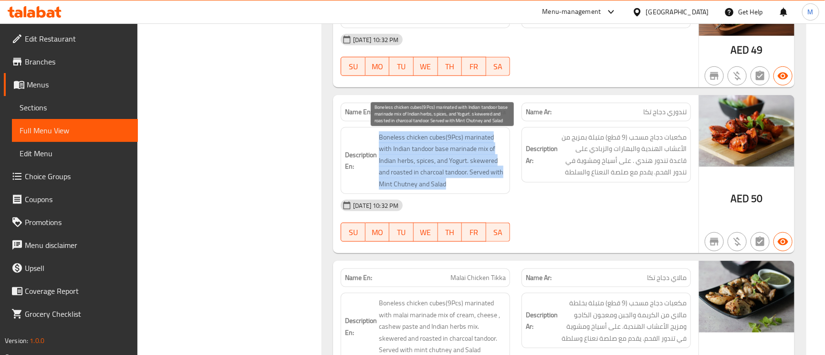
click at [445, 159] on span "Boneless chicken cubes(9Pcs) marinated with Indian tandoor base marinade mix of…" at bounding box center [442, 160] width 127 height 59
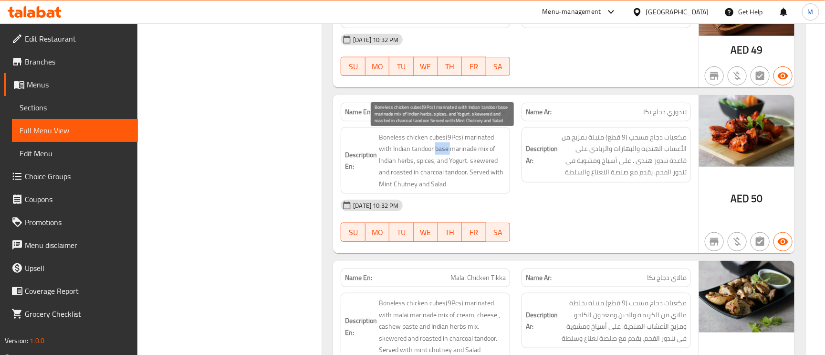
click at [445, 159] on span "Boneless chicken cubes(9Pcs) marinated with Indian tandoor base marinade mix of…" at bounding box center [442, 160] width 127 height 59
click at [471, 161] on span "Boneless chicken cubes(9Pcs) marinated with Indian tandoor base marinade mix of…" at bounding box center [442, 160] width 127 height 59
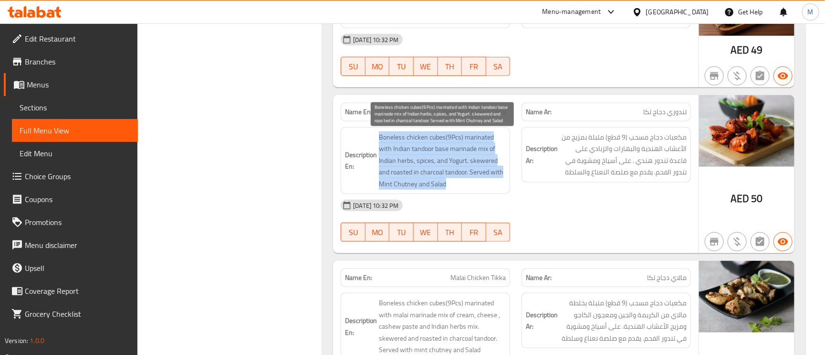
click at [471, 161] on span "Boneless chicken cubes(9Pcs) marinated with Indian tandoor base marinade mix of…" at bounding box center [442, 160] width 127 height 59
click at [465, 159] on span "Boneless chicken cubes(9Pcs) marinated with Indian tandoor base marinade mix of…" at bounding box center [442, 160] width 127 height 59
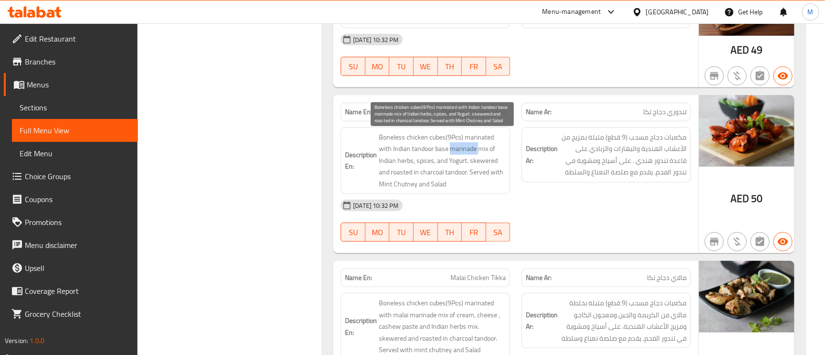
click at [465, 159] on span "Boneless chicken cubes(9Pcs) marinated with Indian tandoor base marinade mix of…" at bounding box center [442, 160] width 127 height 59
click at [482, 155] on span "Boneless chicken cubes(9Pcs) marinated with Indian tandoor base marinade mix of…" at bounding box center [442, 160] width 127 height 59
click at [435, 158] on span "Boneless chicken cubes(9Pcs) marinated with Indian tandoor base marinade mix of…" at bounding box center [442, 160] width 127 height 59
drag, startPoint x: 412, startPoint y: 155, endPoint x: 678, endPoint y: 12, distance: 302.0
click at [477, 157] on span "Boneless chicken cubes(9Pcs) marinated with Indian tandoor base marinade mix of…" at bounding box center [442, 160] width 127 height 59
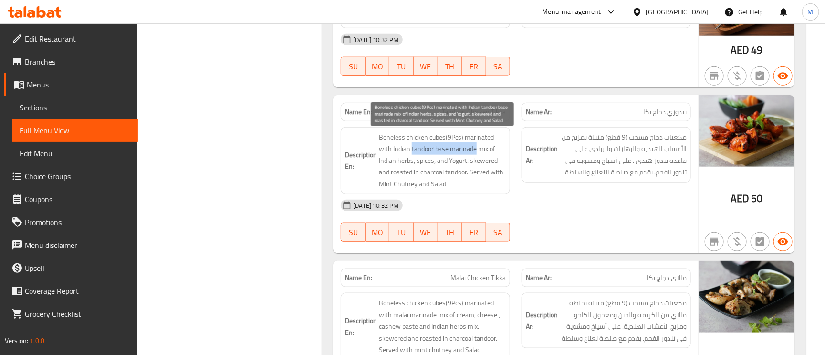
copy span "tandoor base marinade"
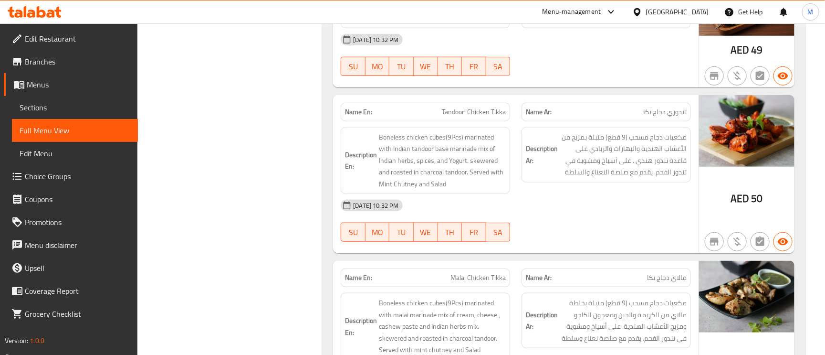
click at [485, 117] on span "Tandoori Chicken Tikka" at bounding box center [474, 112] width 64 height 10
copy span "Tandoori Chicken Tikka"
click at [485, 117] on span "Tandoori Chicken Tikka" at bounding box center [474, 112] width 64 height 10
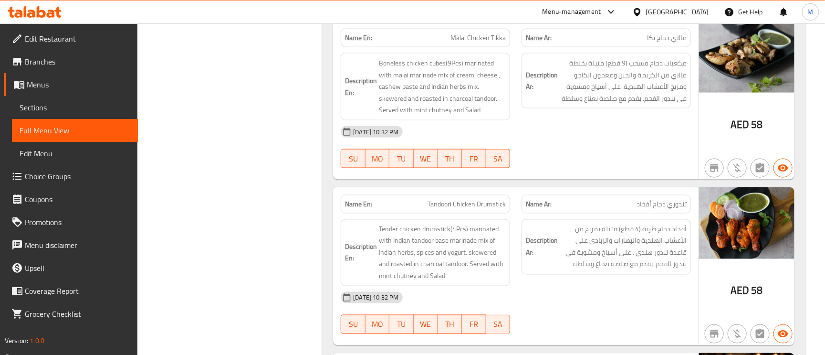
scroll to position [2292, 0]
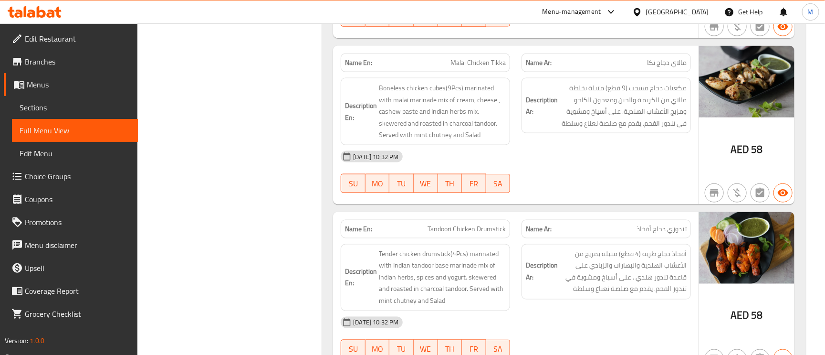
click at [457, 89] on div "Description En: Boneless chicken cubes(9Pcs) marinated with malai marinade mix …" at bounding box center [425, 111] width 169 height 67
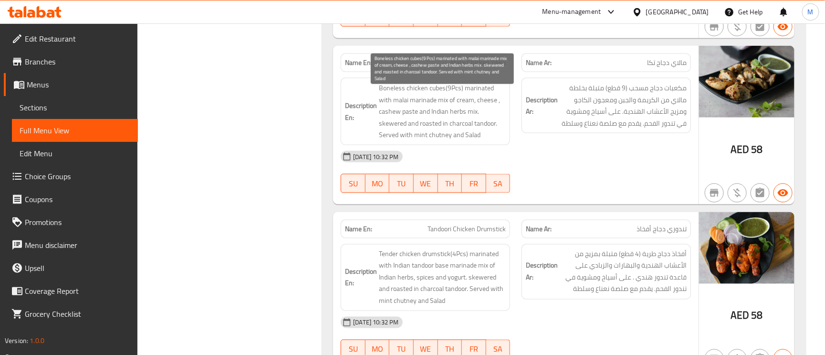
click at [476, 94] on span "Boneless chicken cubes(9Pcs) marinated with malai marinade mix of cream, cheese…" at bounding box center [442, 111] width 127 height 59
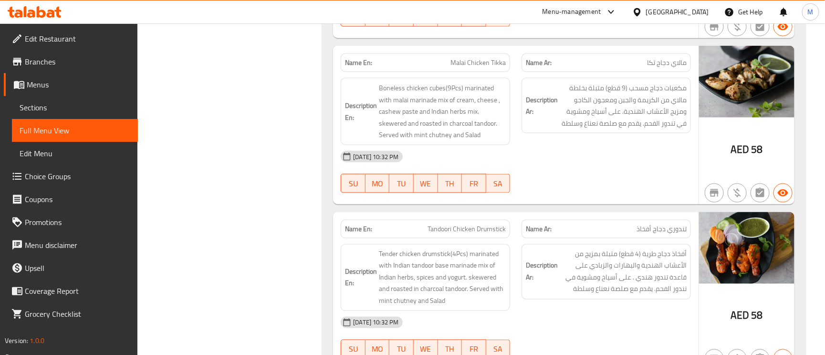
click at [469, 68] on span "Malai Chicken Tikka" at bounding box center [478, 63] width 55 height 10
click at [478, 68] on span "Malai Chicken Tikka" at bounding box center [478, 63] width 55 height 10
click at [477, 68] on span "Malai Chicken Tikka" at bounding box center [478, 63] width 55 height 10
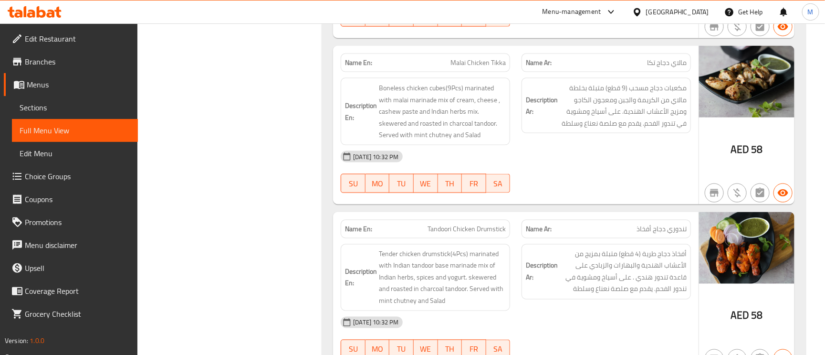
click at [477, 68] on span "Malai Chicken Tikka" at bounding box center [478, 63] width 55 height 10
copy span "Malai Chicken Tikka"
click at [476, 68] on span "Malai Chicken Tikka" at bounding box center [478, 63] width 55 height 10
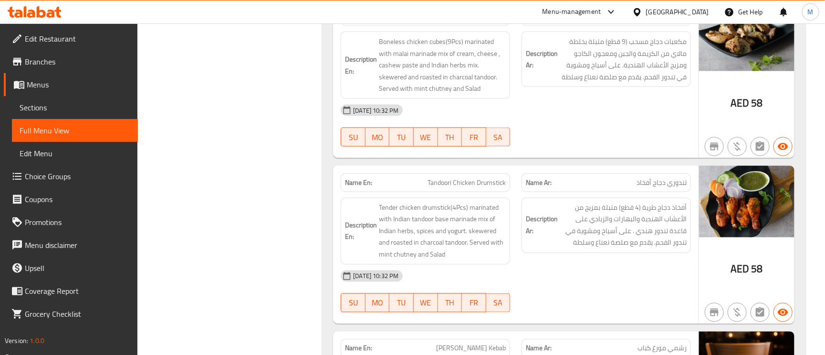
scroll to position [2363, 0]
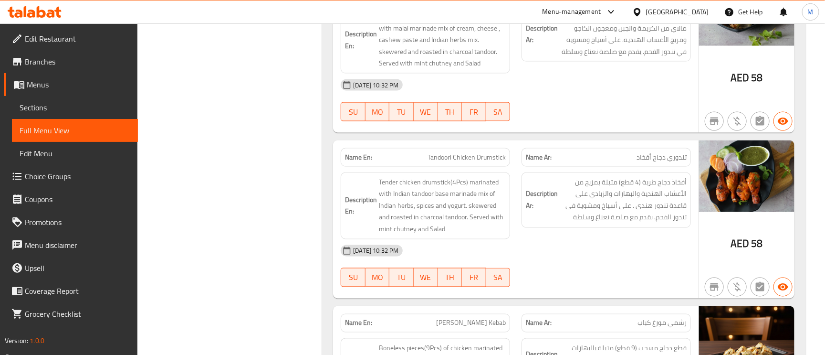
click at [492, 162] on span "Tandoori Chicken Drumstick" at bounding box center [467, 157] width 78 height 10
copy span "Drumstick"
click at [457, 154] on div "Name En: Tandoori Chicken Drumstick" at bounding box center [425, 157] width 181 height 30
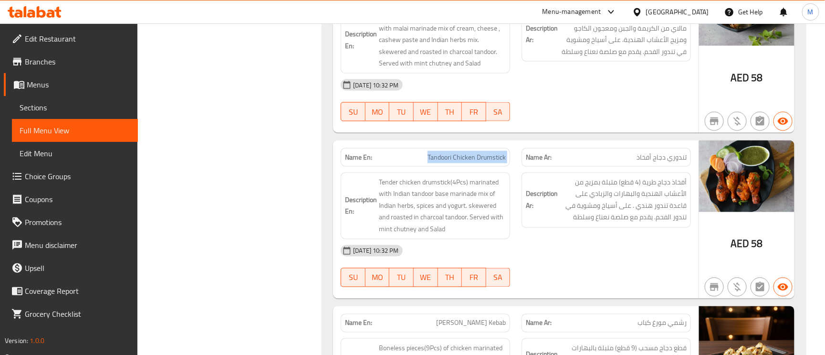
click at [457, 154] on div "Name En: Tandoori Chicken Drumstick" at bounding box center [425, 157] width 181 height 30
copy span "Tandoori Chicken Drumstick"
click at [489, 162] on span "Tandoori Chicken Drumstick" at bounding box center [467, 157] width 78 height 10
click at [490, 162] on span "Tandoori Chicken Drumstick" at bounding box center [467, 157] width 78 height 10
click at [491, 162] on span "Tandoori Chicken Drumstick" at bounding box center [467, 157] width 78 height 10
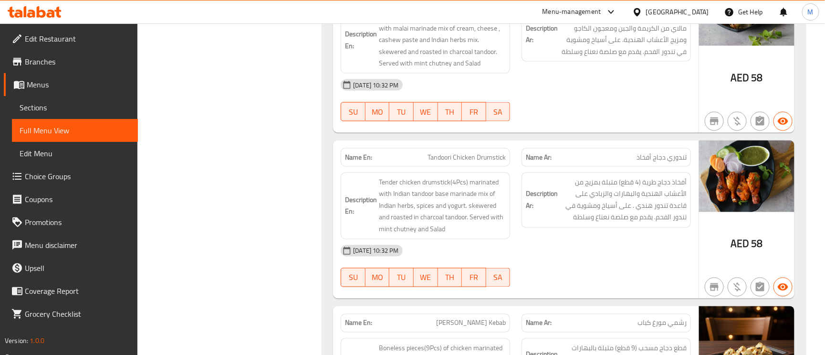
click at [488, 162] on span "Tandoori Chicken Drumstick" at bounding box center [467, 157] width 78 height 10
copy span "Drumstick"
click at [488, 162] on span "Tandoori Chicken Drumstick" at bounding box center [467, 157] width 78 height 10
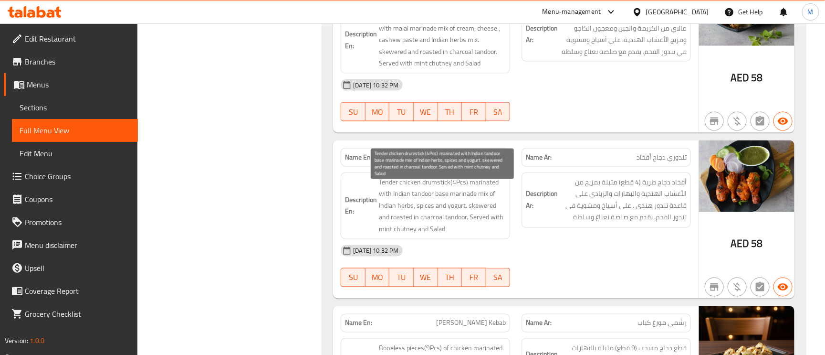
click at [407, 196] on span "Tender chicken drumstick(4Pcs) marinated with Indian tandoor base marinade mix …" at bounding box center [442, 206] width 127 height 59
click at [408, 195] on span "Tender chicken drumstick(4Pcs) marinated with Indian tandoor base marinade mix …" at bounding box center [442, 206] width 127 height 59
click at [390, 188] on span "Tender chicken drumstick(4Pcs) marinated with Indian tandoor base marinade mix …" at bounding box center [442, 206] width 127 height 59
click at [436, 188] on span "Tender chicken drumstick(4Pcs) marinated with Indian tandoor base marinade mix …" at bounding box center [442, 206] width 127 height 59
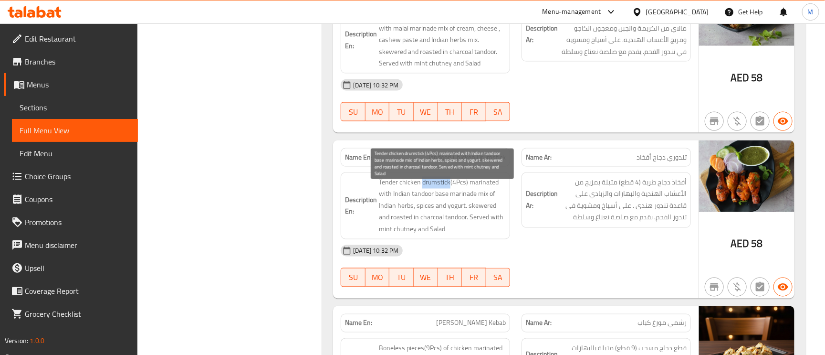
click at [436, 188] on span "Tender chicken drumstick(4Pcs) marinated with Indian tandoor base marinade mix …" at bounding box center [442, 206] width 127 height 59
click at [481, 193] on span "Tender chicken drumstick(4Pcs) marinated with Indian tandoor base marinade mix …" at bounding box center [442, 206] width 127 height 59
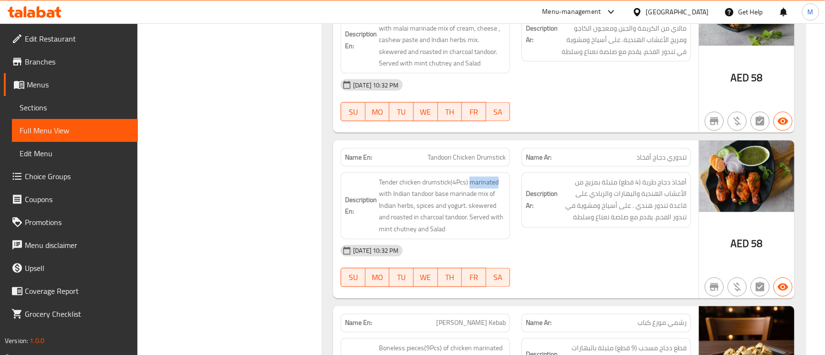
click at [470, 162] on span "Tandoori Chicken Drumstick" at bounding box center [467, 157] width 78 height 10
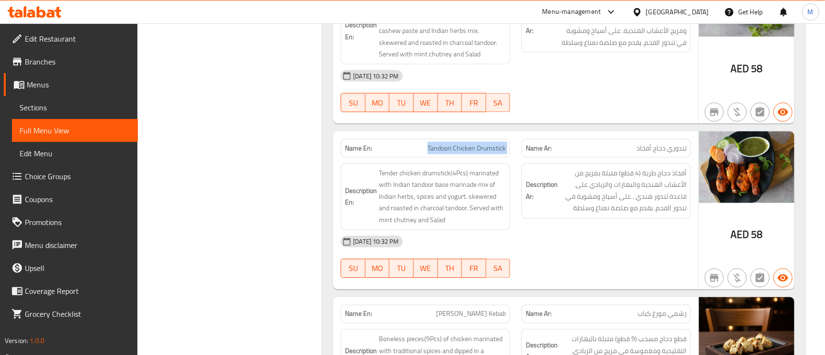
scroll to position [2435, 0]
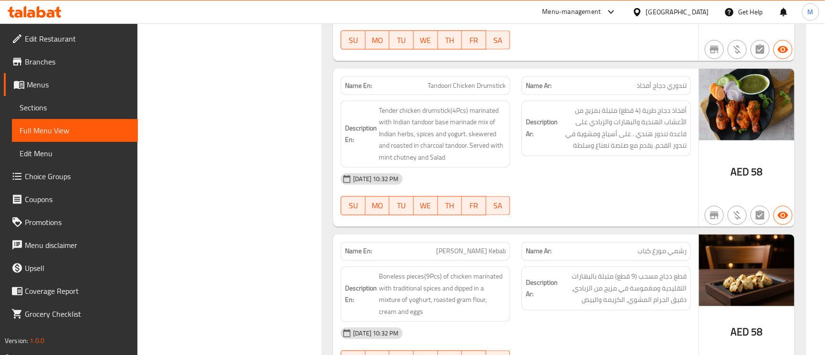
click at [658, 256] on span "رشمي مورغ كباب" at bounding box center [662, 251] width 49 height 10
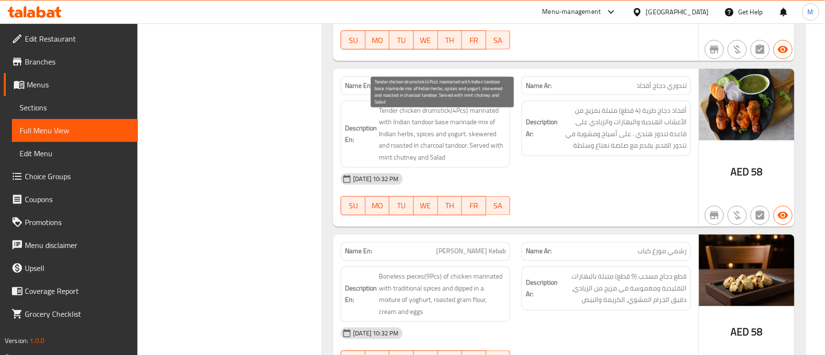
click at [420, 132] on span "Tender chicken drumstick(4Pcs) marinated with Indian tandoor base marinade mix …" at bounding box center [442, 134] width 127 height 59
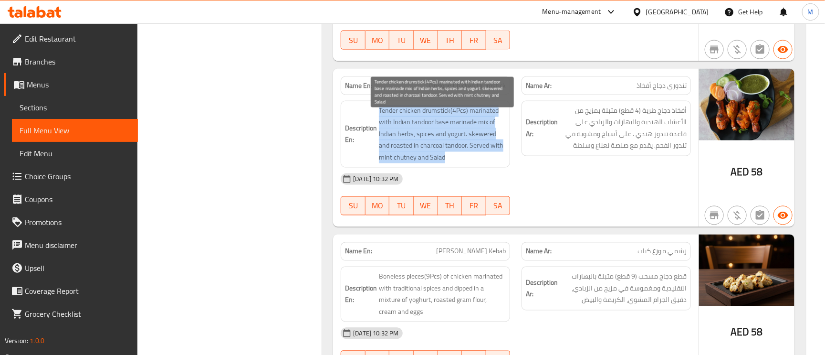
click at [434, 130] on span "Tender chicken drumstick(4Pcs) marinated with Indian tandoor base marinade mix …" at bounding box center [442, 134] width 127 height 59
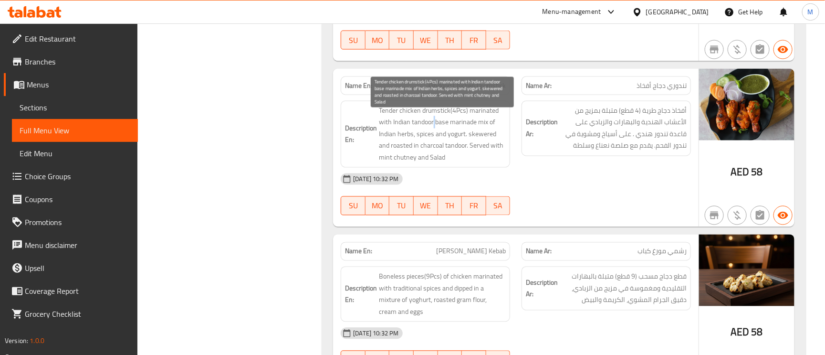
click at [434, 130] on span "Tender chicken drumstick(4Pcs) marinated with Indian tandoor base marinade mix …" at bounding box center [442, 134] width 127 height 59
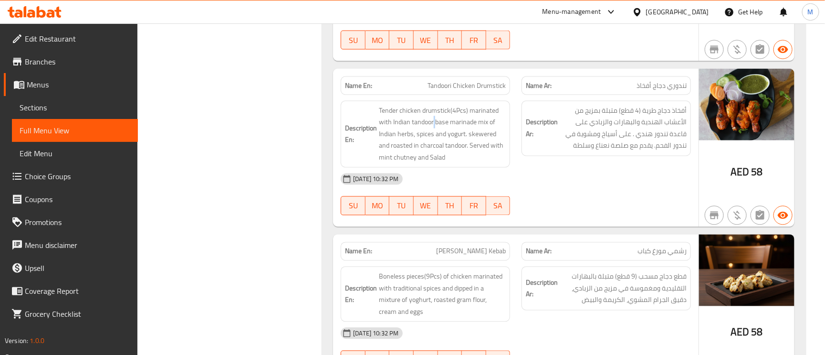
click at [655, 95] on div "Name Ar: تندوري دجاج أفخاذ" at bounding box center [606, 85] width 169 height 19
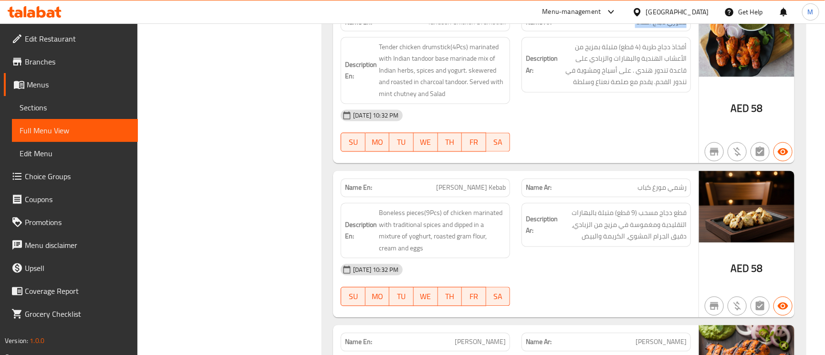
scroll to position [2578, 0]
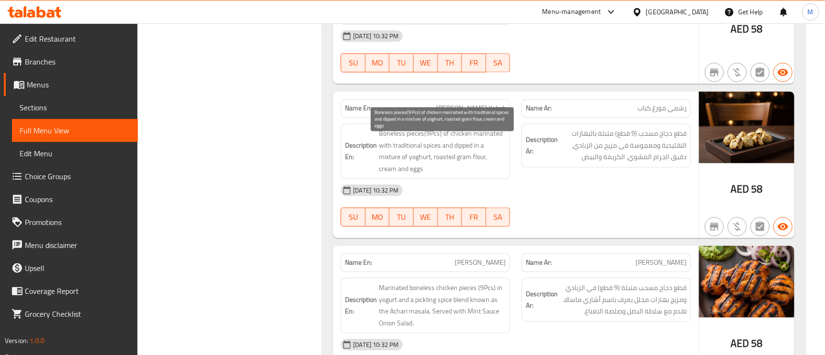
click at [496, 145] on span "Boneless pieces(9Pcs) of chicken marinated with traditional spices and dipped i…" at bounding box center [442, 150] width 127 height 47
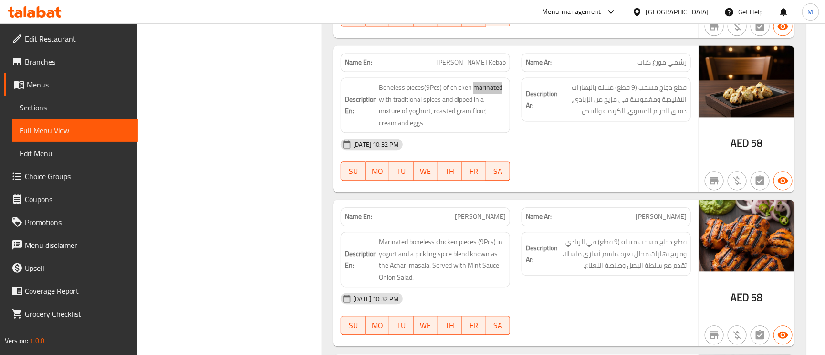
scroll to position [2721, 0]
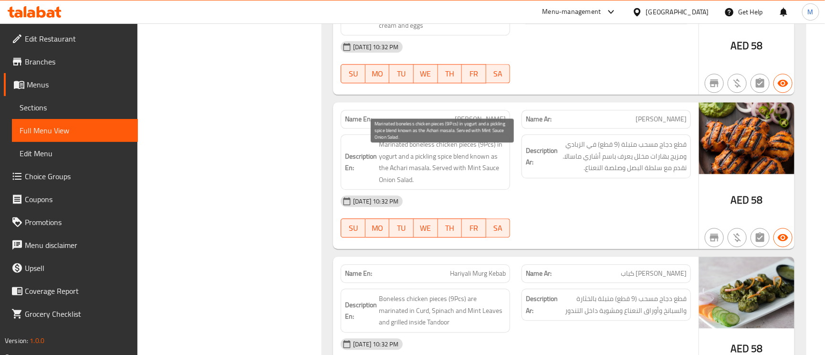
click at [421, 167] on span "Marinated boneless chicken pieces (9Pcs) in yogurt and a pickling spice blend k…" at bounding box center [442, 161] width 127 height 47
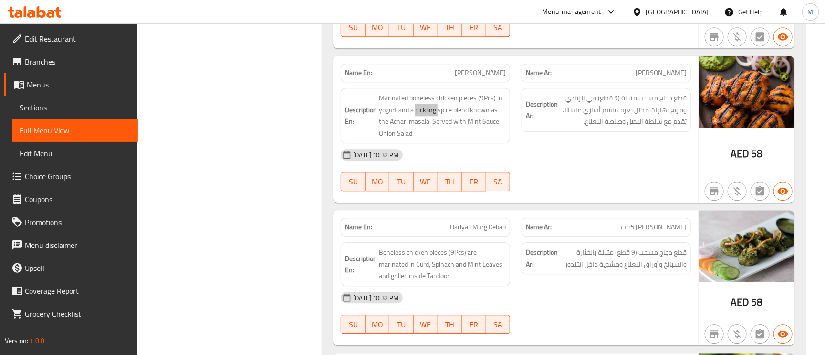
scroll to position [2793, 0]
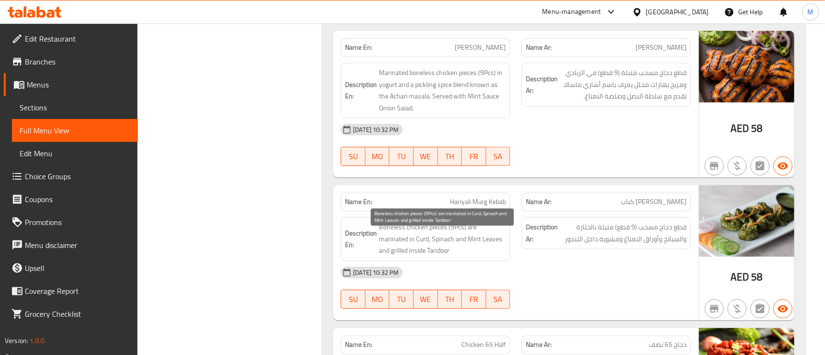
click at [442, 250] on span "Boneless chicken pieces (9Pcs) are marinated in Curd, Spinach and Mint Leaves a…" at bounding box center [442, 238] width 127 height 35
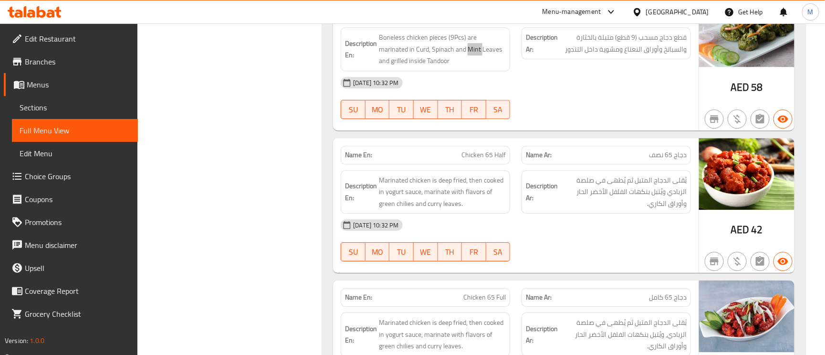
scroll to position [3008, 0]
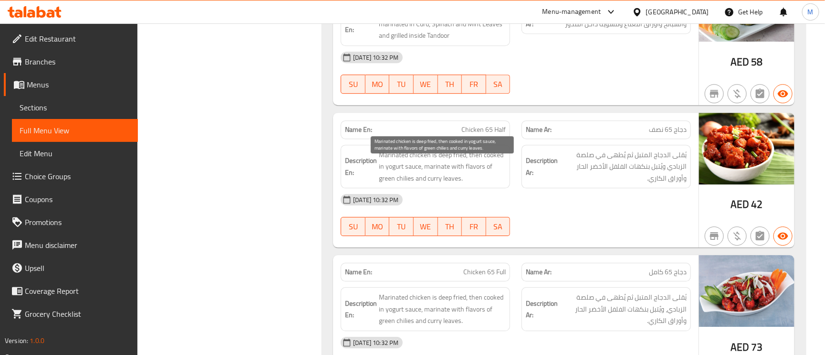
click at [432, 175] on span "Marinated chicken is deep fried, then cooked in yogurt sauce, marinate with fla…" at bounding box center [442, 166] width 127 height 35
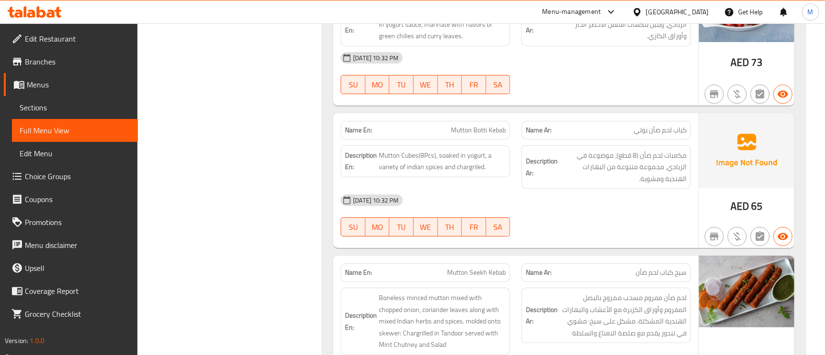
scroll to position [3294, 0]
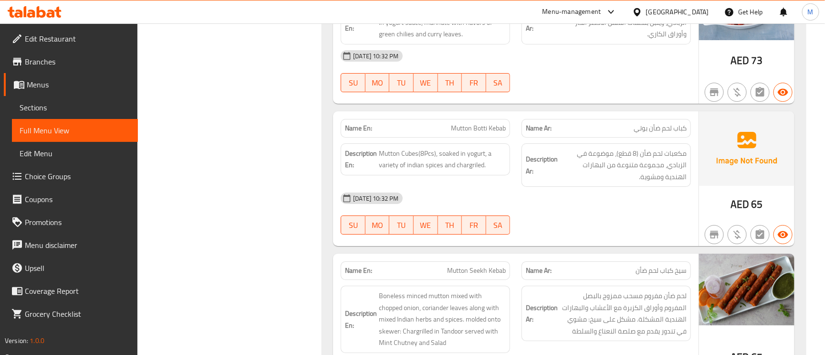
click at [500, 133] on span "Mutton Botti Kebab" at bounding box center [478, 128] width 55 height 10
click at [474, 133] on span "Mutton Botti Kebab" at bounding box center [478, 128] width 55 height 10
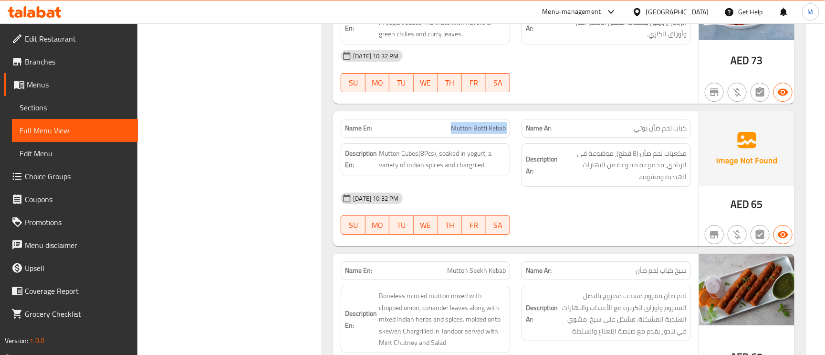
click at [474, 133] on span "Mutton Botti Kebab" at bounding box center [478, 128] width 55 height 10
click at [485, 171] on span "Mutton Cubes(8Pcs), soaked in yogurt, a variety of indian spices and chargriled." at bounding box center [442, 159] width 127 height 23
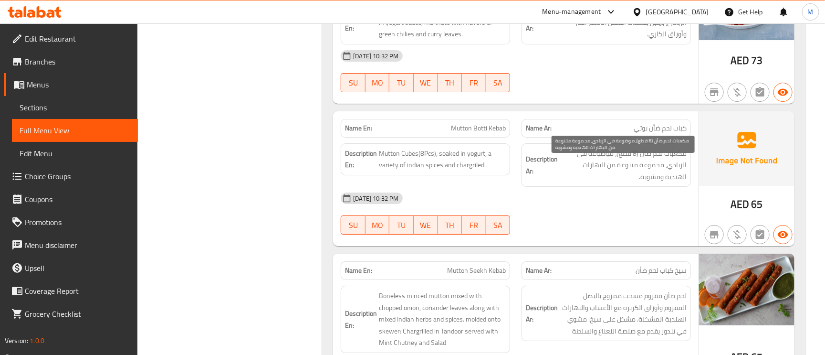
click at [649, 172] on span "مكعبات لحم ضأن (8 قطع)، موضوعة في الزبادي، مجموعة متنوعة من البهارات الهندية وم…" at bounding box center [623, 165] width 127 height 35
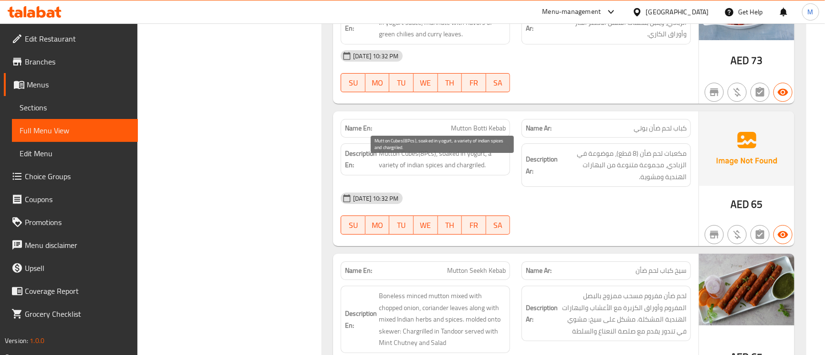
click at [387, 164] on span "Mutton Cubes(8Pcs), soaked in yogurt, a variety of indian spices and chargriled." at bounding box center [442, 159] width 127 height 23
click at [389, 165] on span "Mutton Cubes(8Pcs), soaked in yogurt, a variety of indian spices and chargriled." at bounding box center [442, 159] width 127 height 23
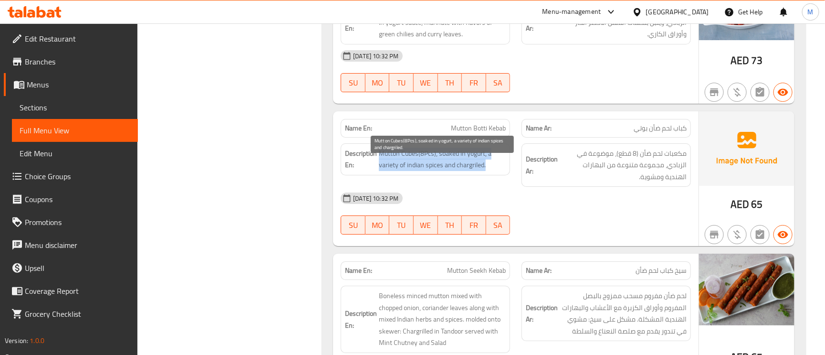
click at [383, 162] on span "Mutton Cubes(8Pcs), soaked in yogurt, a variety of indian spices and chargriled." at bounding box center [442, 159] width 127 height 23
click at [431, 165] on span "Mutton Cubes(8Pcs), soaked in yogurt, a variety of indian spices and chargriled." at bounding box center [442, 159] width 127 height 23
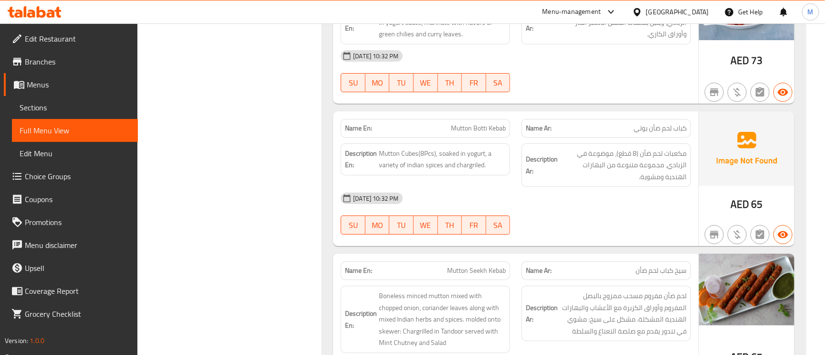
click at [471, 133] on span "Mutton Botti Kebab" at bounding box center [478, 128] width 55 height 10
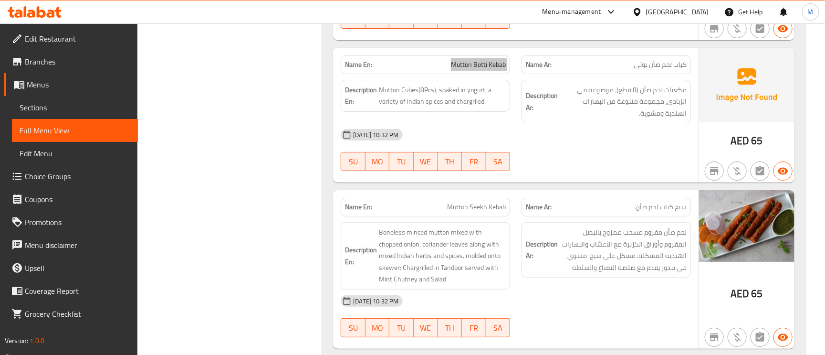
scroll to position [3438, 0]
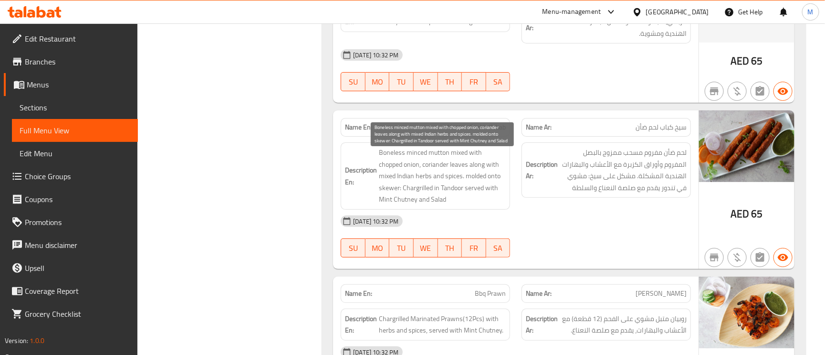
click at [420, 174] on span "Boneless minced mutton mixed with chopped onion, coriander leaves along with mi…" at bounding box center [442, 176] width 127 height 59
click at [459, 174] on span "Boneless minced mutton mixed with chopped onion, coriander leaves along with mi…" at bounding box center [442, 176] width 127 height 59
click at [389, 190] on span "Boneless minced mutton mixed with chopped onion, coriander leaves along with mi…" at bounding box center [442, 176] width 127 height 59
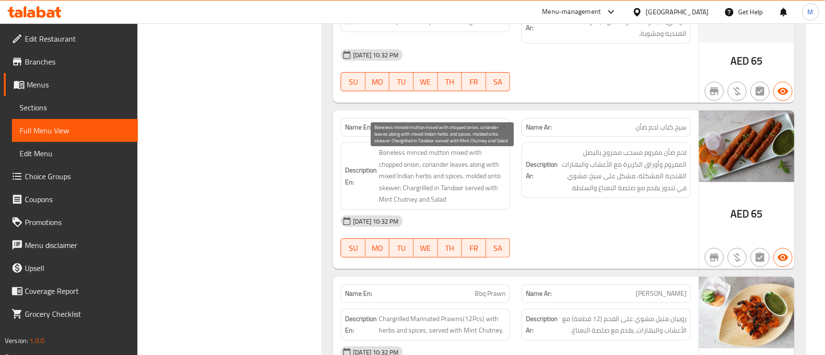
click at [452, 191] on span "Boneless minced mutton mixed with chopped onion, coriander leaves along with mi…" at bounding box center [442, 176] width 127 height 59
click at [479, 190] on span "Boneless minced mutton mixed with chopped onion, coriander leaves along with mi…" at bounding box center [442, 176] width 127 height 59
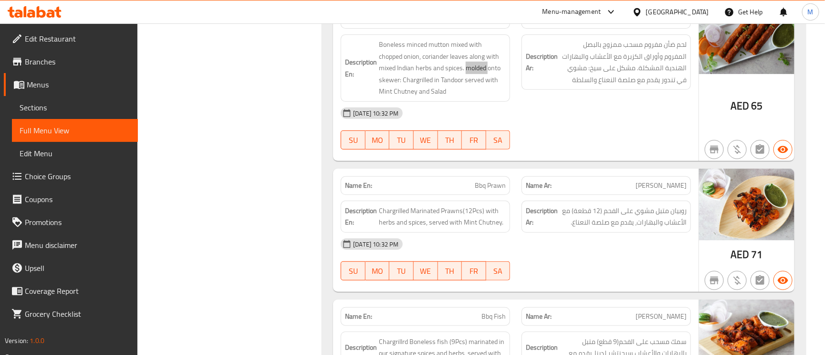
scroll to position [3581, 0]
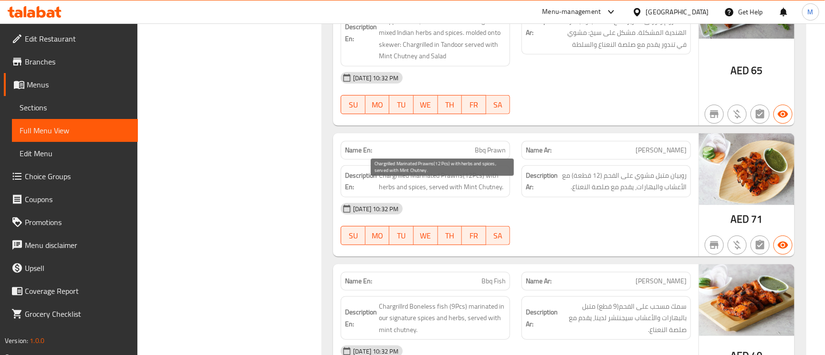
click at [430, 187] on span "Chargrilled Marinated Prawns(12Pcs) with herbs and spices, served with Mint Chu…" at bounding box center [442, 180] width 127 height 23
click at [386, 185] on span "Chargrilled Marinated Prawns(12Pcs) with herbs and spices, served with Mint Chu…" at bounding box center [442, 180] width 127 height 23
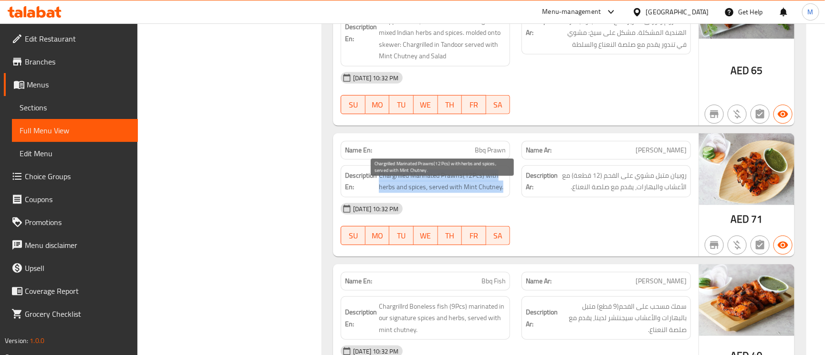
click at [389, 187] on span "Chargrilled Marinated Prawns(12Pcs) with herbs and spices, served with Mint Chu…" at bounding box center [442, 180] width 127 height 23
click at [433, 193] on span "Chargrilled Marinated Prawns(12Pcs) with herbs and spices, served with Mint Chu…" at bounding box center [442, 180] width 127 height 23
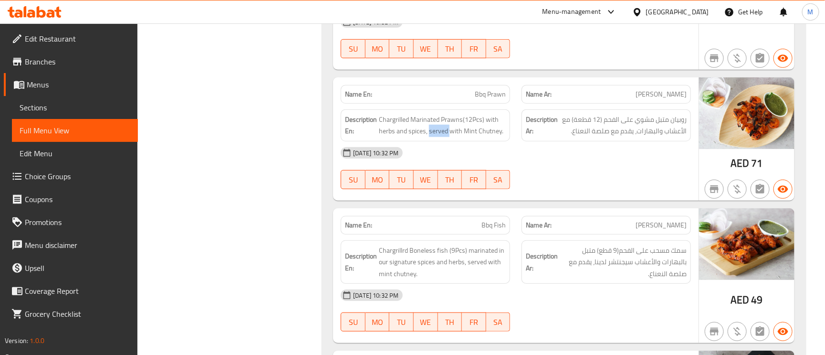
scroll to position [3724, 0]
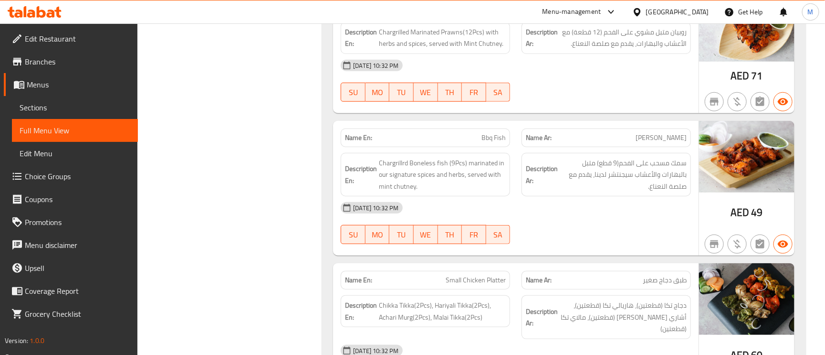
click at [675, 143] on span "[PERSON_NAME]" at bounding box center [661, 138] width 51 height 10
click at [491, 143] on span "Bbq Fish" at bounding box center [494, 138] width 24 height 10
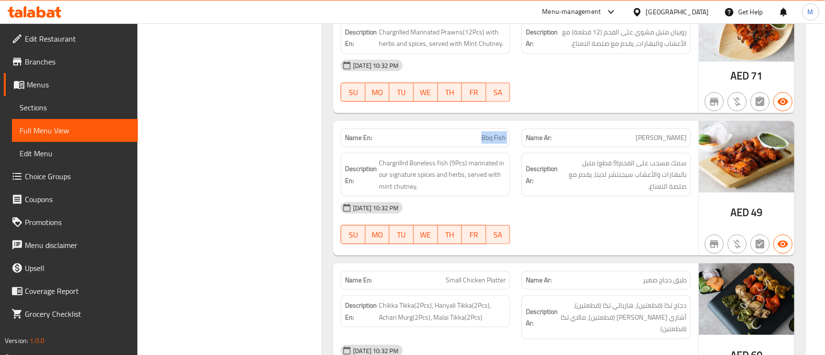
click at [491, 143] on span "Bbq Fish" at bounding box center [494, 138] width 24 height 10
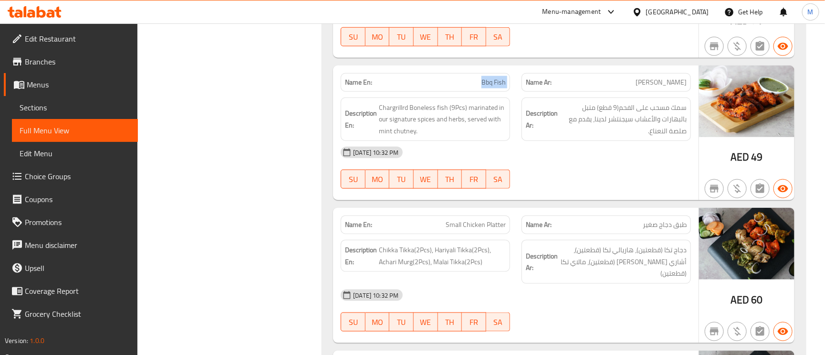
scroll to position [3867, 0]
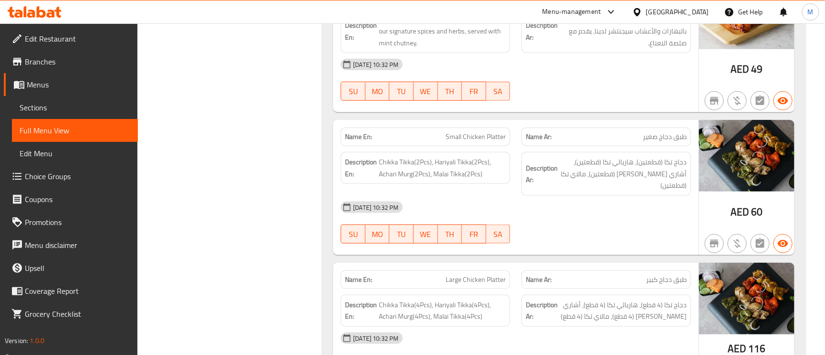
click at [671, 146] on div "Name Ar: طبق دجاج صغير" at bounding box center [606, 136] width 169 height 19
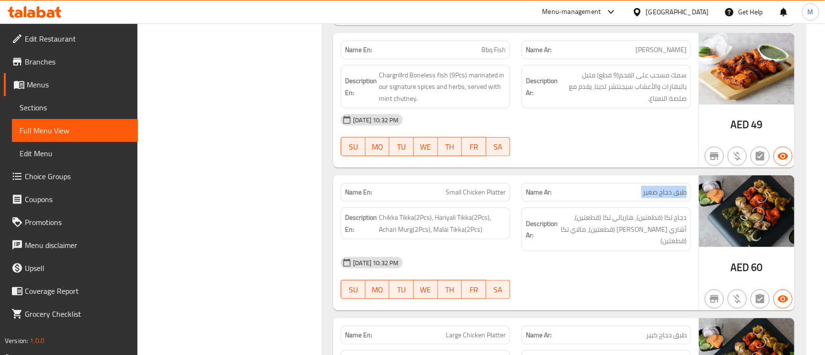
scroll to position [3939, 0]
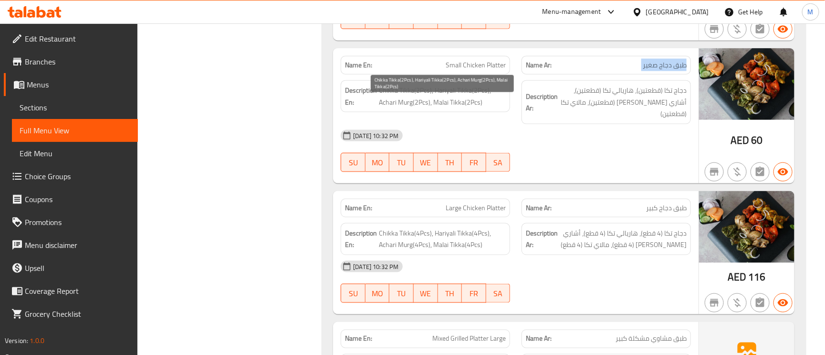
click at [402, 101] on span "Chikka Tikka(2Pcs), Hariyali Tikka(2Pcs), Achari Murg(2Pcs), Malai Tikka(2Pcs)" at bounding box center [442, 96] width 127 height 23
click at [402, 100] on span "Chikka Tikka(2Pcs), Hariyali Tikka(2Pcs), Achari Murg(2Pcs), Malai Tikka(2Pcs)" at bounding box center [442, 96] width 127 height 23
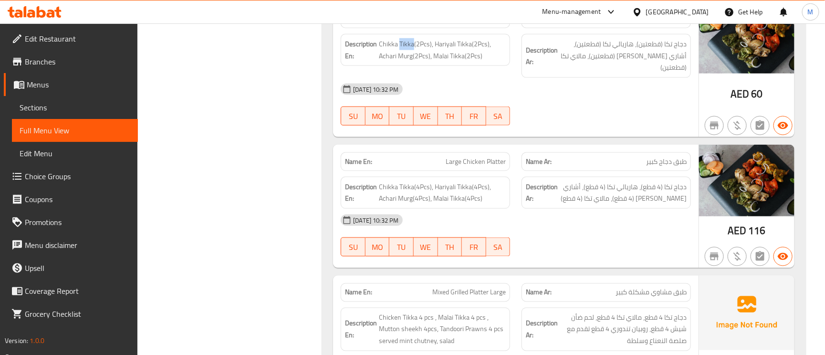
scroll to position [4010, 0]
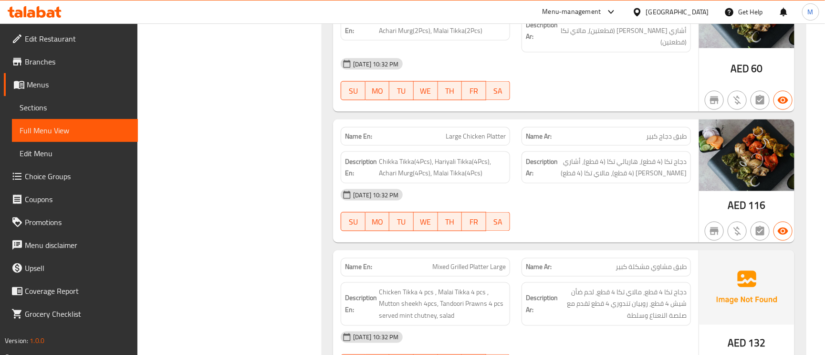
click at [675, 139] on span "طبق دجاج كبير" at bounding box center [666, 136] width 41 height 10
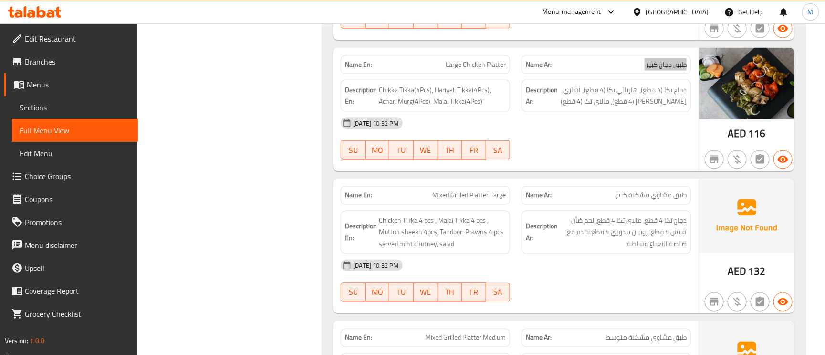
scroll to position [4225, 0]
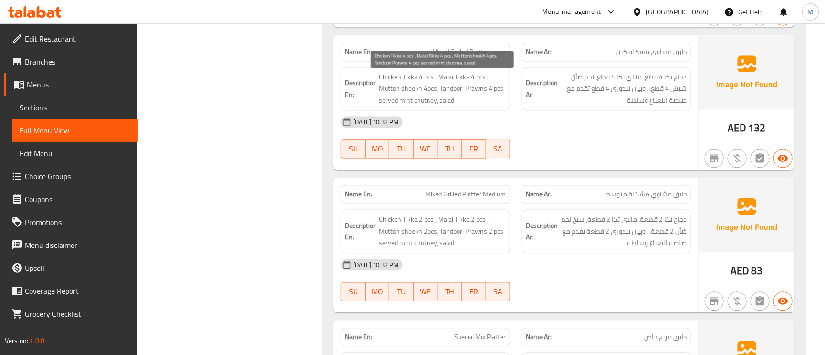
click at [387, 91] on span "Chicken Tikka 4 pcs , Malai Tikka 4 pcs , Mutton sheekh 4pcs, Tandoori Prawns 4…" at bounding box center [442, 89] width 127 height 35
click at [430, 87] on span "Chicken Tikka 4 pcs , Malai Tikka 4 pcs , Mutton sheekh 4pcs, Tandoori Prawns 4…" at bounding box center [442, 89] width 127 height 35
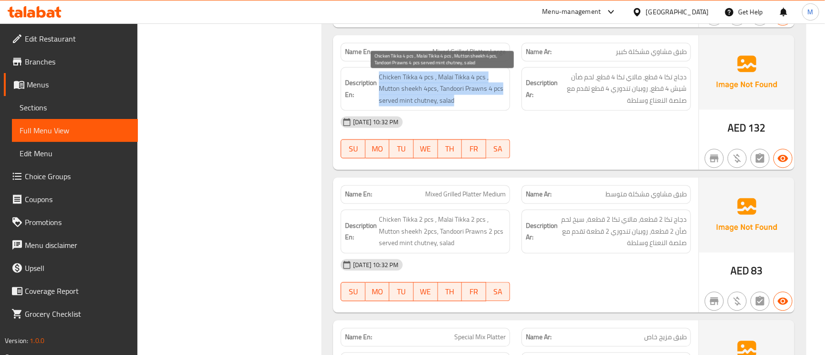
click at [430, 87] on span "Chicken Tikka 4 pcs , Malai Tikka 4 pcs , Mutton sheekh 4pcs, Tandoori Prawns 4…" at bounding box center [442, 89] width 127 height 35
click at [407, 94] on span "Chicken Tikka 4 pcs , Malai Tikka 4 pcs , Mutton sheekh 4pcs, Tandoori Prawns 4…" at bounding box center [442, 89] width 127 height 35
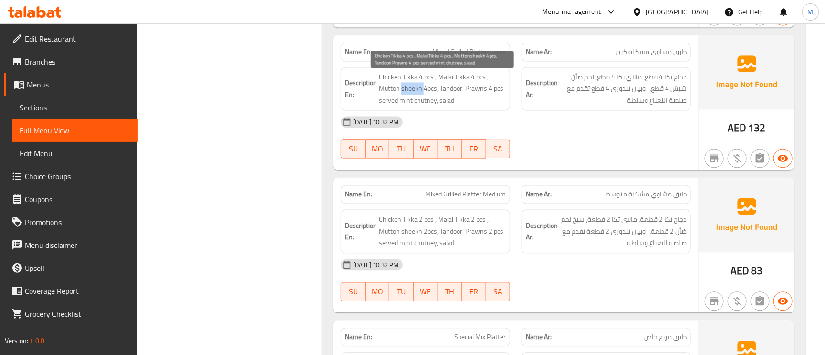
click at [407, 94] on span "Chicken Tikka 4 pcs , Malai Tikka 4 pcs , Mutton sheekh 4pcs, Tandoori Prawns 4…" at bounding box center [442, 89] width 127 height 35
click at [428, 91] on span "Chicken Tikka 4 pcs , Malai Tikka 4 pcs , Mutton sheekh 4pcs, Tandoori Prawns 4…" at bounding box center [442, 89] width 127 height 35
click at [432, 93] on span "Chicken Tikka 4 pcs , Malai Tikka 4 pcs , Mutton sheekh 4pcs, Tandoori Prawns 4…" at bounding box center [442, 89] width 127 height 35
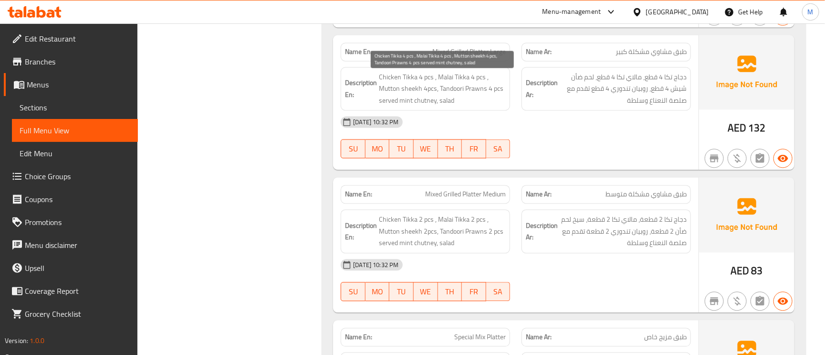
click at [438, 94] on span "Chicken Tikka 4 pcs , Malai Tikka 4 pcs , Mutton sheekh 4pcs, Tandoori Prawns 4…" at bounding box center [442, 89] width 127 height 35
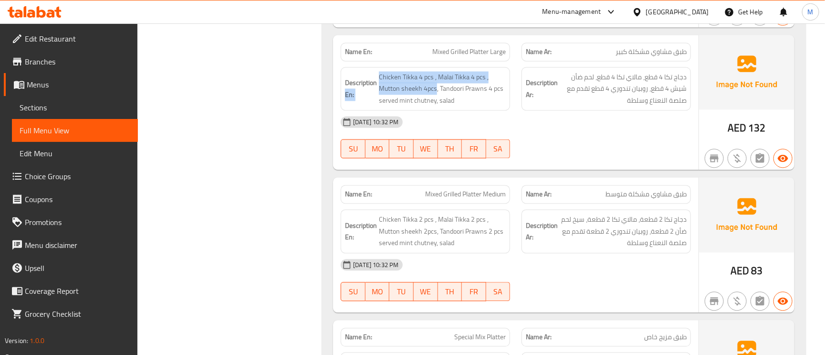
drag, startPoint x: 434, startPoint y: 89, endPoint x: 377, endPoint y: 83, distance: 58.1
click at [377, 83] on h6 "Description En: Chicken Tikka 4 pcs , Malai Tikka 4 pcs , Mutton sheekh 4pcs, T…" at bounding box center [425, 89] width 161 height 35
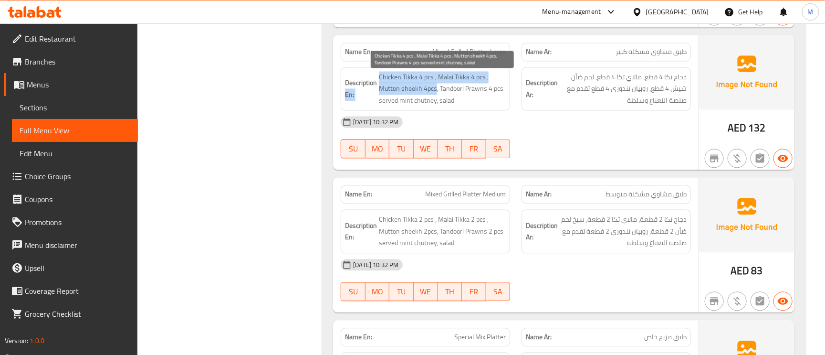
click at [415, 89] on span "Chicken Tikka 4 pcs , Malai Tikka 4 pcs , Mutton sheekh 4pcs, Tandoori Prawns 4…" at bounding box center [442, 89] width 127 height 35
click at [409, 78] on span "Chicken Tikka 4 pcs , Malai Tikka 4 pcs , Mutton sheekh 4pcs, Tandoori Prawns 4…" at bounding box center [442, 89] width 127 height 35
click at [417, 82] on span "Chicken Tikka 4 pcs , Malai Tikka 4 pcs , Mutton sheekh 4pcs, Tandoori Prawns 4…" at bounding box center [442, 89] width 127 height 35
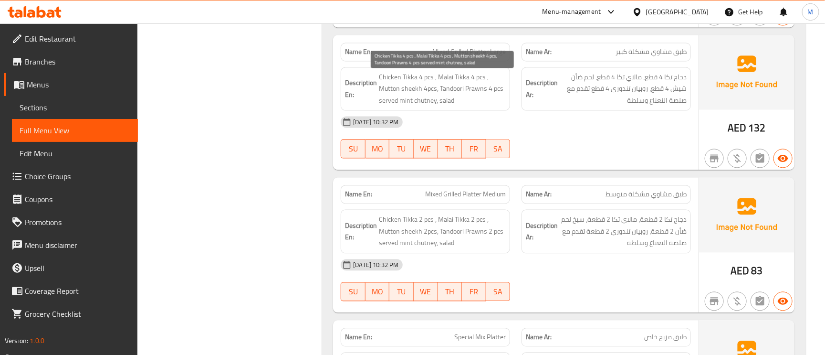
click at [417, 82] on span "Chicken Tikka 4 pcs , Malai Tikka 4 pcs , Mutton sheekh 4pcs, Tandoori Prawns 4…" at bounding box center [442, 89] width 127 height 35
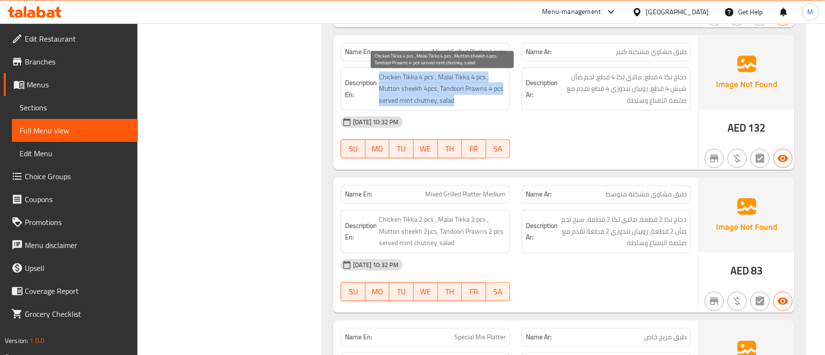
click at [407, 78] on span "Chicken Tikka 4 pcs , Malai Tikka 4 pcs , Mutton sheekh 4pcs, Tandoori Prawns 4…" at bounding box center [442, 89] width 127 height 35
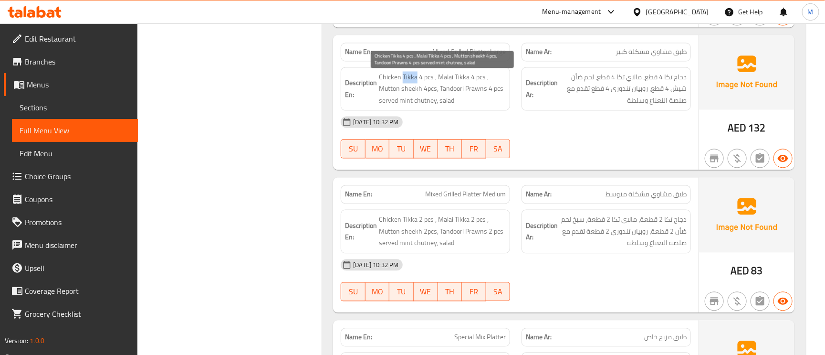
click at [407, 78] on span "Chicken Tikka 4 pcs , Malai Tikka 4 pcs , Mutton sheekh 4pcs, Tandoori Prawns 4…" at bounding box center [442, 89] width 127 height 35
click at [476, 80] on span "Chicken Tikka 4 pcs , Malai Tikka 4 pcs , Mutton sheekh 4pcs, Tandoori Prawns 4…" at bounding box center [442, 89] width 127 height 35
click at [413, 87] on span "Chicken Tikka 4 pcs , Malai Tikka 4 pcs , Mutton sheekh 4pcs, Tandoori Prawns 4…" at bounding box center [442, 89] width 127 height 35
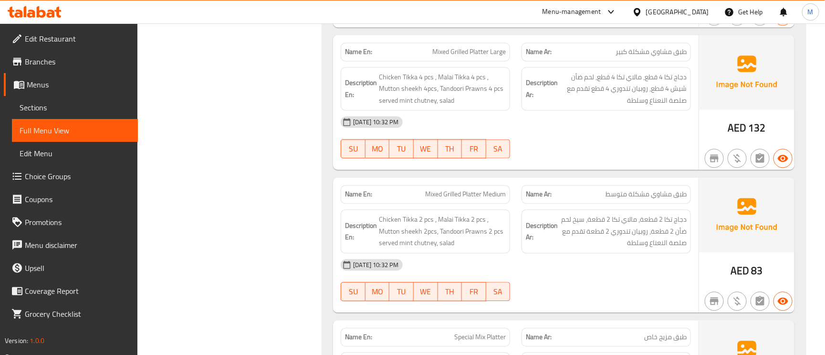
click at [447, 57] on span "Mixed Grilled Platter Large" at bounding box center [470, 52] width 74 height 10
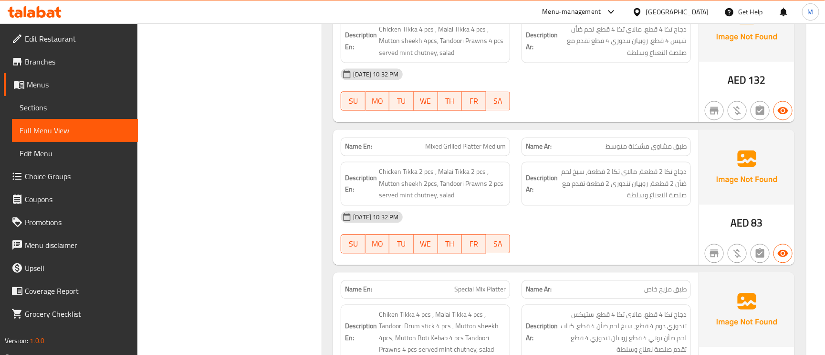
scroll to position [4297, 0]
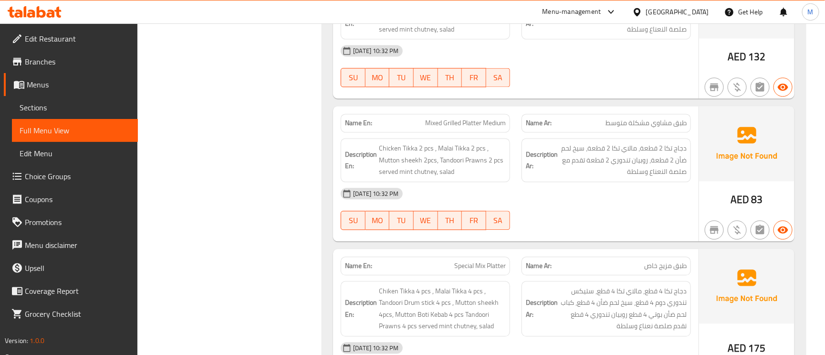
click at [453, 128] on span "Mixed Grilled Platter Medium" at bounding box center [465, 123] width 81 height 10
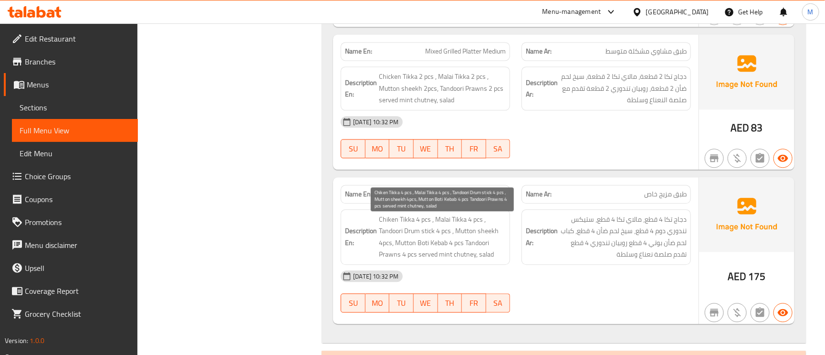
click at [485, 245] on span "Chiken Tikka 4 pcs , Malai Tikka 4 pcs , Tandoori Drum stick 4 pcs , Mutton she…" at bounding box center [442, 236] width 127 height 47
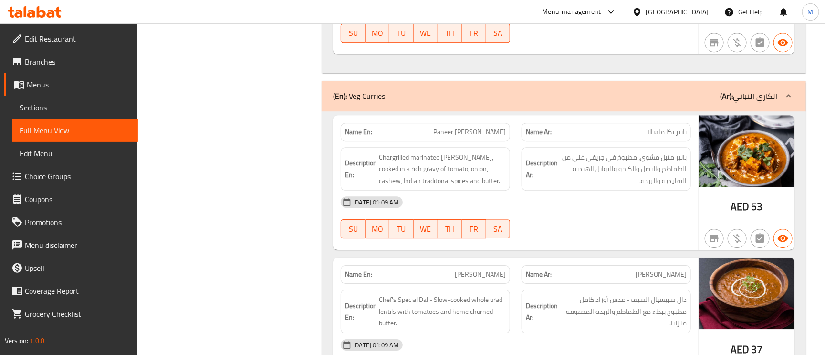
scroll to position [4655, 0]
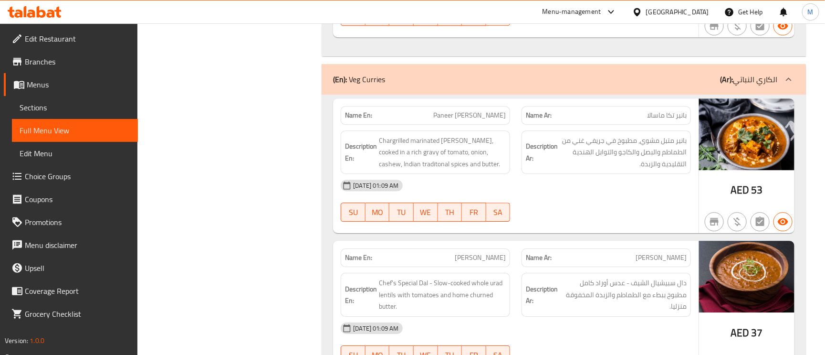
click at [664, 120] on span "بانير تكا ماسالا" at bounding box center [667, 115] width 40 height 10
click at [665, 120] on span "بانير تكا ماسالا" at bounding box center [667, 115] width 40 height 10
click at [463, 120] on span "Paneer [PERSON_NAME]" at bounding box center [470, 115] width 73 height 10
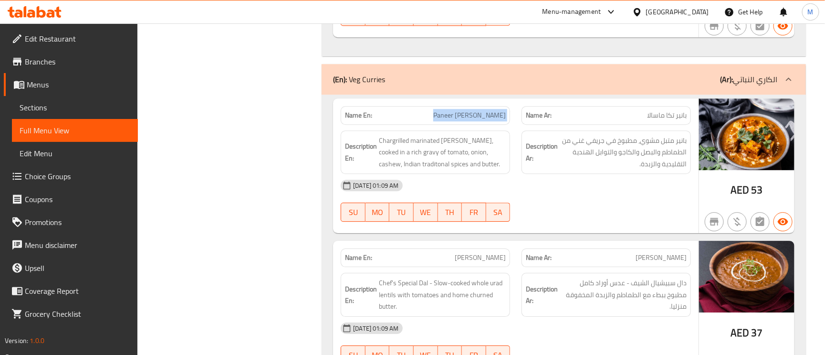
click at [463, 120] on span "Paneer [PERSON_NAME]" at bounding box center [470, 115] width 73 height 10
click at [685, 120] on span "بانير تكا ماسالا" at bounding box center [667, 115] width 40 height 10
click at [493, 119] on span "Paneer [PERSON_NAME]" at bounding box center [470, 115] width 73 height 10
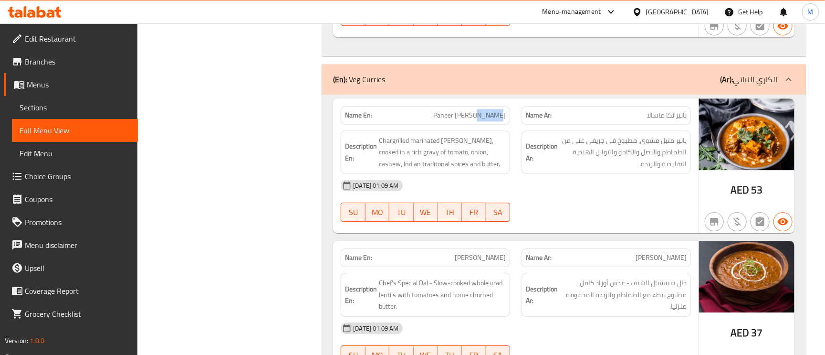
click at [493, 119] on span "Paneer [PERSON_NAME]" at bounding box center [470, 115] width 73 height 10
click at [466, 113] on span "Paneer [PERSON_NAME]" at bounding box center [470, 115] width 73 height 10
click at [466, 120] on span "Paneer [PERSON_NAME]" at bounding box center [470, 115] width 73 height 10
click at [465, 120] on span "Paneer [PERSON_NAME]" at bounding box center [470, 115] width 73 height 10
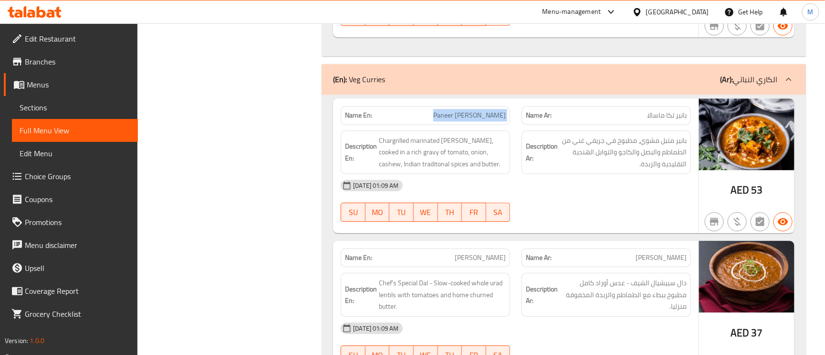
click at [465, 120] on span "Paneer [PERSON_NAME]" at bounding box center [470, 115] width 73 height 10
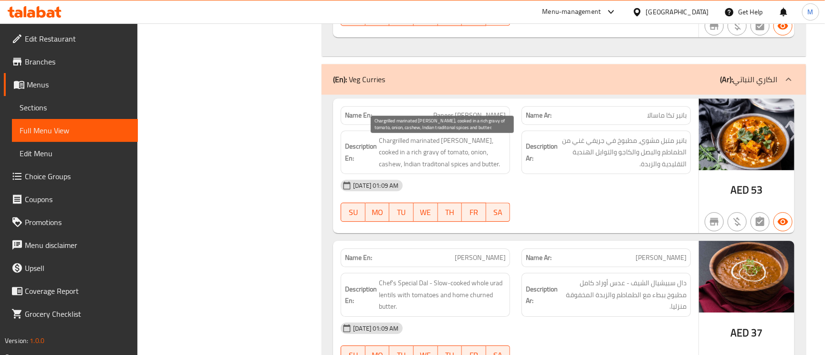
click at [394, 150] on span "Chargrilled marinated [PERSON_NAME], cooked in a rich gravy of tomato, onion, c…" at bounding box center [442, 152] width 127 height 35
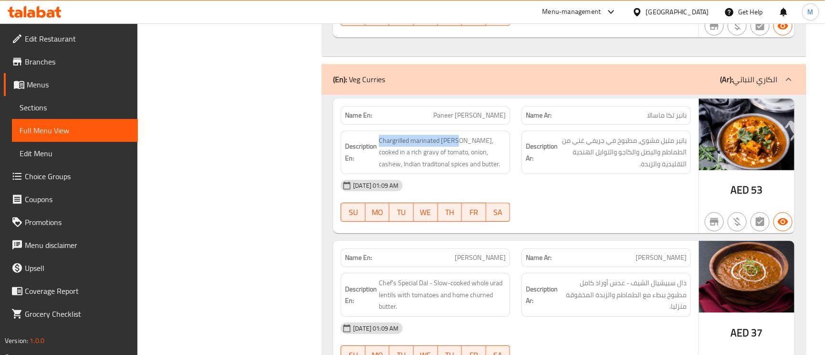
drag, startPoint x: 459, startPoint y: 146, endPoint x: 380, endPoint y: 135, distance: 79.5
click at [380, 135] on div "Description En: Chargrilled marinated Paneer, cooked in a rich gravy of tomato,…" at bounding box center [425, 152] width 169 height 44
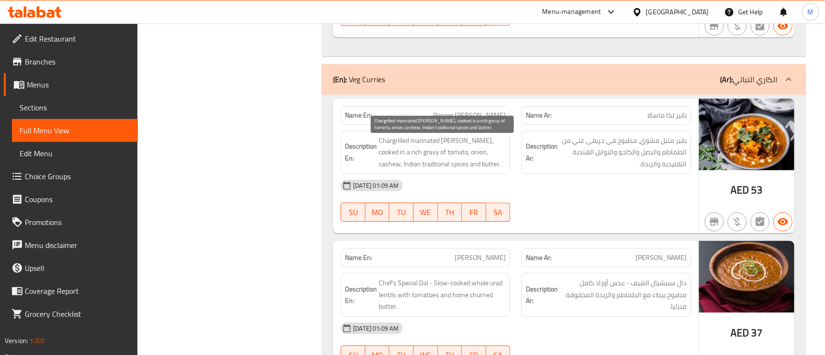
click at [382, 155] on span "Chargrilled marinated [PERSON_NAME], cooked in a rich gravy of tomato, onion, c…" at bounding box center [442, 152] width 127 height 35
click at [394, 162] on span "Chargrilled marinated [PERSON_NAME], cooked in a rich gravy of tomato, onion, c…" at bounding box center [442, 152] width 127 height 35
click at [385, 159] on span "Chargrilled marinated [PERSON_NAME], cooked in a rich gravy of tomato, onion, c…" at bounding box center [442, 152] width 127 height 35
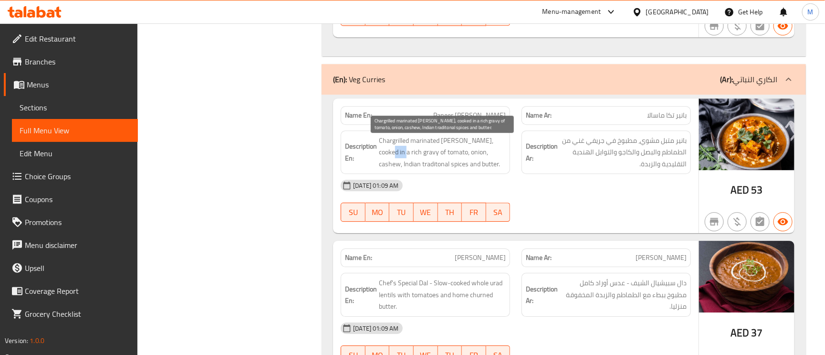
click at [385, 159] on span "Chargrilled marinated [PERSON_NAME], cooked in a rich gravy of tomato, onion, c…" at bounding box center [442, 152] width 127 height 35
click at [399, 147] on span "Chargrilled marinated [PERSON_NAME], cooked in a rich gravy of tomato, onion, c…" at bounding box center [442, 152] width 127 height 35
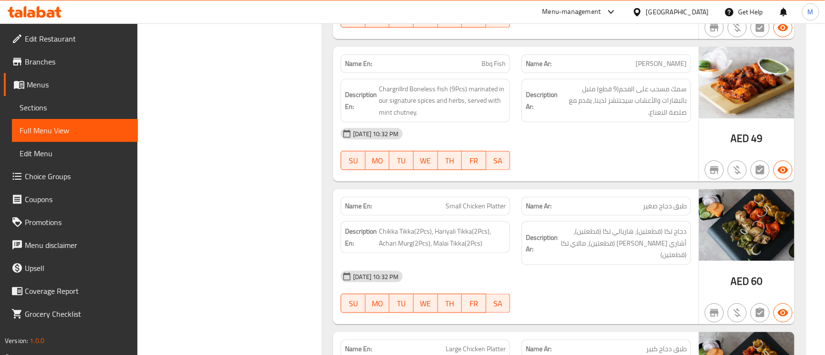
scroll to position [3796, 0]
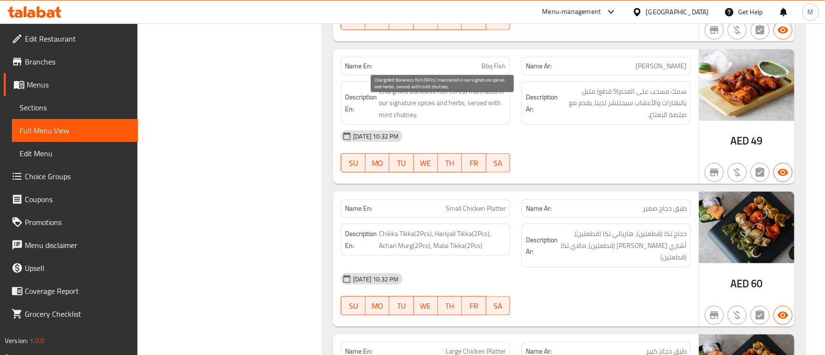
click at [446, 106] on span "Chargrillrd Boneless fish (9Pcs) marinated in our signature spices and herbs, s…" at bounding box center [442, 102] width 127 height 35
click at [399, 102] on span "Chargrillrd Boneless fish (9Pcs) marinated in our signature spices and herbs, s…" at bounding box center [442, 102] width 127 height 35
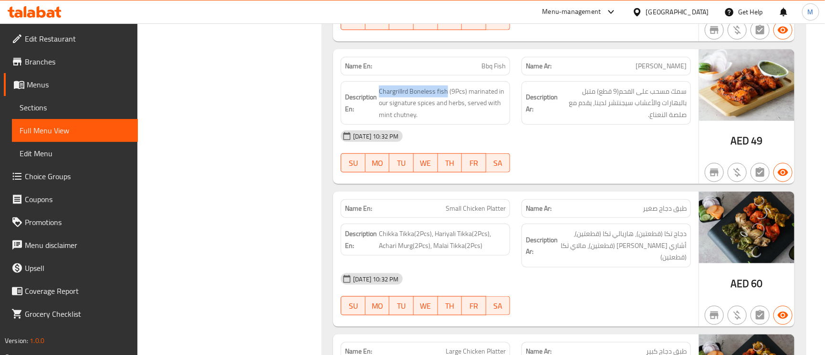
drag, startPoint x: 446, startPoint y: 103, endPoint x: 392, endPoint y: 95, distance: 54.5
click at [378, 101] on h6 "Description En: Chargrillrd Boneless fish (9Pcs) marinated in our signature spi…" at bounding box center [425, 102] width 161 height 35
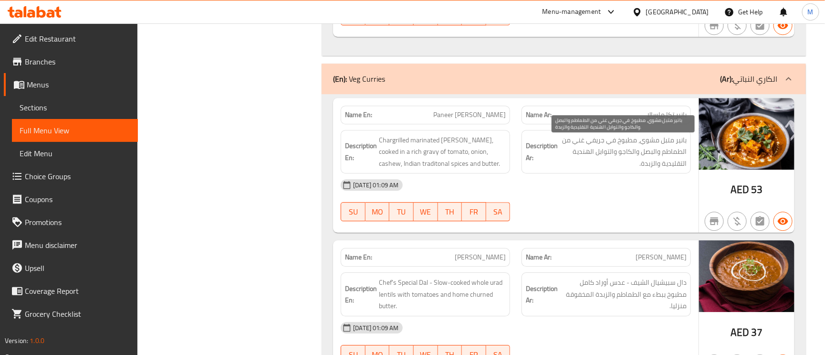
scroll to position [4655, 0]
click at [675, 155] on span "بانير متبل مشوي، مطبوخ في جريفي غني من الطماطم والبصل والكاجو والتوابل الهندية …" at bounding box center [623, 152] width 127 height 35
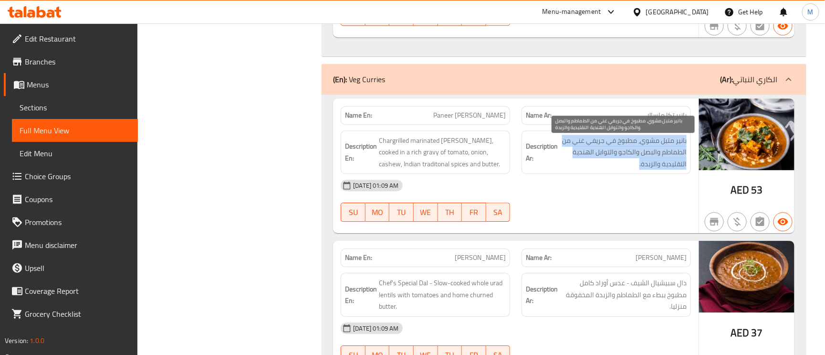
click at [675, 155] on span "بانير متبل مشوي، مطبوخ في جريفي غني من الطماطم والبصل والكاجو والتوابل الهندية …" at bounding box center [623, 152] width 127 height 35
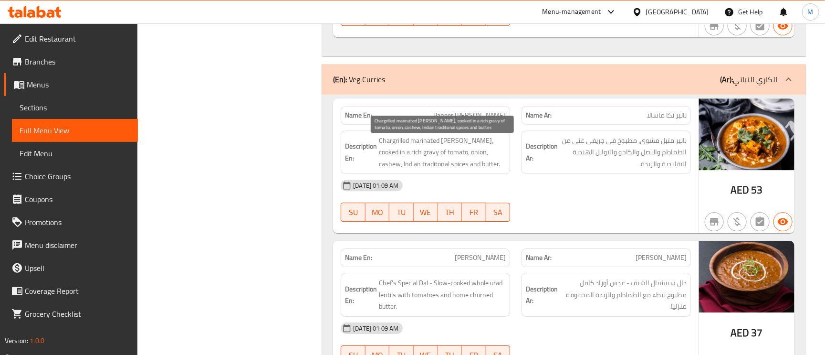
click at [402, 143] on span "Chargrilled marinated [PERSON_NAME], cooked in a rich gravy of tomato, onion, c…" at bounding box center [442, 152] width 127 height 35
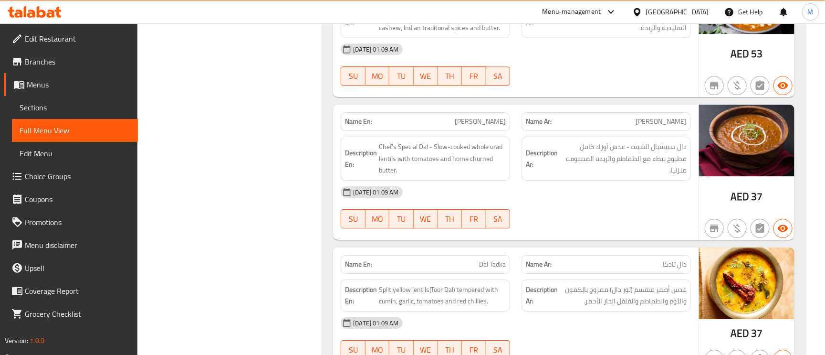
scroll to position [4870, 0]
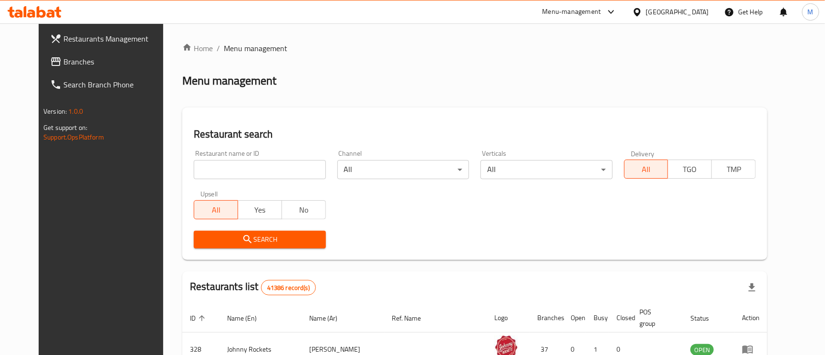
drag, startPoint x: 51, startPoint y: 63, endPoint x: 59, endPoint y: 70, distance: 10.5
click at [63, 63] on span "Branches" at bounding box center [116, 61] width 106 height 11
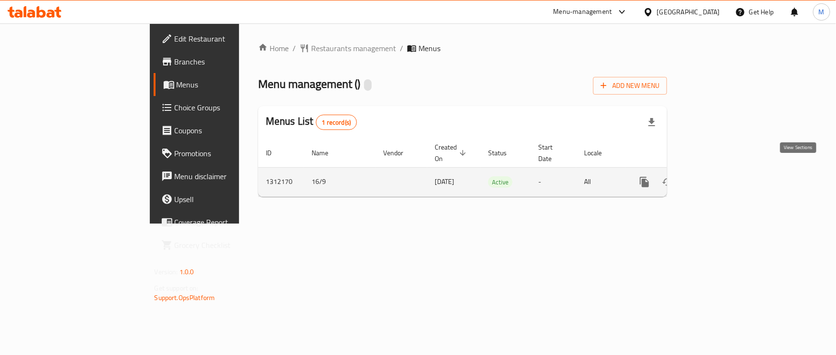
click at [725, 170] on link "enhanced table" at bounding box center [713, 181] width 23 height 23
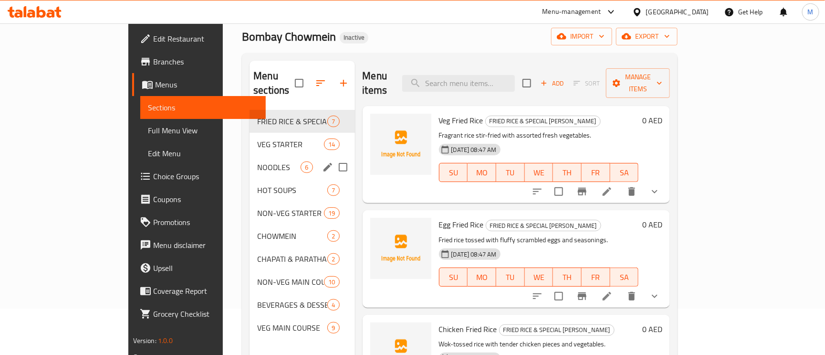
scroll to position [72, 0]
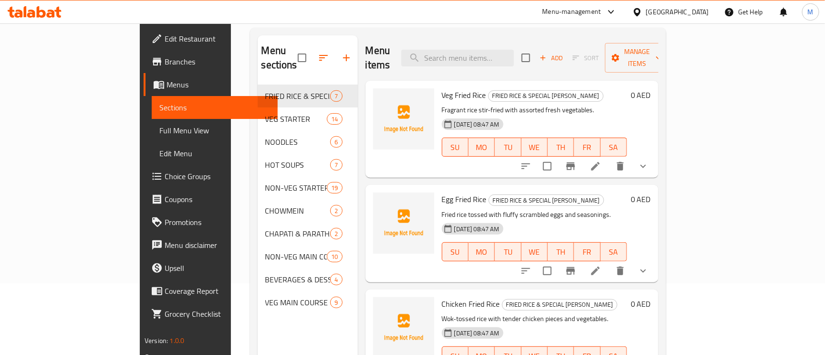
click at [159, 127] on span "Full Menu View" at bounding box center [214, 130] width 111 height 11
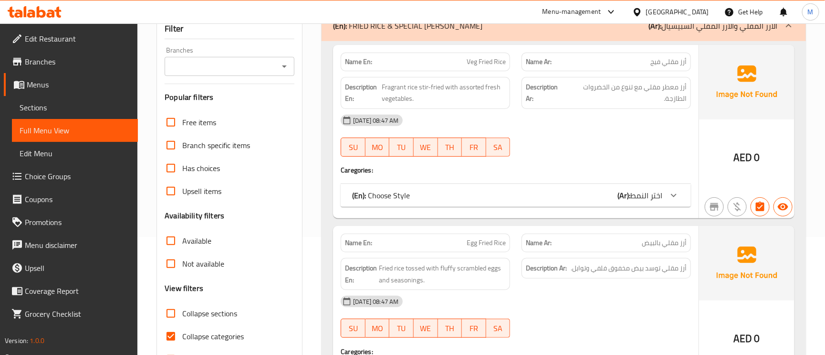
scroll to position [143, 0]
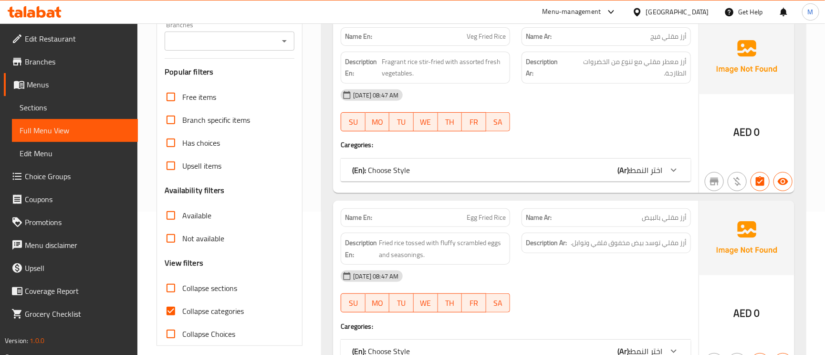
drag, startPoint x: 195, startPoint y: 306, endPoint x: 522, endPoint y: 188, distance: 347.5
click at [194, 306] on span "Collapse categories" at bounding box center [213, 310] width 62 height 11
click at [182, 306] on input "Collapse categories" at bounding box center [170, 310] width 23 height 23
checkbox input "false"
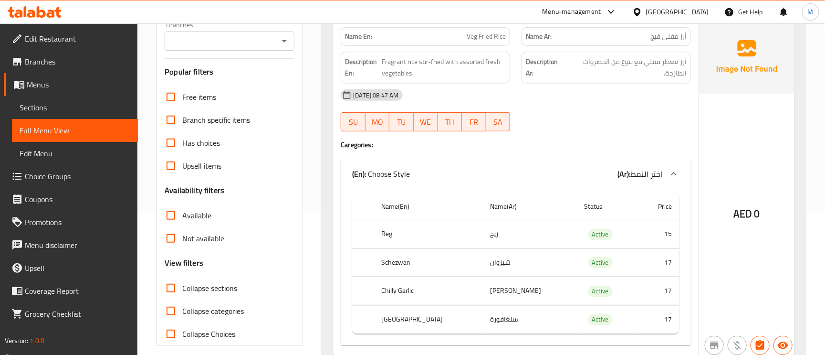
click at [589, 235] on td "Active" at bounding box center [608, 234] width 62 height 28
click at [589, 233] on span "Active" at bounding box center [601, 234] width 24 height 11
copy span "Active"
click at [589, 233] on span "Active" at bounding box center [601, 234] width 24 height 11
click at [561, 165] on div "(En): Choose Style (Ar): اختر النمط" at bounding box center [516, 174] width 350 height 31
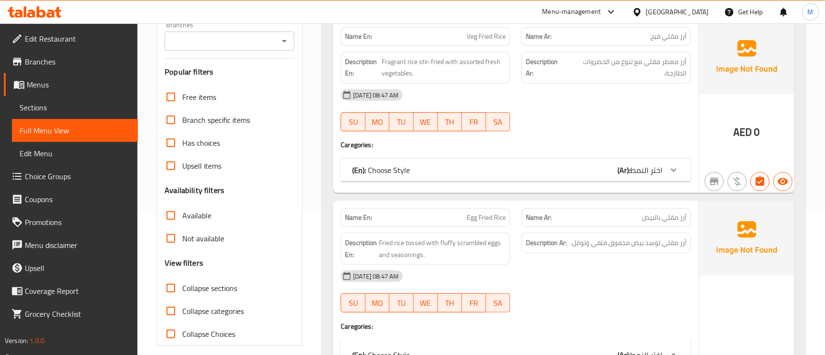
click at [588, 163] on div "(En): Choose Style (Ar): اختر النمط" at bounding box center [516, 170] width 350 height 23
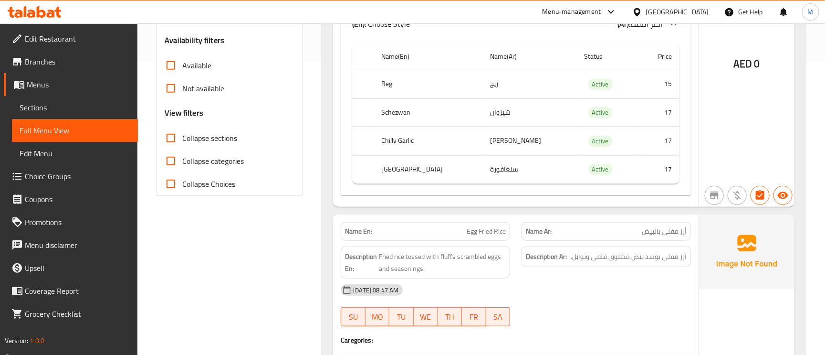
scroll to position [430, 0]
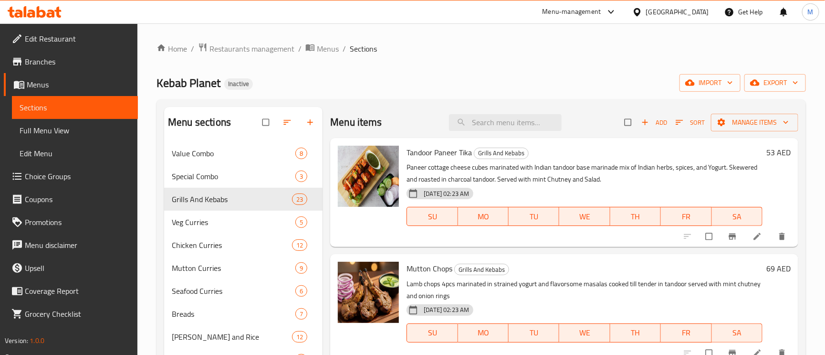
click at [522, 111] on div "Menu items Add Sort Manage items" at bounding box center [564, 122] width 468 height 31
paste input "Mixed Grilled Platter Large"
click at [522, 117] on input "Mixed Grilled Platter Large" at bounding box center [505, 122] width 113 height 17
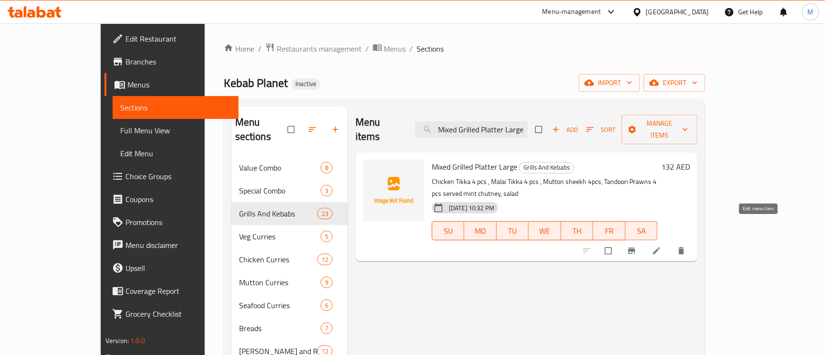
type input "Mixed Grilled Platter Large"
click at [662, 246] on icon at bounding box center [657, 251] width 10 height 10
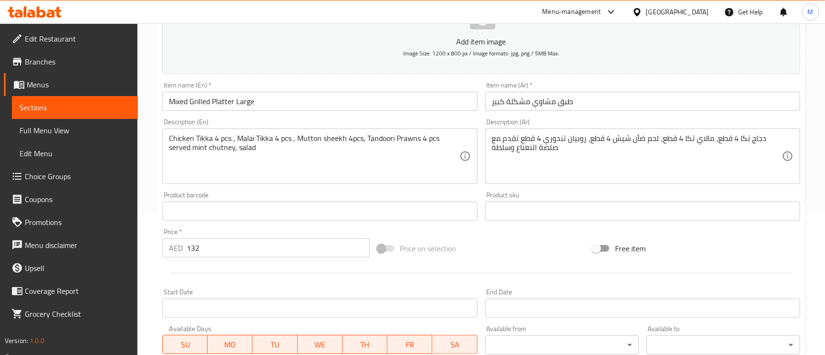
scroll to position [143, 0]
click at [622, 135] on textarea "دجاج تكا 4 قطع، مالاي تكا 4 قطع، لحم ضأن شيش 4 قطع، روبيان تندوري 4 قطع تقدم مع…" at bounding box center [637, 155] width 290 height 45
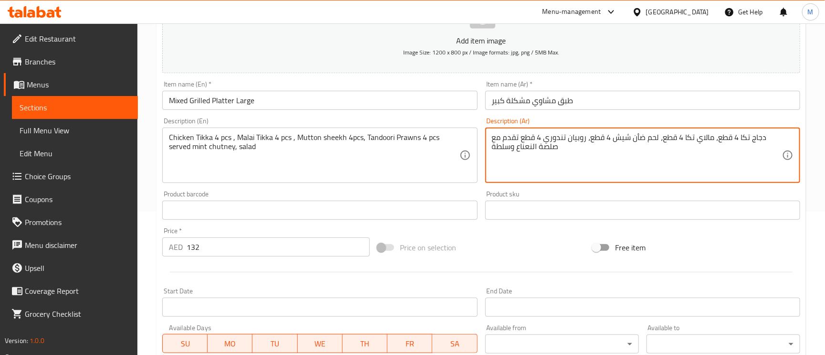
click at [622, 135] on textarea "دجاج تكا 4 قطع، مالاي تكا 4 قطع، لحم ضأن شيش 4 قطع، روبيان تندوري 4 قطع تقدم مع…" at bounding box center [637, 155] width 290 height 45
click at [624, 142] on textarea "دجاج تكا 4 قطع، مالاي تكا 4 قطع، لحم ضأن شيش 4 قطع، روبيان تندوري 4 قطع تقدم مع…" at bounding box center [637, 155] width 290 height 45
click at [657, 136] on textarea "دجاج تكا 4 قطع، مالاي تكا 4 قطع، لحم ضأن 4 قطع، روبيان تندوري 4 قطع تقدم مع صلص…" at bounding box center [637, 155] width 290 height 45
click at [658, 139] on textarea "دجاج تكا 4 قطع، مالاي تكا 4 قطع، لحم ضأن 4 قطع، روبيان تندوري 4 قطع تقدم مع صلص…" at bounding box center [637, 155] width 290 height 45
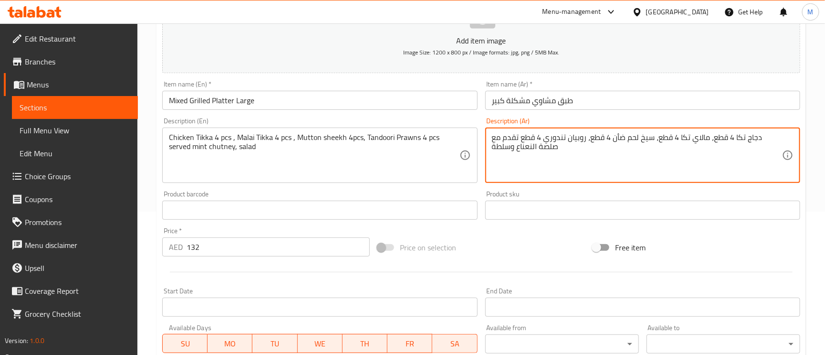
type textarea "دجاج تكا 4 قطع، مالاي تكا 4 قطع، سيخ لحم ضأن 4 قطع، روبيان تندوري 4 قطع تقدم مع…"
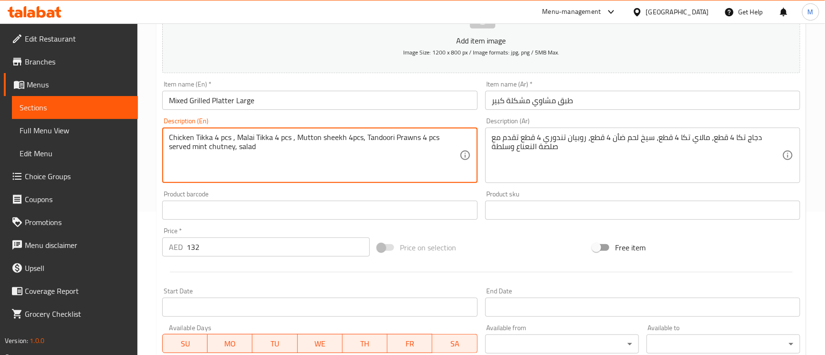
click at [306, 136] on textarea "Chicken Tikka 4 pcs , Malai Tikka 4 pcs , Mutton sheekh 4pcs, Tandoori Prawns 4…" at bounding box center [314, 155] width 290 height 45
click at [366, 136] on textarea "Chicken Tikka 4 pcs , Malai Tikka 4 pcs , Mutton sheekh 4pcs, Tandoori Prawns 4…" at bounding box center [314, 155] width 290 height 45
click at [328, 143] on textarea "Chicken Tikka 4 pcs , Malai Tikka 4 pcs , Mutton sheekh 4pcs, Tandoori Prawns 4…" at bounding box center [314, 155] width 290 height 45
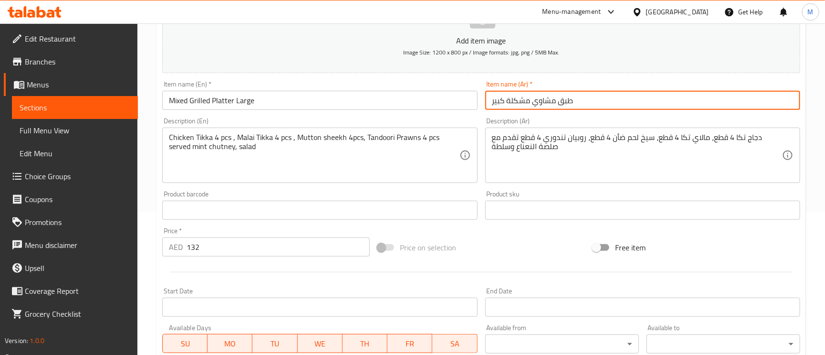
click at [576, 104] on input "طبق مشاوي مشكلة كبير" at bounding box center [643, 100] width 315 height 19
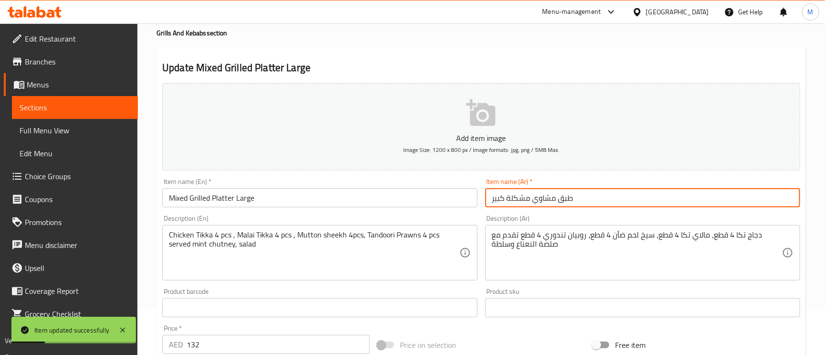
scroll to position [0, 0]
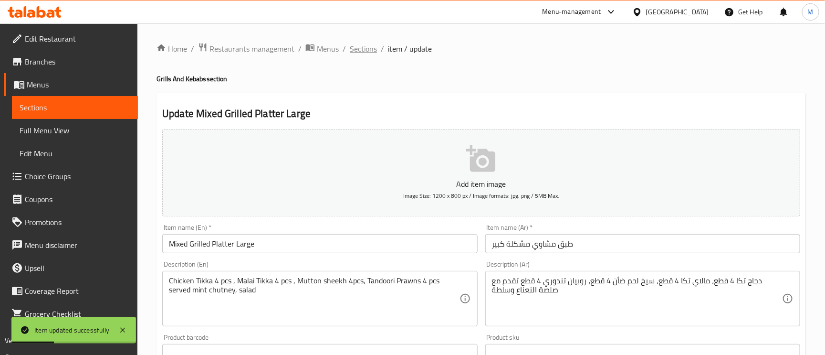
click at [365, 54] on span "Sections" at bounding box center [363, 48] width 27 height 11
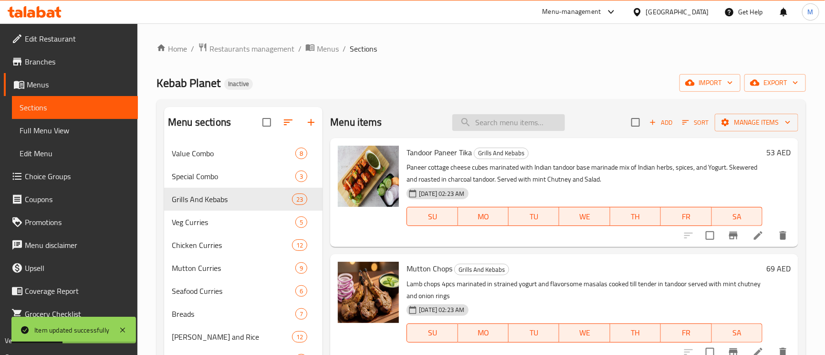
paste input "Mixed Grilled Platter Medium"
click at [473, 124] on input "search" at bounding box center [509, 122] width 113 height 17
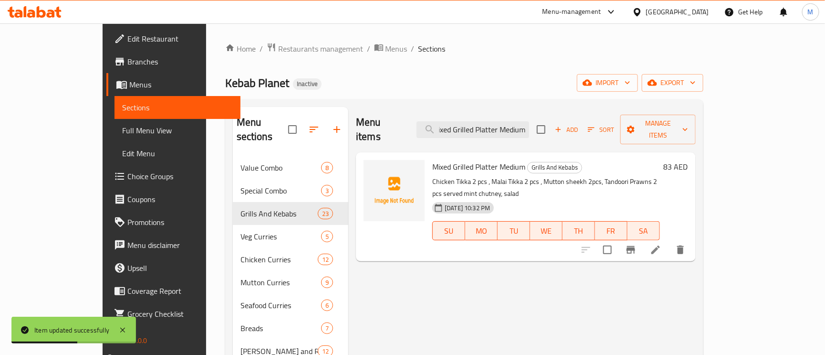
type input "Mixed Grilled Platter Medium"
click at [669, 241] on li at bounding box center [656, 249] width 27 height 17
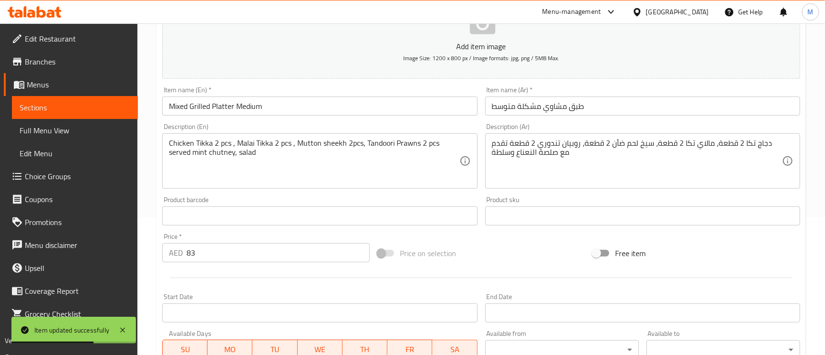
scroll to position [143, 0]
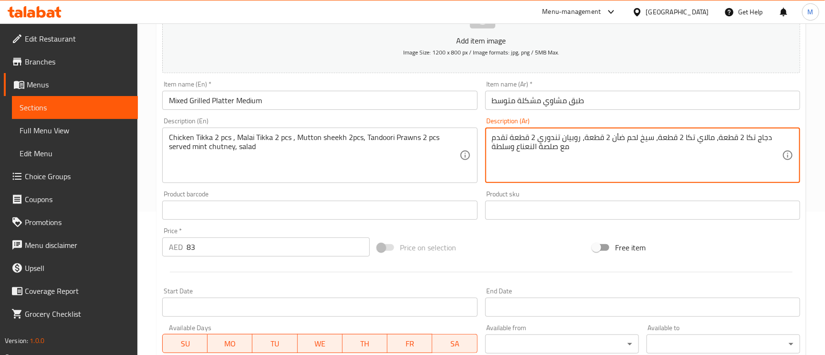
click at [677, 138] on textarea "دجاج تكا 2 قطعة، مالاي تكا 2 قطعة، سيخ لحم ضأن 2 قطعة، روبيان تندوري 2 قطعة تقد…" at bounding box center [637, 155] width 290 height 45
click at [654, 139] on textarea "دجاج تكا 2 قطعة، مالاي تكا 2 قطعة، سيخ لحم ضأن 2 قطعة، روبيان تندوري 2 قطعة تقد…" at bounding box center [637, 155] width 290 height 45
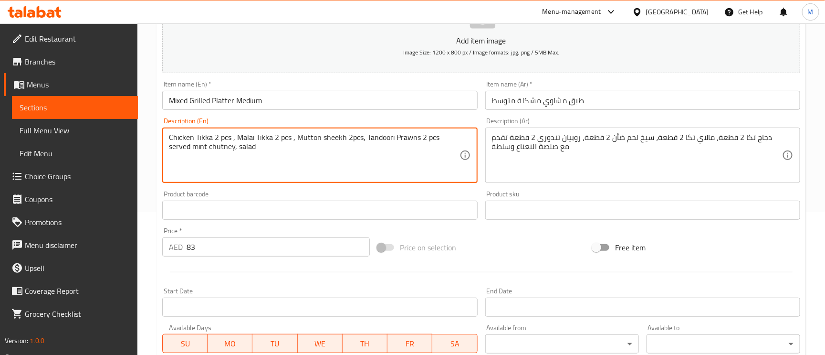
click at [273, 135] on textarea "Chicken Tikka 2 pcs , Malai Tikka 2 pcs , Mutton sheekh 2pcs, Tandoori Prawns 2…" at bounding box center [314, 155] width 290 height 45
click at [310, 135] on textarea "Chicken Tikka 2 pcs , Malai Tikka 2 pcs , Mutton sheekh 2pcs, Tandoori Prawns 2…" at bounding box center [314, 155] width 290 height 45
click at [348, 138] on textarea "Chicken Tikka 2 pcs , Malai Tikka 2 pcs , Mutton sheekh 2pcs, Tandoori Prawns 2…" at bounding box center [314, 155] width 290 height 45
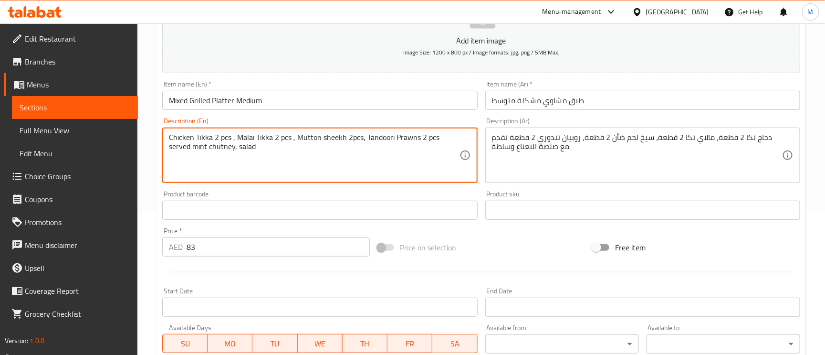
click at [348, 138] on textarea "Chicken Tikka 2 pcs , Malai Tikka 2 pcs , Mutton sheekh 2pcs, Tandoori Prawns 2…" at bounding box center [314, 155] width 290 height 45
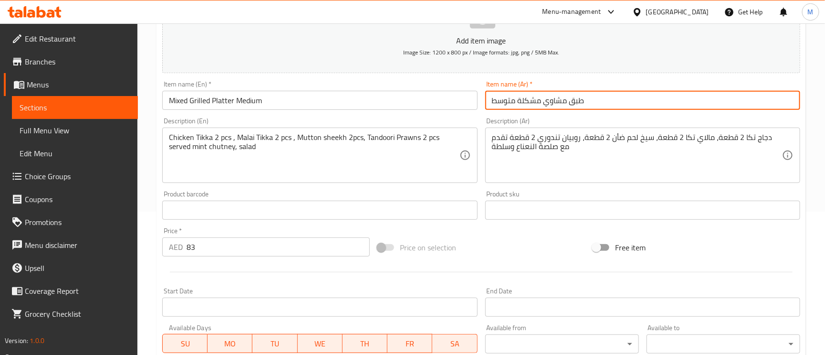
click at [643, 94] on input "طبق مشاوي مشكلة متوسط" at bounding box center [643, 100] width 315 height 19
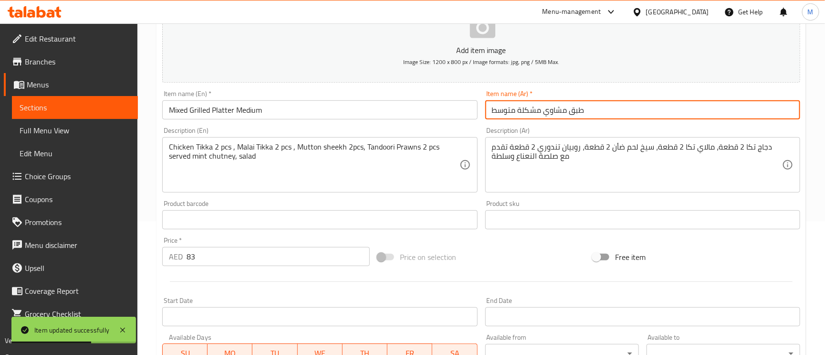
scroll to position [0, 0]
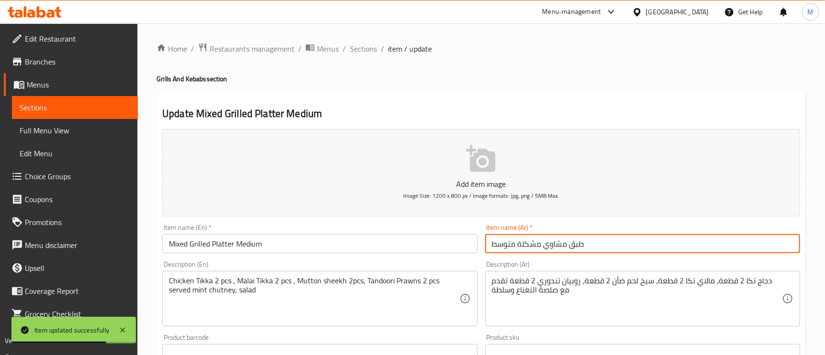
click at [352, 48] on span "Sections" at bounding box center [363, 48] width 27 height 11
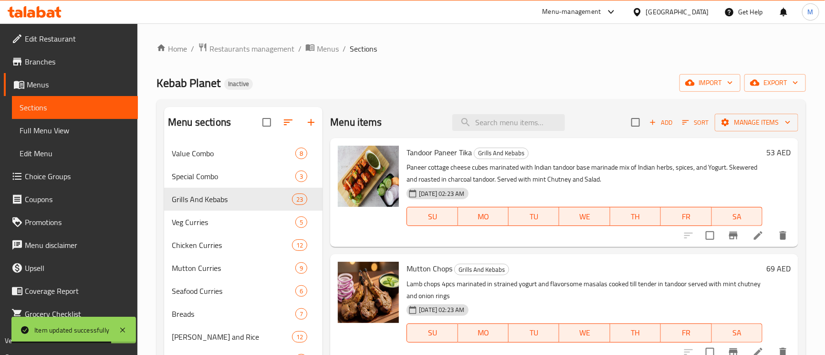
drag, startPoint x: 474, startPoint y: 109, endPoint x: 486, endPoint y: 118, distance: 15.0
click at [474, 109] on div "Menu items Add Sort Manage items" at bounding box center [564, 122] width 468 height 31
paste input "Paneer [PERSON_NAME]"
click at [489, 121] on input "Paneer [PERSON_NAME]" at bounding box center [509, 122] width 113 height 17
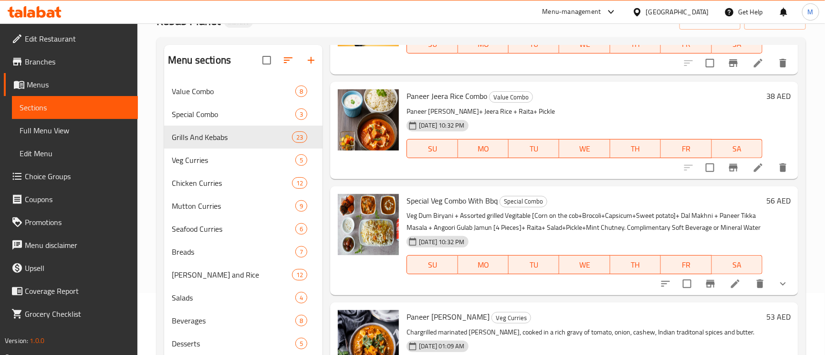
scroll to position [135, 0]
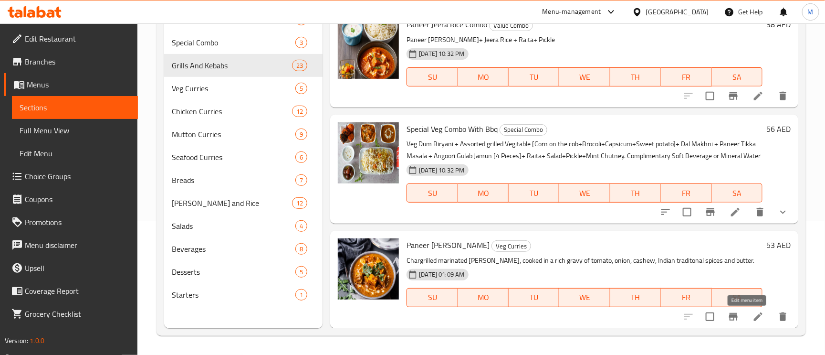
type input "Paneer [PERSON_NAME]"
click at [753, 313] on icon at bounding box center [758, 316] width 11 height 11
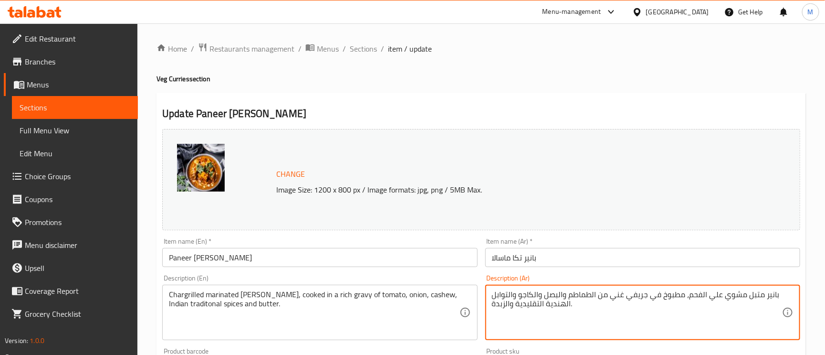
type textarea "بانير متبل مشوي علي الفحم، مطبوخ في جريفي غني من الطماطم والبصل والكاجو والتواب…"
click at [190, 294] on textarea "Chargrilled marinated [PERSON_NAME], cooked in a rich gravy of tomato, onion, c…" at bounding box center [314, 312] width 290 height 45
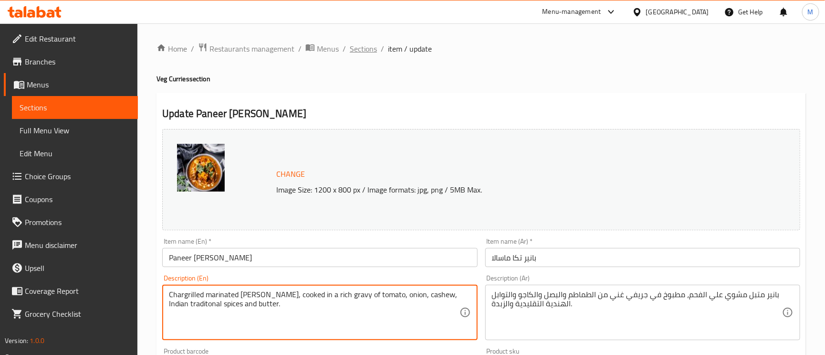
click at [372, 52] on span "Sections" at bounding box center [363, 48] width 27 height 11
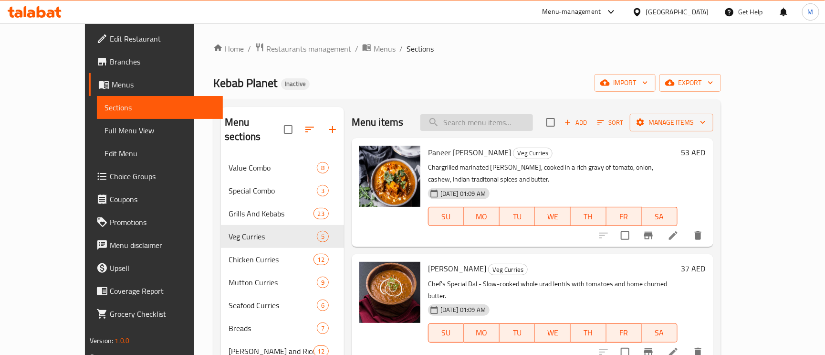
click at [487, 121] on input "search" at bounding box center [477, 122] width 113 height 17
paste input "Chargrillrd Boneless fish"
type input "Chargrillrd Boneless fish"
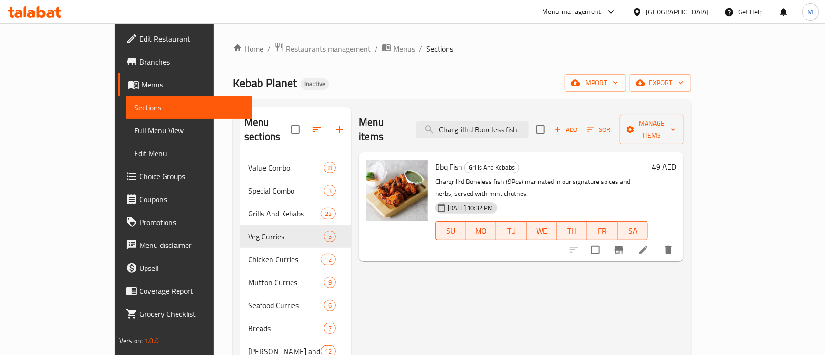
click at [657, 241] on li at bounding box center [644, 249] width 27 height 17
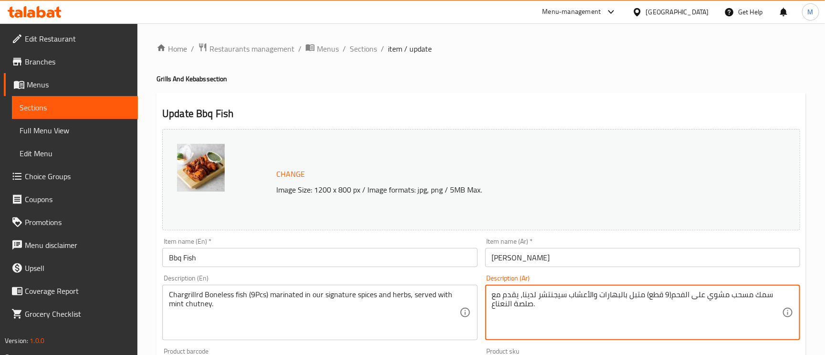
drag, startPoint x: 707, startPoint y: 297, endPoint x: 672, endPoint y: 291, distance: 35.4
type textarea "سمك مسحب مشوي(9 قطع) متبل بالبهارات والأعشاب سيجنتشر لدينا، يقدم مع صلصة النعنا…"
click at [678, 258] on input "[PERSON_NAME]" at bounding box center [643, 257] width 315 height 19
